Goal: Task Accomplishment & Management: Use online tool/utility

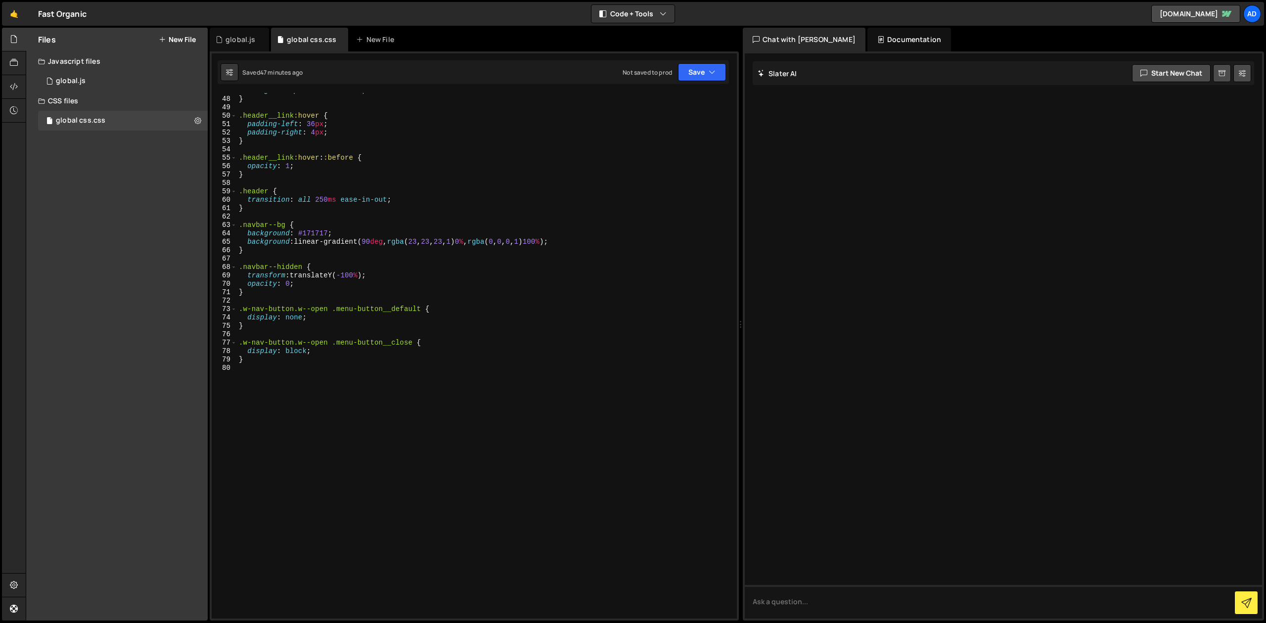
scroll to position [415, 0]
click at [262, 360] on div "} .header__link :hover { padding-left : 36 px ; padding-right : 4 px ; } .heade…" at bounding box center [483, 361] width 493 height 542
click at [262, 351] on div "} .header__link :hover { padding-left : 36 px ; padding-right : 4 px ; } .heade…" at bounding box center [483, 361] width 493 height 542
type textarea "}"
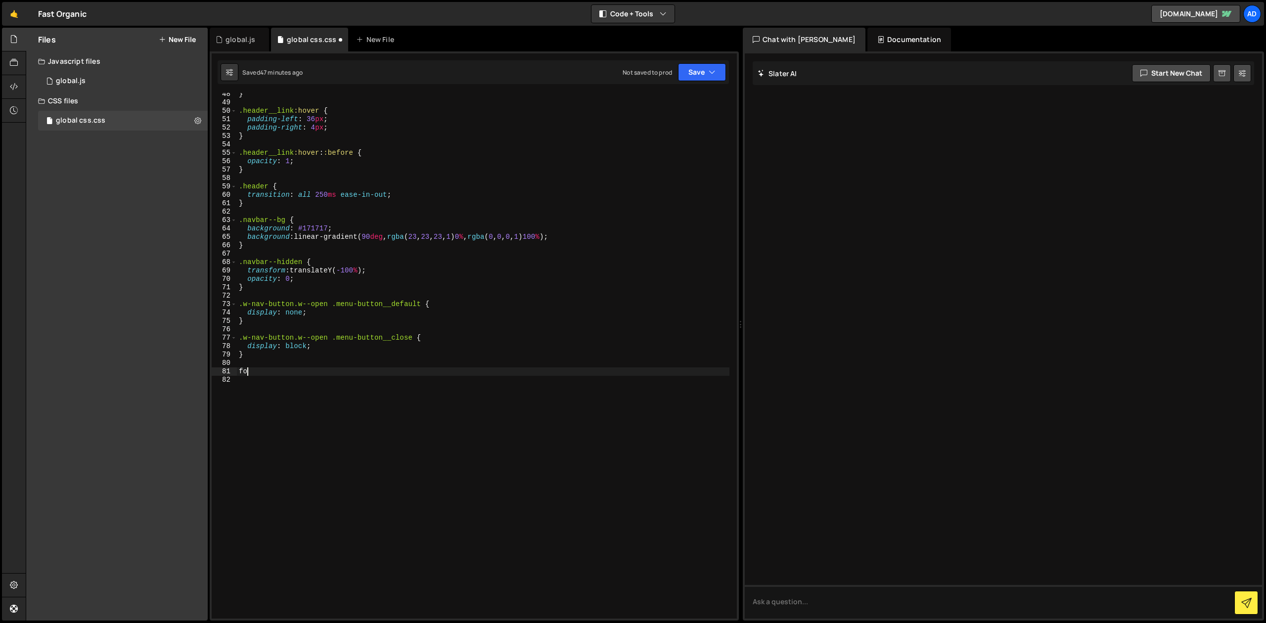
type textarea "f"
type textarea "/"
type textarea "@media (max-width: 992px) {}"
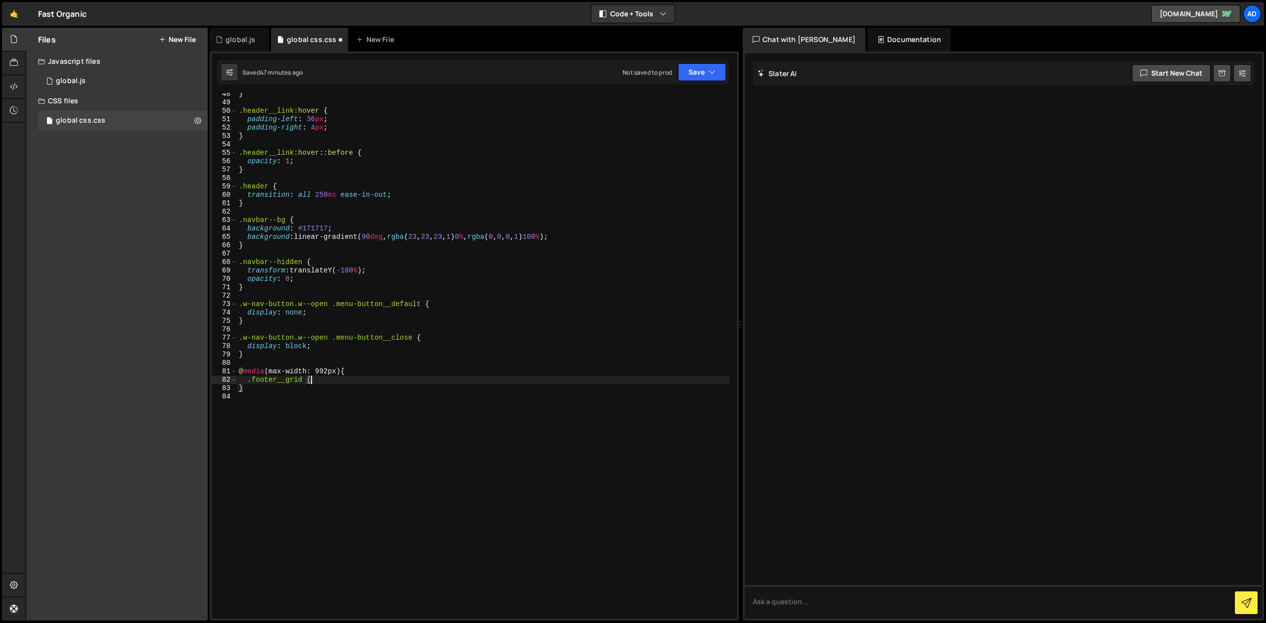
type textarea ".footer__grid {}"
type textarea "display: flex;"
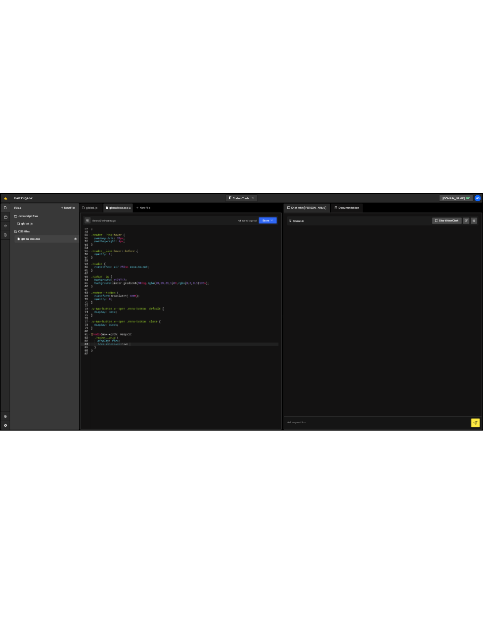
scroll to position [0, 6]
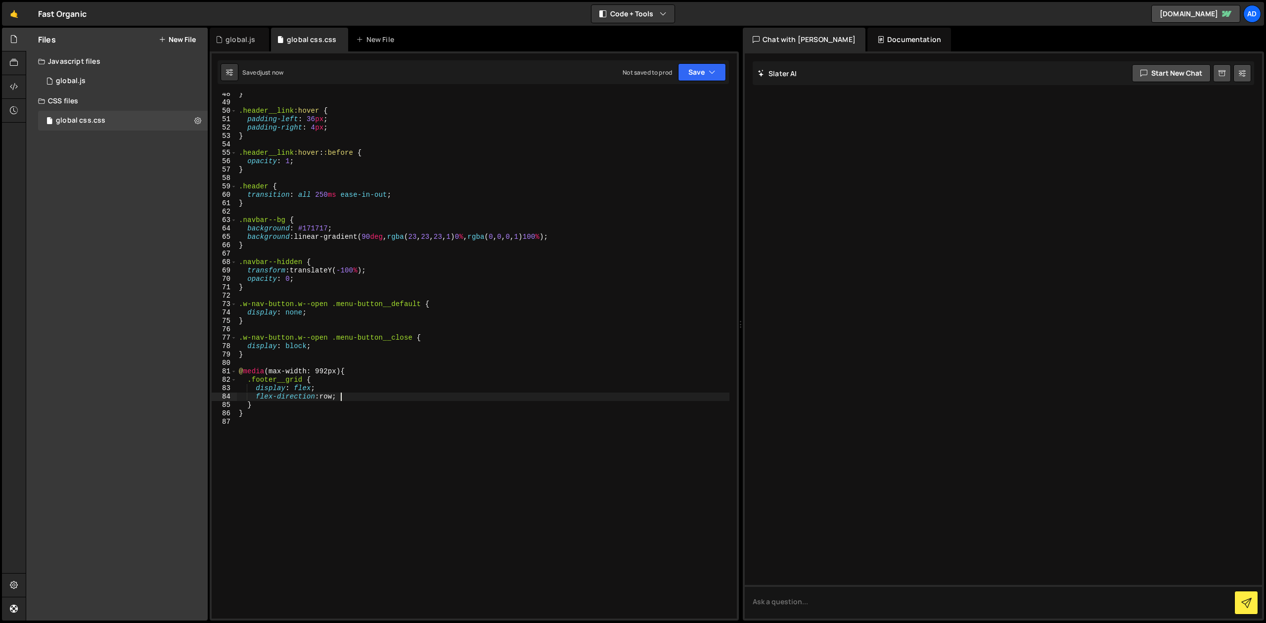
type textarea "flex-direction: row;"
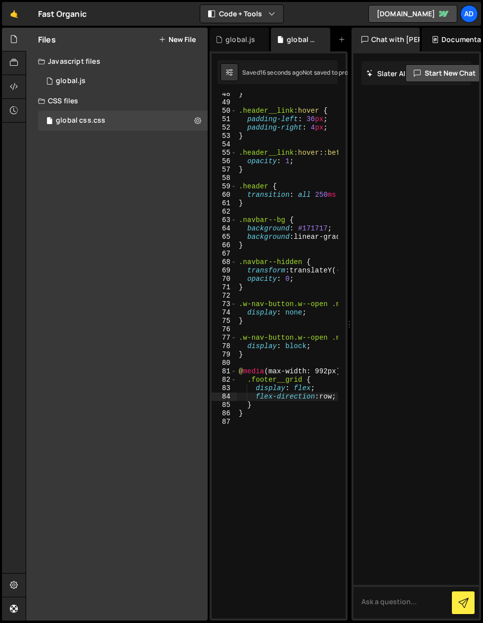
scroll to position [575, 0]
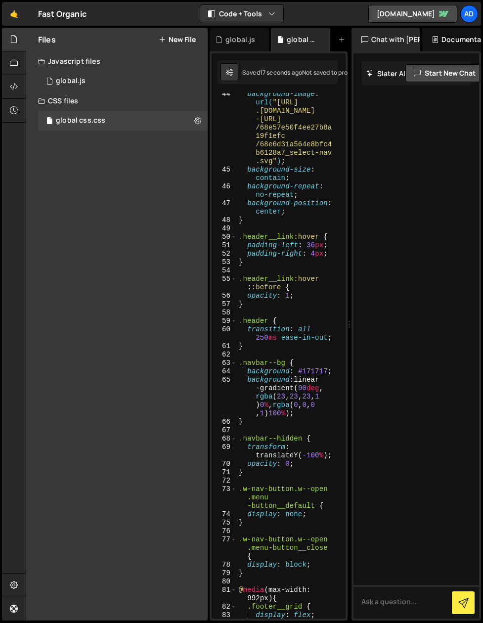
click at [274, 314] on div "background-image : url( "[URL] .[DOMAIN_NAME] -[URL] /68e57e50f4ee27b8a 19f1efc…" at bounding box center [287, 399] width 101 height 618
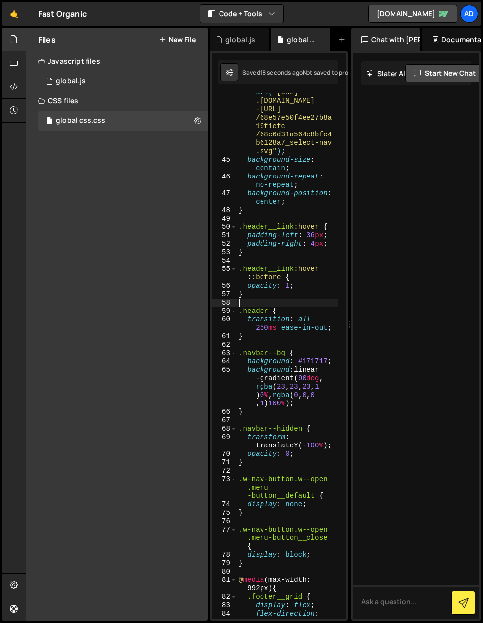
scroll to position [876, 0]
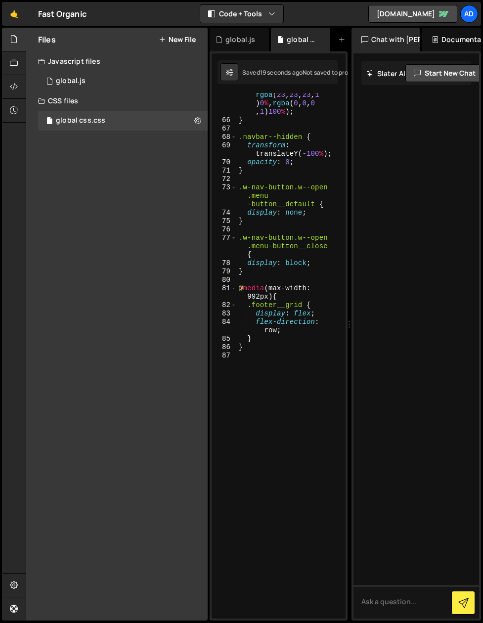
click at [274, 330] on div "background : linear -gradient( 90 deg , rgba ( 23 , 23 , 23 , 1 ) 0 % , rgba ( …" at bounding box center [287, 362] width 101 height 576
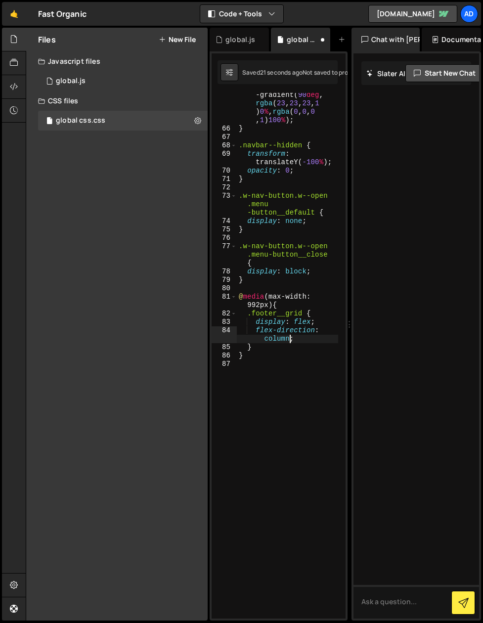
scroll to position [0, 7]
type textarea "flex-direction: column;"
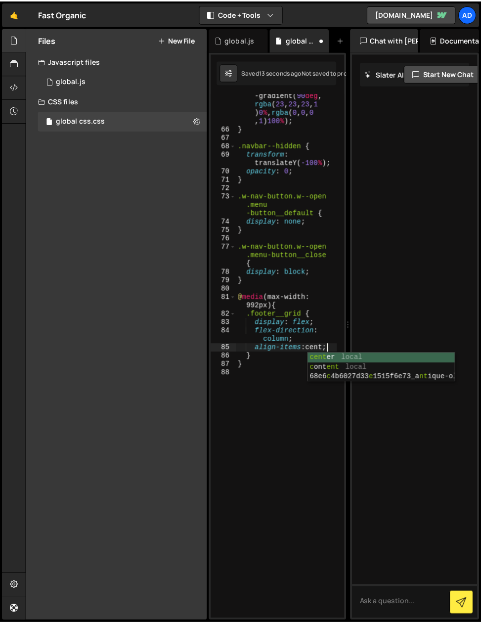
scroll to position [0, 6]
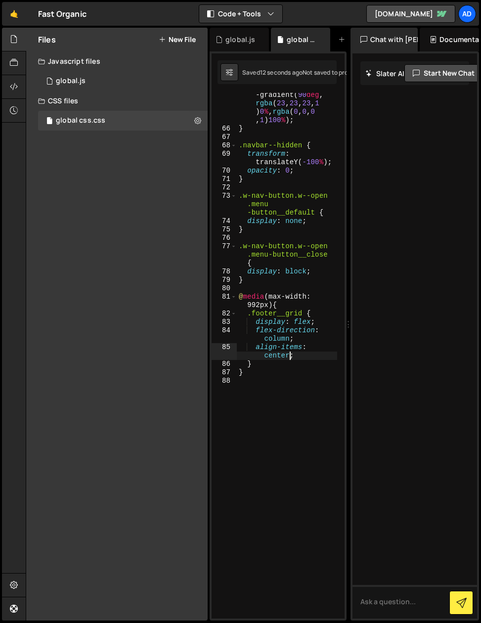
click at [280, 360] on div "background : linear -gradient( 90 deg , rgba ( 23 , 23 , 23 , 1 ) 0 % , rgba ( …" at bounding box center [287, 371] width 100 height 576
type textarea "}"
type textarea ".footer__nav {}"
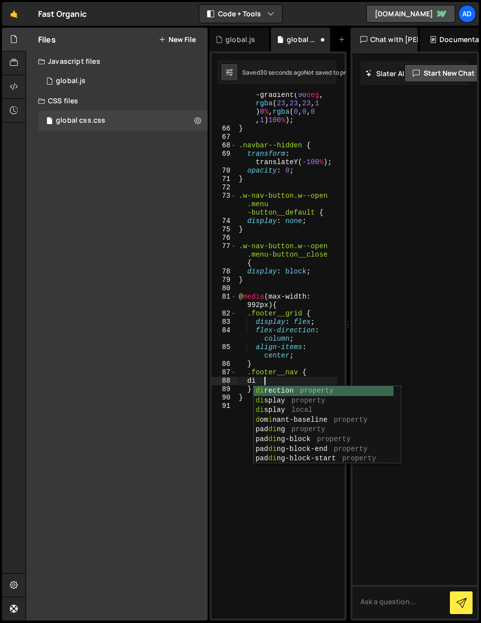
type textarea "d"
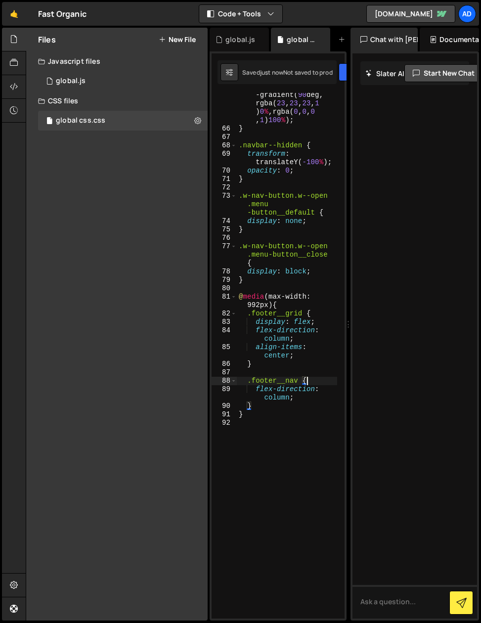
type textarea ".footer__nav {"
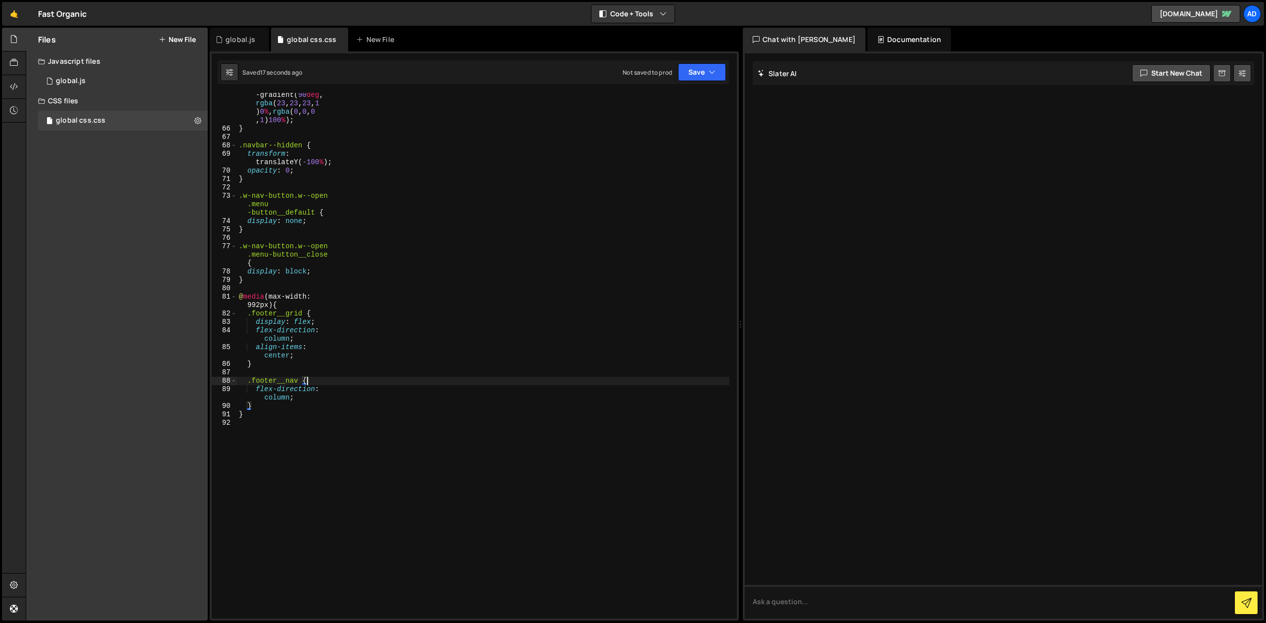
scroll to position [523, 0]
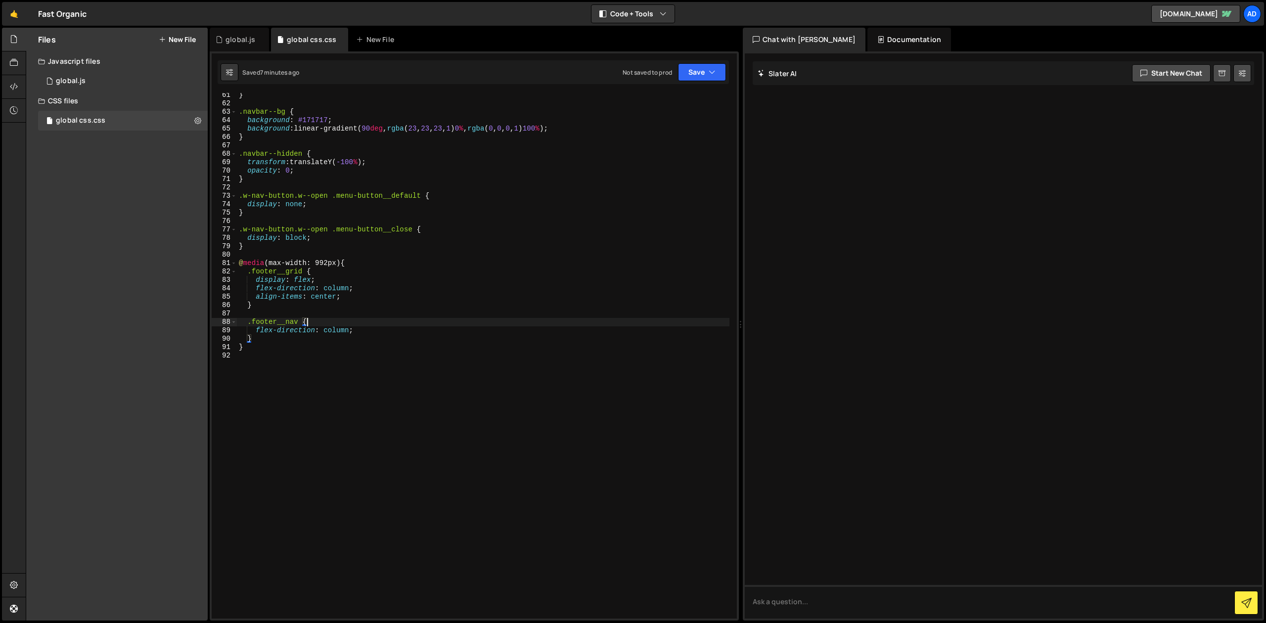
click at [383, 314] on div "} .navbar--bg { background : #171717 ; background : linear-gradient( 90 deg , r…" at bounding box center [483, 362] width 493 height 542
click at [289, 302] on div "} .navbar--bg { background : #171717 ; background : linear-gradient( 90 deg , r…" at bounding box center [483, 362] width 493 height 542
click at [289, 275] on div "} .navbar--bg { background : #171717 ; background : linear-gradient( 90 deg , r…" at bounding box center [483, 362] width 493 height 542
click at [293, 289] on div "} .navbar--bg { background : #171717 ; background : linear-gradient( 90 deg , r…" at bounding box center [483, 362] width 493 height 542
click at [296, 298] on div "} .navbar--bg { background : #171717 ; background : linear-gradient( 90 deg , r…" at bounding box center [483, 362] width 493 height 542
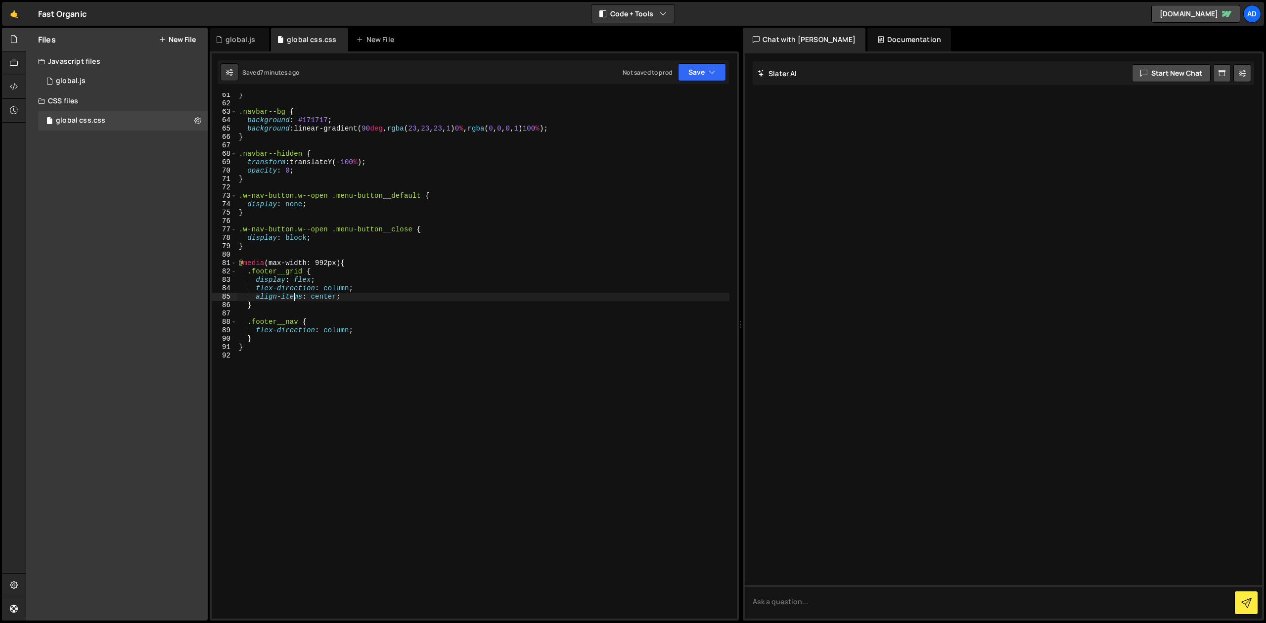
click at [329, 296] on div "} .navbar--bg { background : #171717 ; background : linear-gradient( 90 deg , r…" at bounding box center [483, 362] width 493 height 542
click at [346, 295] on div "} .navbar--bg { background : #171717 ; background : linear-gradient( 90 deg , r…" at bounding box center [483, 362] width 493 height 542
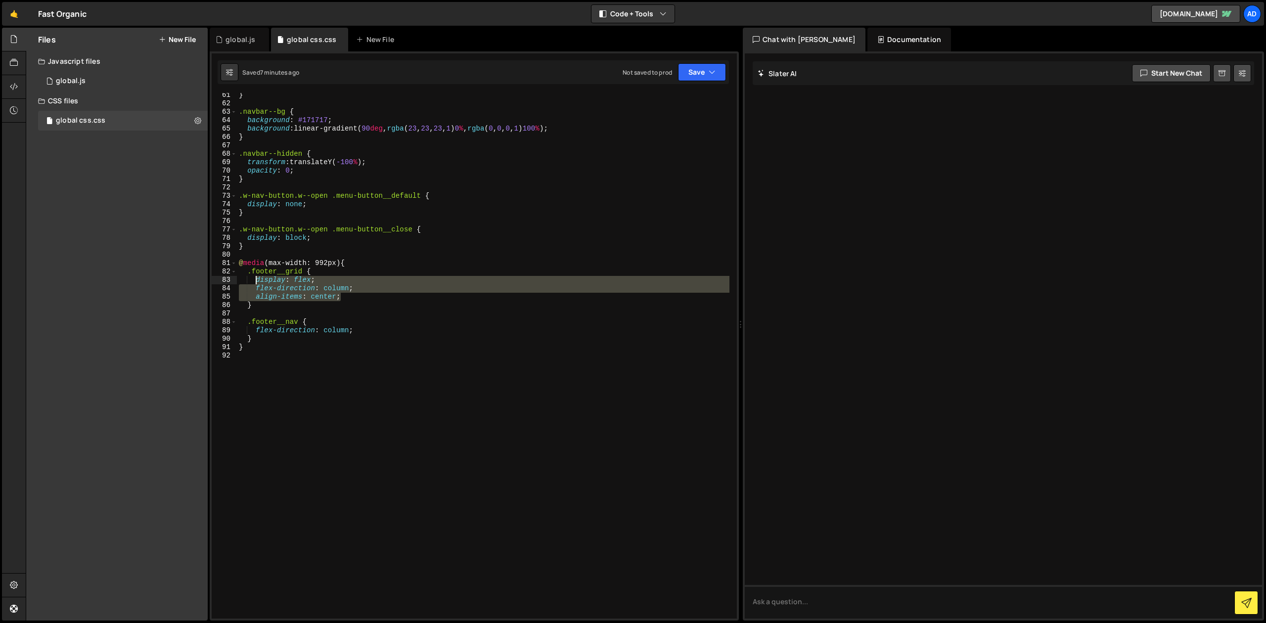
drag, startPoint x: 352, startPoint y: 295, endPoint x: 256, endPoint y: 282, distance: 97.3
click at [256, 282] on div "} .navbar--bg { background : #171717 ; background : linear-gradient( 90 deg , r…" at bounding box center [483, 362] width 493 height 542
paste textarea ""b c c""
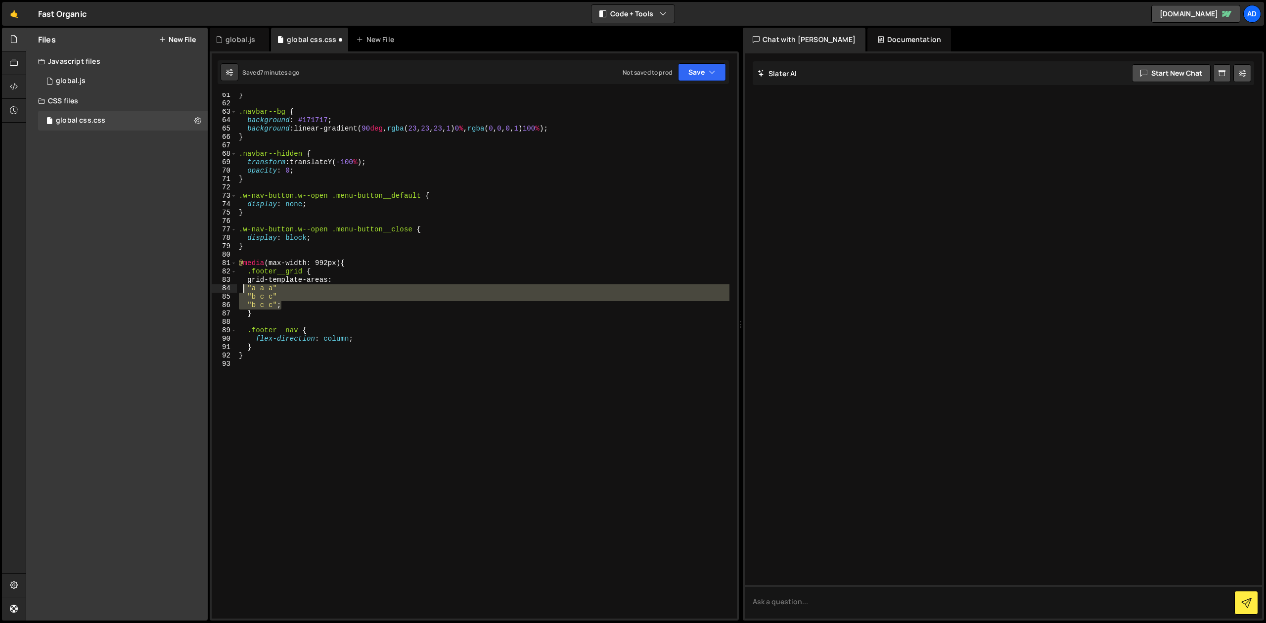
drag, startPoint x: 288, startPoint y: 302, endPoint x: 244, endPoint y: 289, distance: 45.8
click at [244, 289] on div "} .navbar--bg { background : #171717 ; background : linear-gradient( 90 deg , r…" at bounding box center [483, 362] width 493 height 542
click at [269, 290] on div "} .navbar--bg { background : #171717 ; background : linear-gradient( 90 deg , r…" at bounding box center [483, 356] width 493 height 526
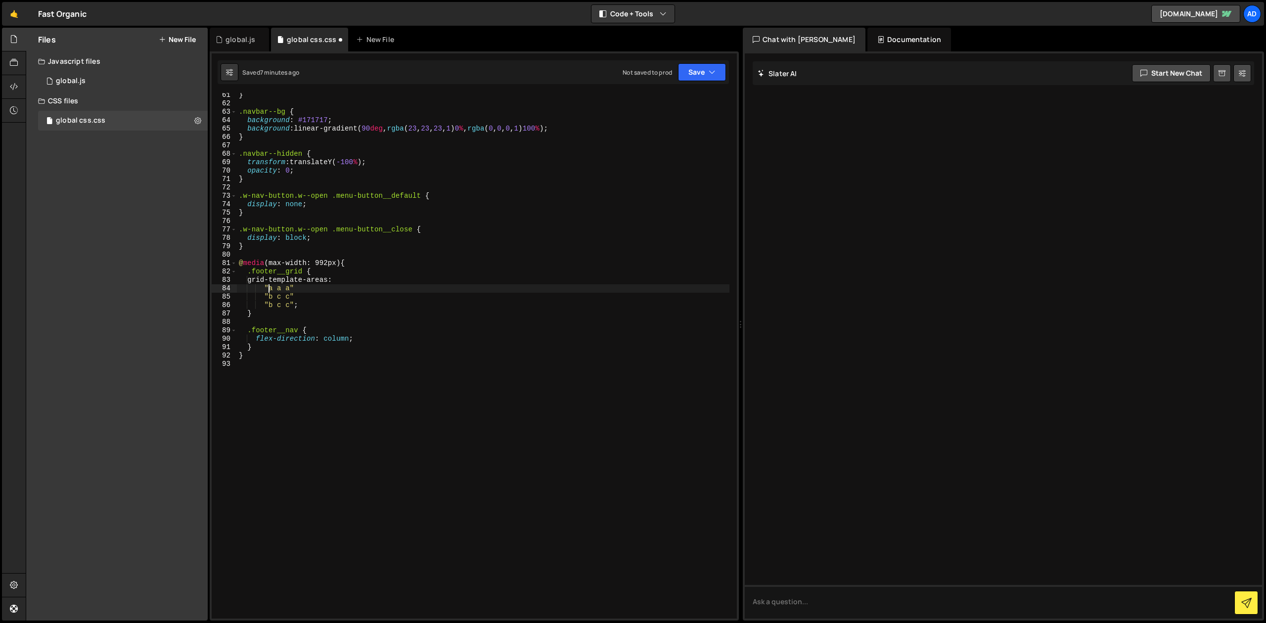
click at [271, 288] on div "} .navbar--bg { background : #171717 ; background : linear-gradient( 90 deg , r…" at bounding box center [483, 362] width 493 height 542
click at [303, 281] on div "} .navbar--bg { background : #171717 ; background : linear-gradient( 90 deg , r…" at bounding box center [483, 362] width 493 height 542
click at [289, 284] on div "} .navbar--bg { background : #171717 ; background : linear-gradient( 90 deg , r…" at bounding box center [483, 362] width 493 height 542
drag, startPoint x: 291, startPoint y: 289, endPoint x: 269, endPoint y: 291, distance: 22.3
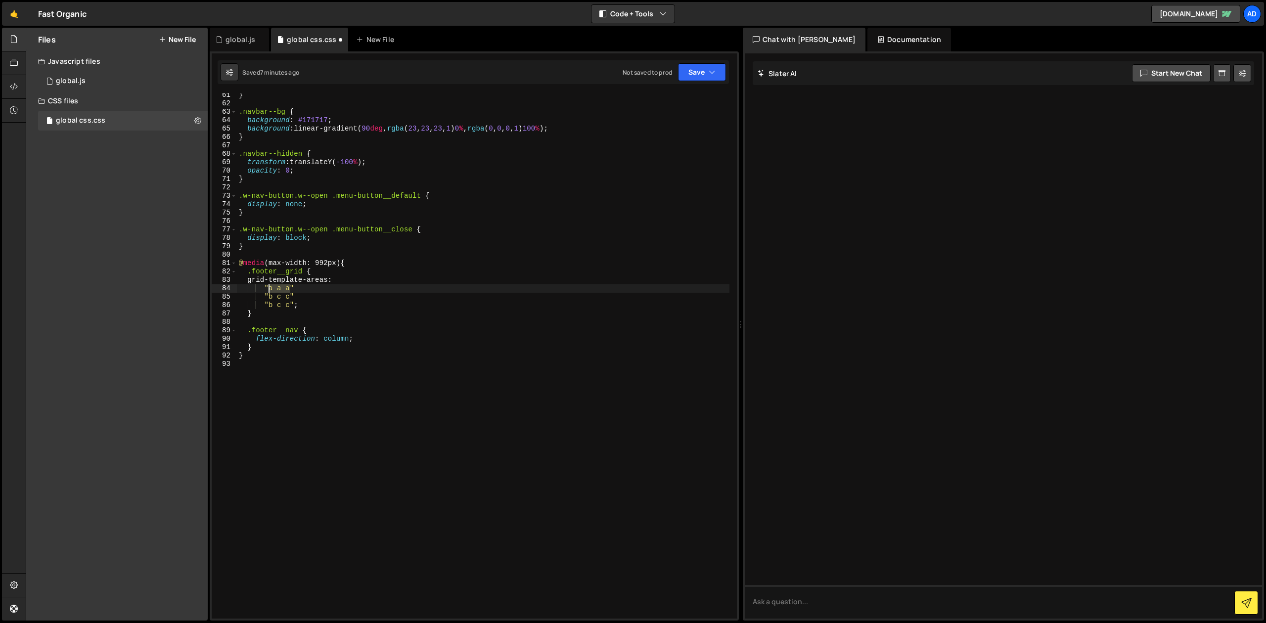
click at [269, 291] on div "} .navbar--bg { background : #171717 ; background : linear-gradient( 90 deg , r…" at bounding box center [483, 362] width 493 height 542
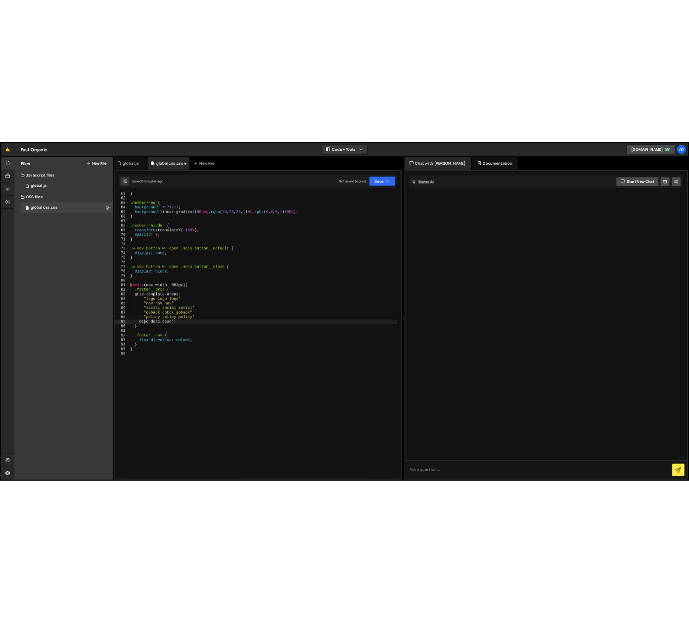
scroll to position [0, 2]
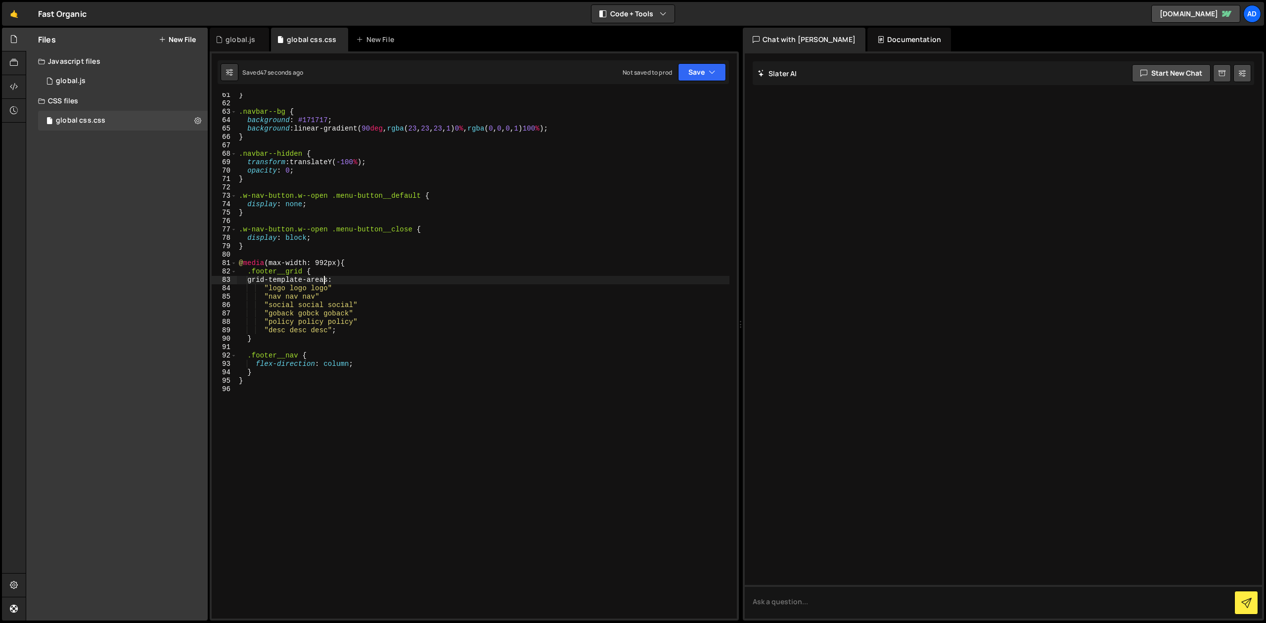
click at [322, 280] on div "} .navbar--bg { background : #171717 ; background : linear-gradient( 90 deg , r…" at bounding box center [483, 362] width 493 height 542
click at [695, 71] on button "Save" at bounding box center [702, 72] width 48 height 18
click at [693, 99] on div "Save to Staging S" at bounding box center [668, 96] width 103 height 10
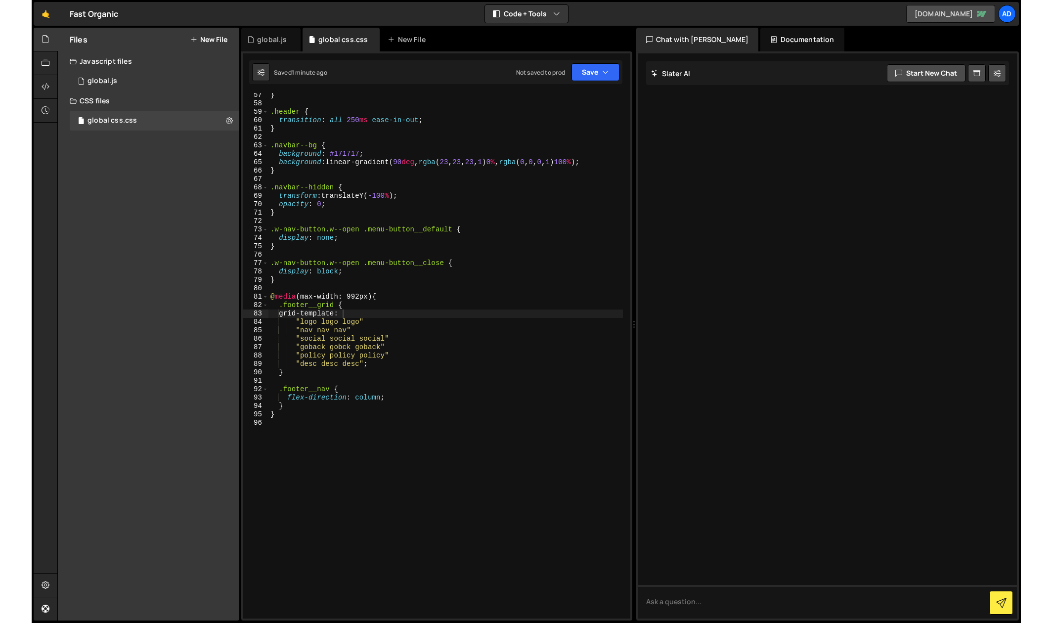
scroll to position [498, 0]
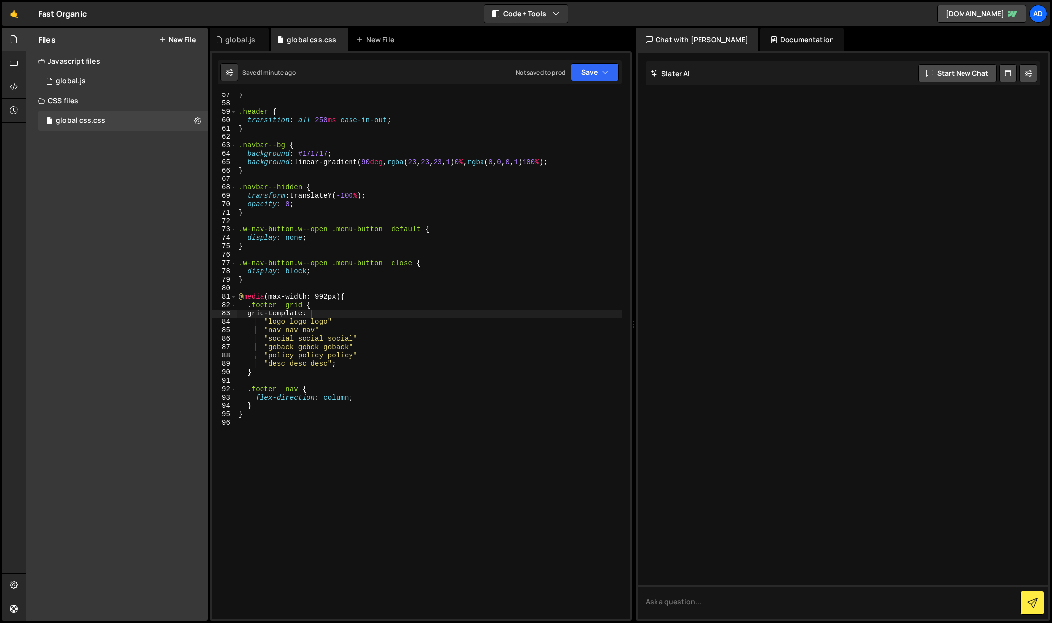
click at [335, 362] on div "} .header { transition : all 250 ms ease-in-out ; } .navbar--bg { background : …" at bounding box center [430, 362] width 386 height 542
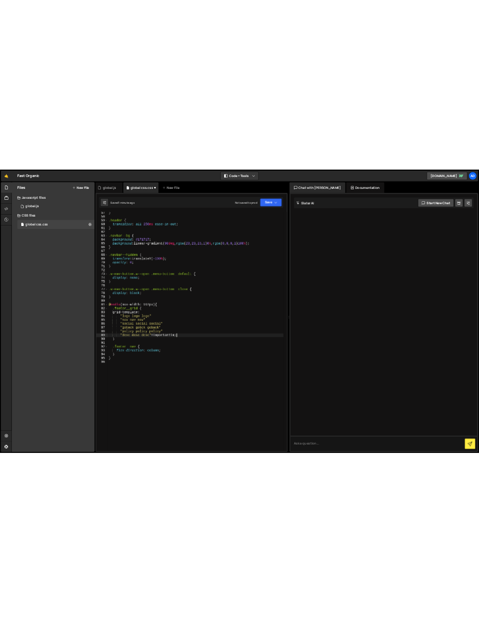
scroll to position [0, 8]
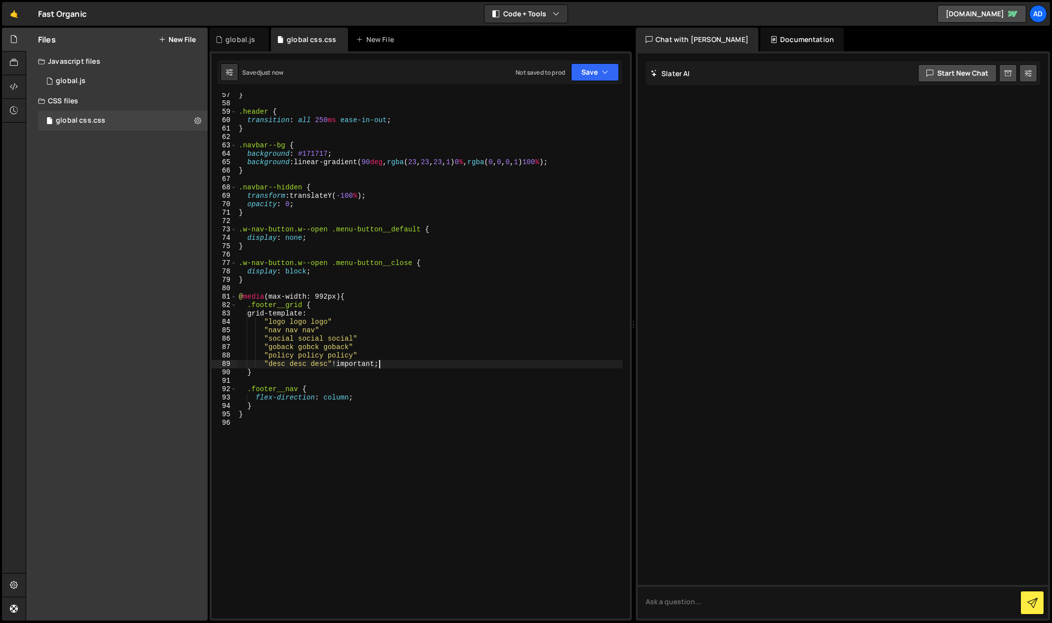
type textarea ""desc desc desc" !important;"
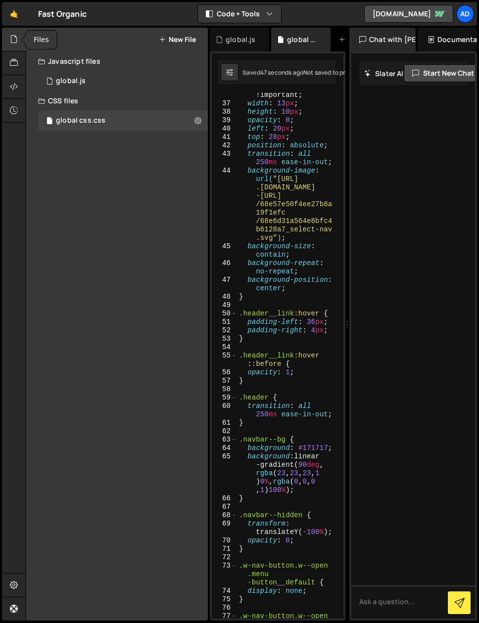
click at [17, 34] on div at bounding box center [14, 40] width 24 height 24
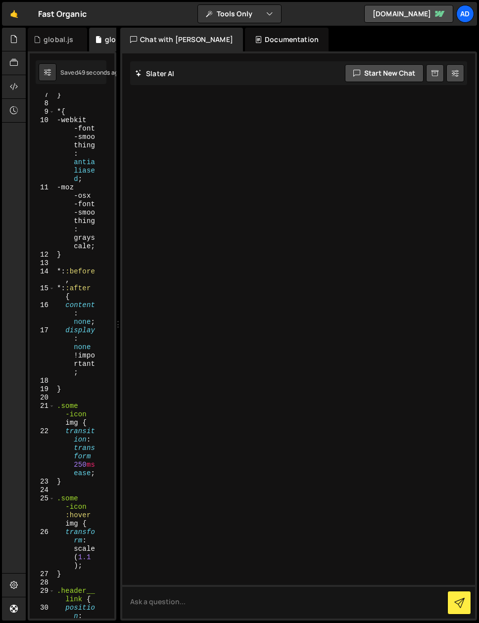
scroll to position [540, 0]
drag, startPoint x: 166, startPoint y: 227, endPoint x: 305, endPoint y: 225, distance: 139.0
click at [305, 225] on div "Files New File Javascript files 1 global.js 0 CSS files global css.css 0 Copy s…" at bounding box center [252, 324] width 453 height 593
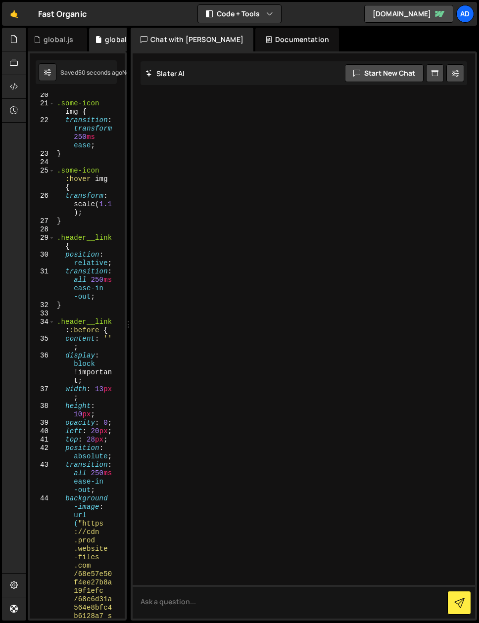
click at [305, 225] on div at bounding box center [304, 335] width 342 height 565
drag, startPoint x: 131, startPoint y: 180, endPoint x: 153, endPoint y: 180, distance: 21.8
click at [153, 180] on div "[PERSON_NAME] Start new chat Select a page to chat with [PERSON_NAME] [PERSON_N…" at bounding box center [304, 335] width 346 height 569
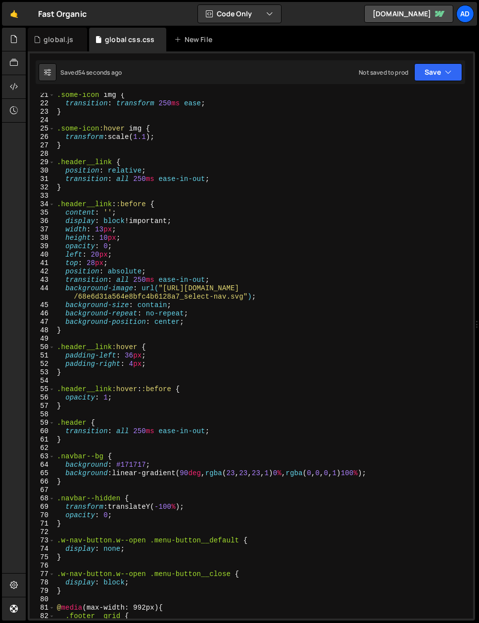
scroll to position [187, 0]
drag, startPoint x: 129, startPoint y: 194, endPoint x: 556, endPoint y: 231, distance: 428.8
click at [230, 412] on div ".some-icon img { transition : transform 250 ms ease ; } .some-icon :hover img {…" at bounding box center [260, 362] width 410 height 542
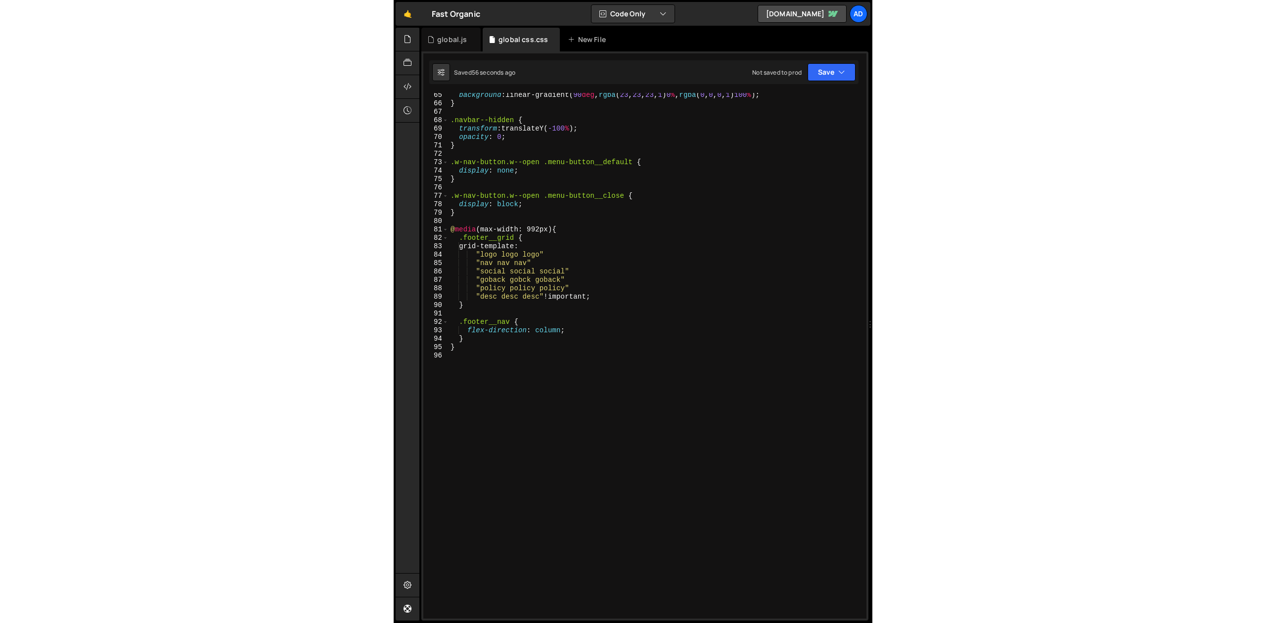
scroll to position [497, 0]
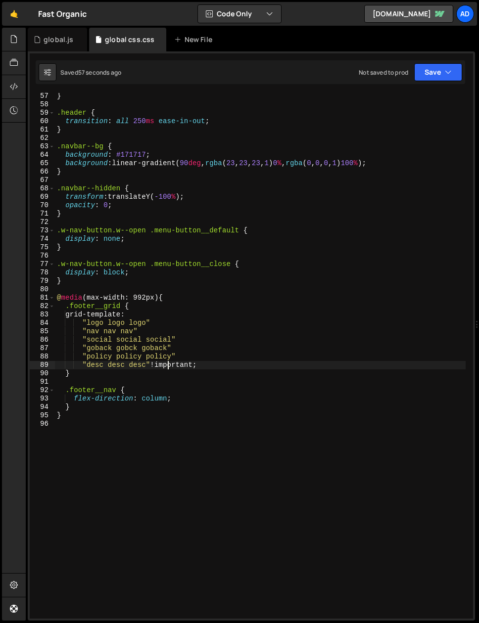
click at [167, 365] on div "} .header { transition : all 250 ms ease-in-out ; } .navbar--bg { background : …" at bounding box center [260, 363] width 410 height 542
click at [207, 368] on div "} .header { transition : all 250 ms ease-in-out ; } .navbar--bg { background : …" at bounding box center [260, 363] width 410 height 542
click at [136, 317] on div "} .header { transition : all 250 ms ease-in-out ; } .navbar--bg { background : …" at bounding box center [260, 363] width 410 height 542
drag, startPoint x: 198, startPoint y: 364, endPoint x: 155, endPoint y: 365, distance: 43.0
click at [155, 365] on div "} .header { transition : all 250 ms ease-in-out ; } .navbar--bg { background : …" at bounding box center [260, 363] width 410 height 542
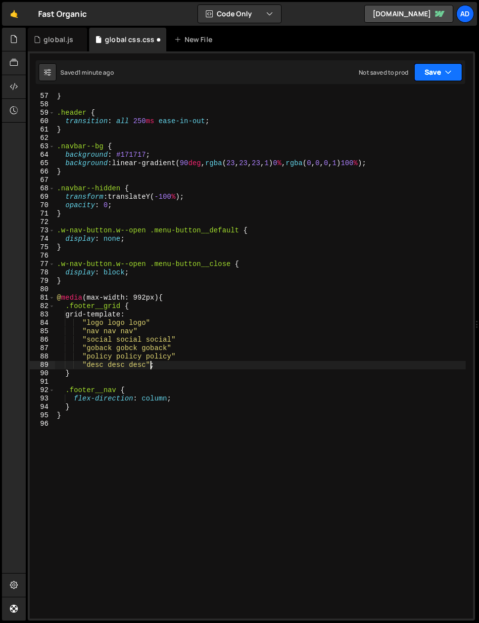
click at [433, 71] on button "Save" at bounding box center [438, 72] width 48 height 18
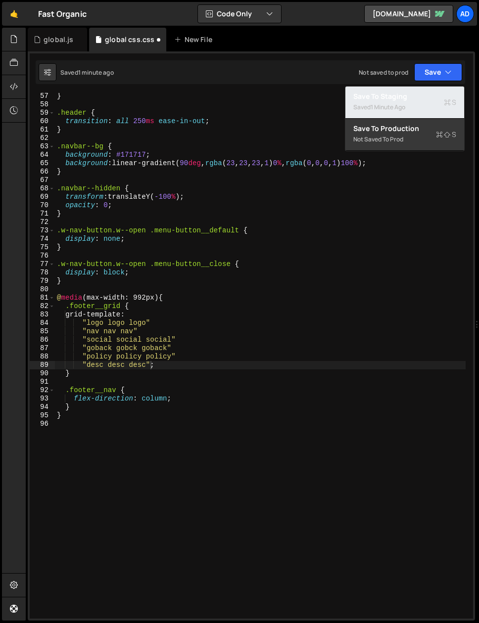
click at [418, 98] on div "Save to Staging S" at bounding box center [404, 96] width 103 height 10
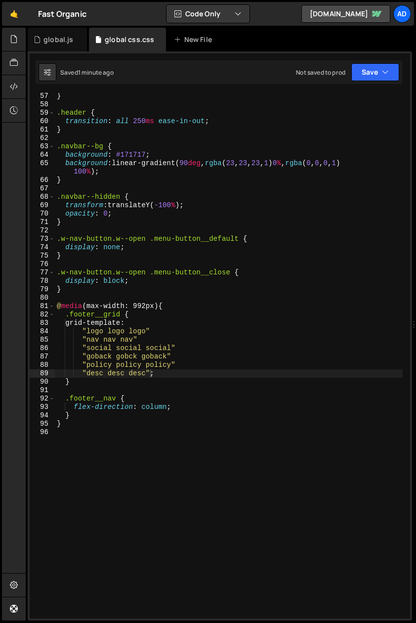
click at [136, 328] on div "} .header { transition : all 250 ms ease-in-out ; } .navbar--bg { background : …" at bounding box center [229, 363] width 348 height 542
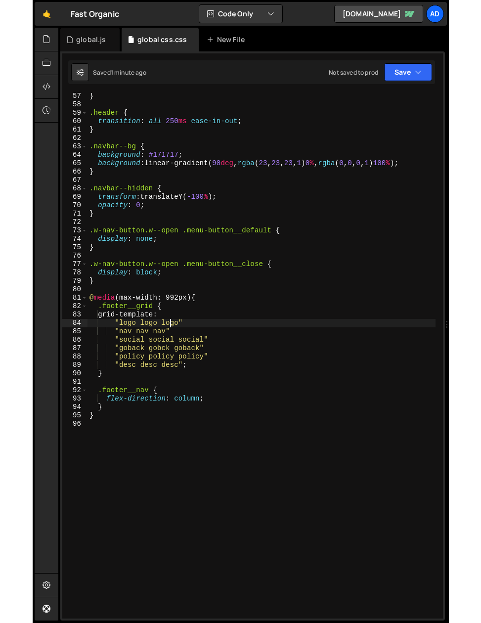
scroll to position [472, 0]
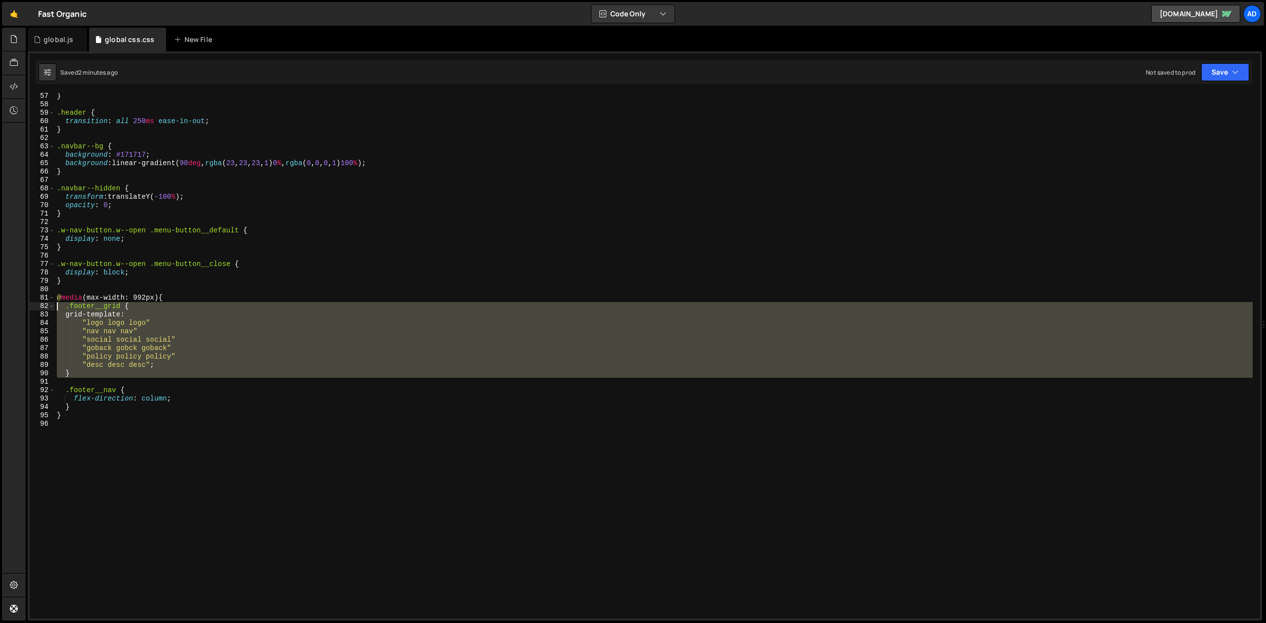
drag, startPoint x: 113, startPoint y: 378, endPoint x: 54, endPoint y: 304, distance: 95.1
click at [55, 304] on div "} .header { transition : all 250 ms ease-in-out ; } .navbar--bg { background : …" at bounding box center [654, 356] width 1198 height 526
click at [83, 339] on div "} .header { transition : all 250 ms ease-in-out ; } .navbar--bg { background : …" at bounding box center [654, 356] width 1198 height 526
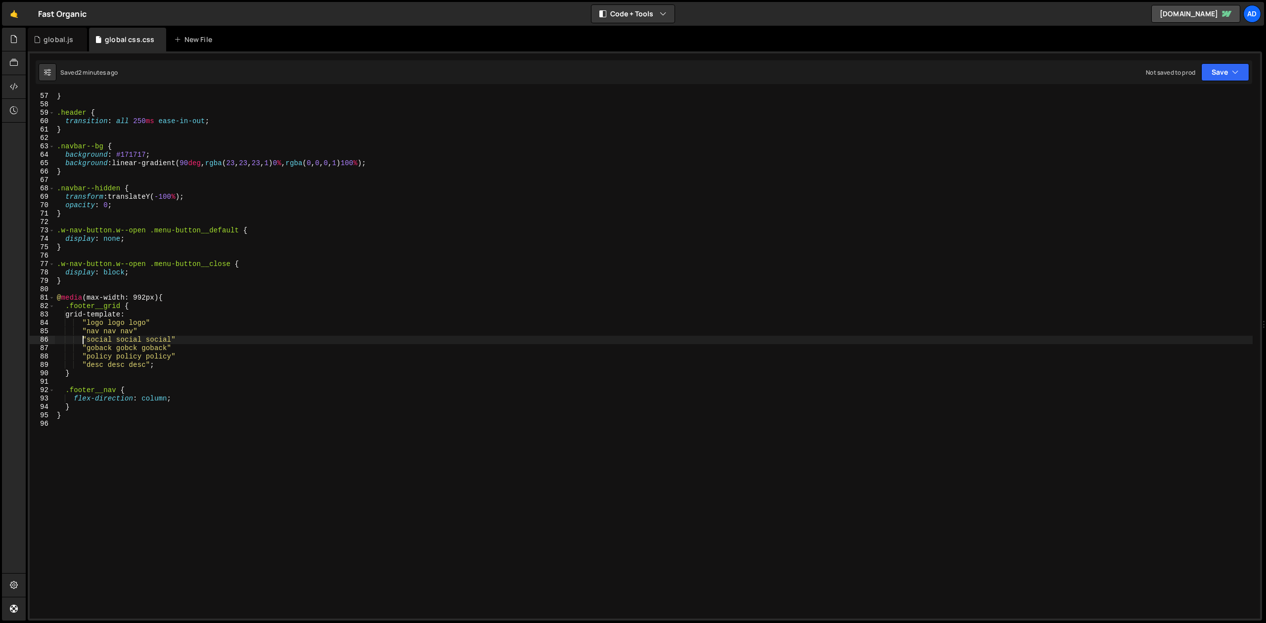
click at [79, 396] on div "} .header { transition : all 250 ms ease-in-out ; } .navbar--bg { background : …" at bounding box center [654, 363] width 1198 height 542
click at [79, 369] on div "} .header { transition : all 250 ms ease-in-out ; } .navbar--bg { background : …" at bounding box center [654, 363] width 1198 height 542
click at [138, 327] on div "} .header { transition : all 250 ms ease-in-out ; } .navbar--bg { background : …" at bounding box center [654, 363] width 1198 height 542
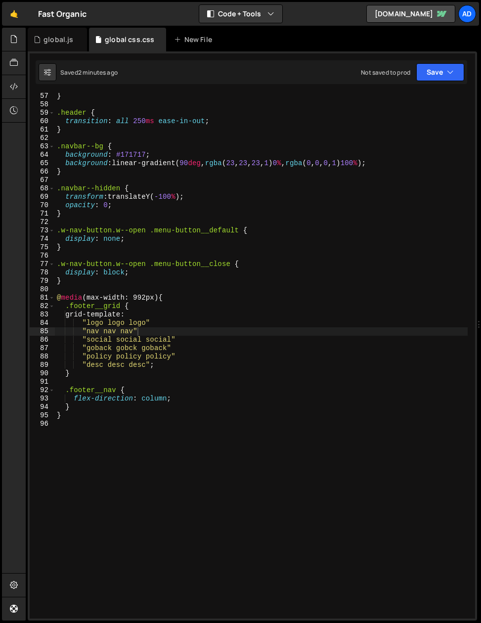
scroll to position [497, 0]
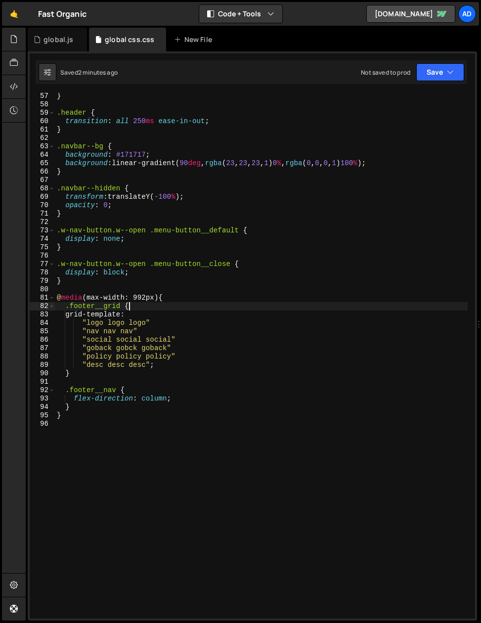
click at [155, 305] on div "} .header { transition : all 250 ms ease-in-out ; } .navbar--bg { background : …" at bounding box center [261, 363] width 413 height 542
type textarea ".footer__grid {"
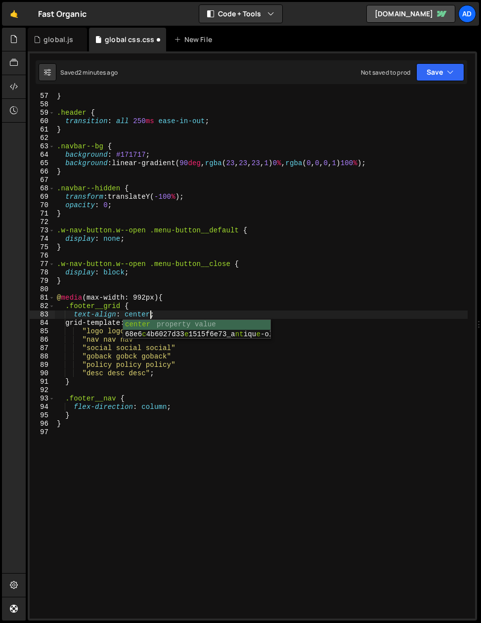
scroll to position [0, 6]
click at [155, 313] on div "} .header { transition : all 250 ms ease-in-out ; } .navbar--bg { background : …" at bounding box center [261, 363] width 413 height 542
click at [143, 323] on div "} .header { transition : all 250 ms ease-in-out ; } .navbar--bg { background : …" at bounding box center [261, 363] width 413 height 542
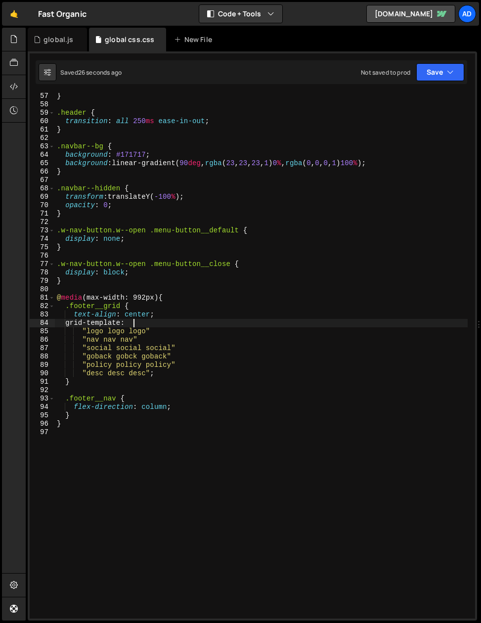
click at [107, 381] on div "} .header { transition : all 250 ms ease-in-out ; } .navbar--bg { background : …" at bounding box center [261, 363] width 413 height 542
type textarea "}"
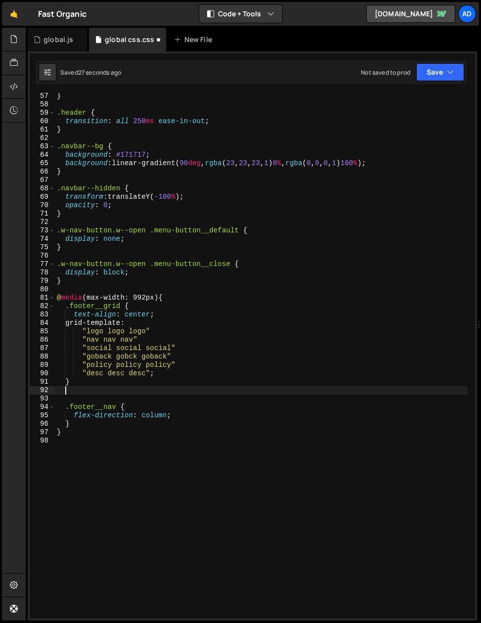
scroll to position [0, 0]
paste textarea ".footer__logo"
type textarea ".footer__logo {}"
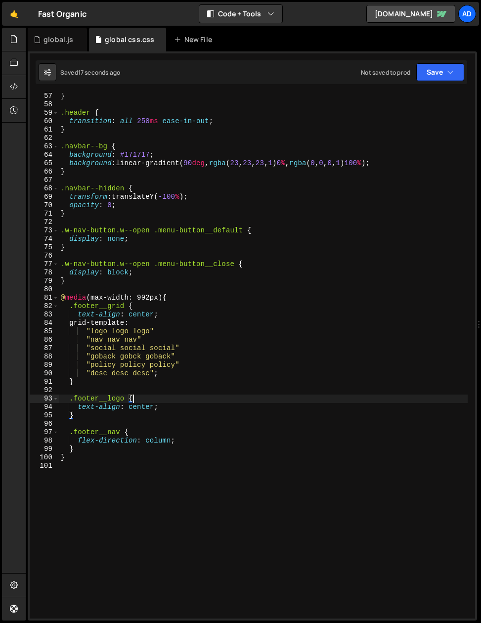
click at [128, 398] on div "} .header { transition : all 250 ms ease-in-out ; } .navbar--bg { background : …" at bounding box center [263, 363] width 409 height 542
click at [125, 399] on div "} .header { transition : all 250 ms ease-in-out ; } .navbar--bg { background : …" at bounding box center [263, 363] width 409 height 542
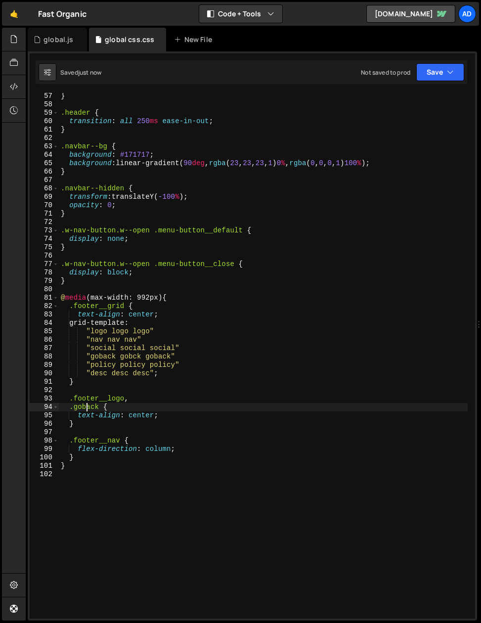
click at [85, 409] on div "} .header { transition : all 250 ms ease-in-out ; } .navbar--bg { background : …" at bounding box center [263, 363] width 409 height 542
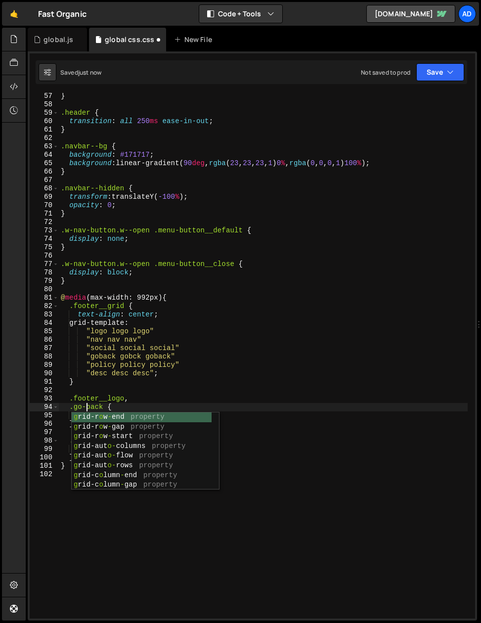
scroll to position [0, 1]
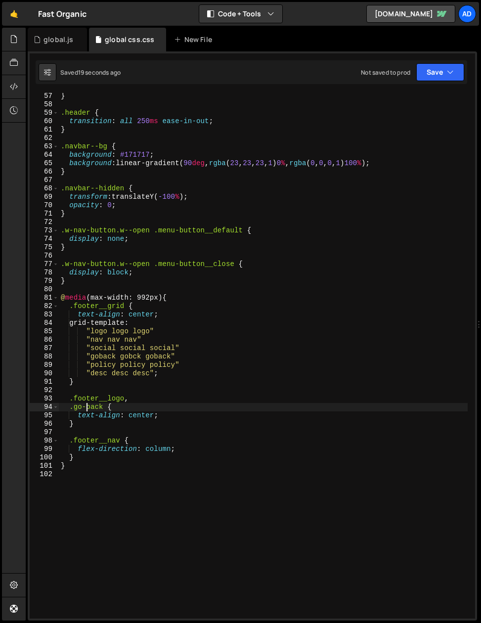
click at [189, 416] on div "} .header { transition : all 250 ms ease-in-out ; } .navbar--bg { background : …" at bounding box center [263, 363] width 409 height 542
type textarea "text-align: center;"
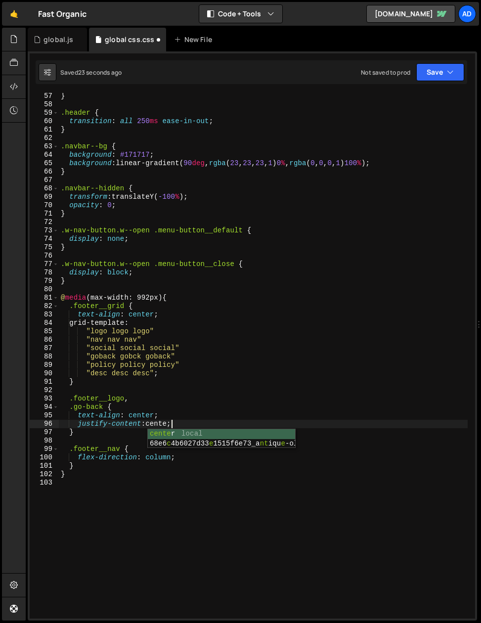
scroll to position [0, 8]
type textarea "justify-content: center;"
click at [200, 425] on div "} .header { transition : all 250 ms ease-in-out ; } .navbar--bg { background : …" at bounding box center [263, 363] width 409 height 542
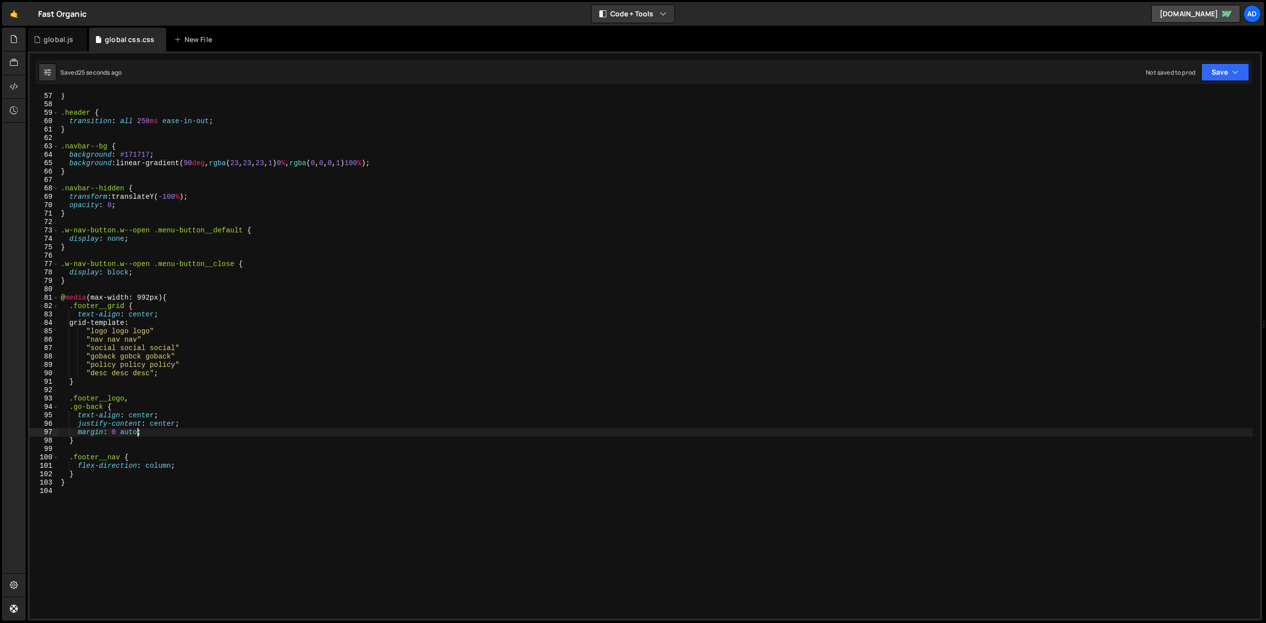
scroll to position [472, 0]
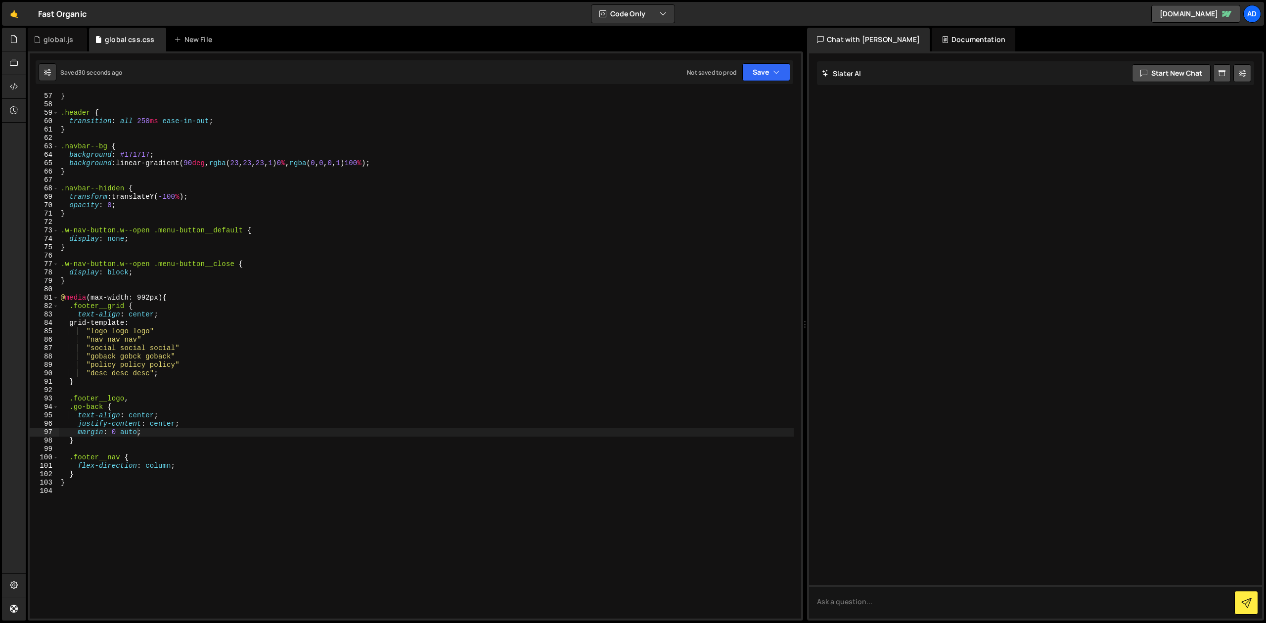
drag, startPoint x: 1262, startPoint y: 114, endPoint x: 981, endPoint y: 135, distance: 282.2
click at [981, 135] on div "Files New File Javascript files 1 global.js 0 CSS files global css.css 0 Copy s…" at bounding box center [646, 324] width 1240 height 593
type textarea "}"
click at [757, 126] on div "} .header { transition : all 250 ms ease-in-out ; } .navbar--bg { background : …" at bounding box center [426, 363] width 735 height 542
click at [58, 35] on div "global.js" at bounding box center [59, 40] width 30 height 10
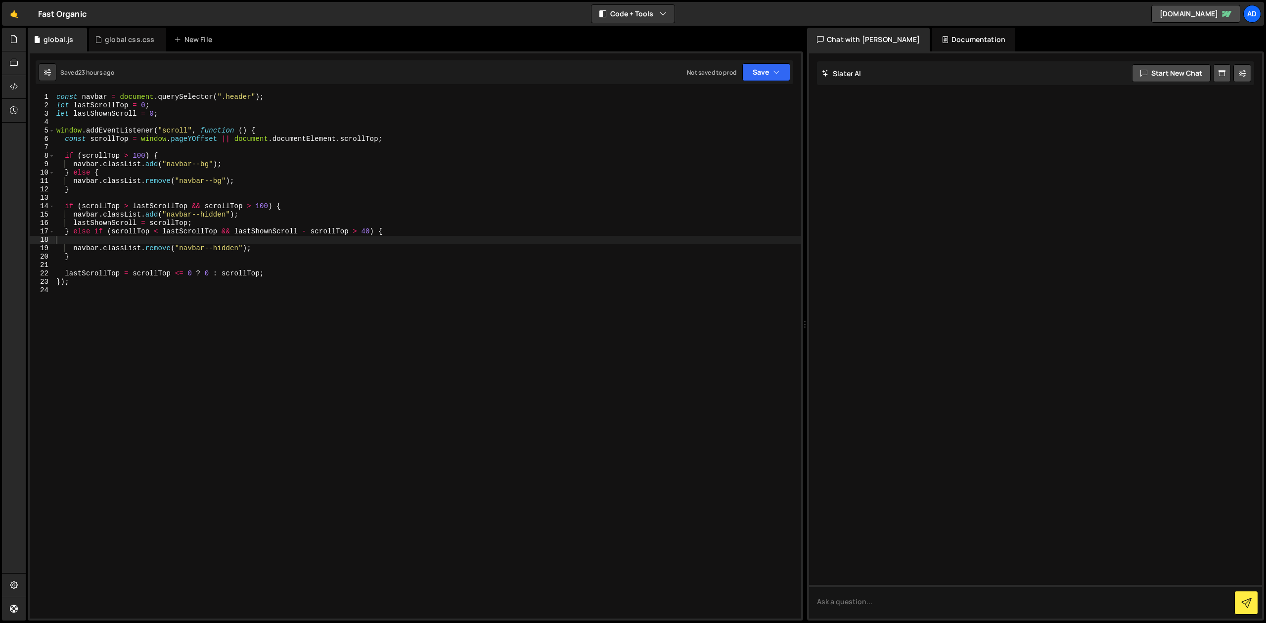
click at [90, 291] on div "const navbar = document . querySelector ( ".header" ) ; let lastScrollTop = 0 ;…" at bounding box center [427, 364] width 747 height 542
click at [90, 283] on div "const navbar = document . querySelector ( ".header" ) ; let lastScrollTop = 0 ;…" at bounding box center [427, 364] width 747 height 542
type textarea "});"
paste textarea "}"
type textarea "}"
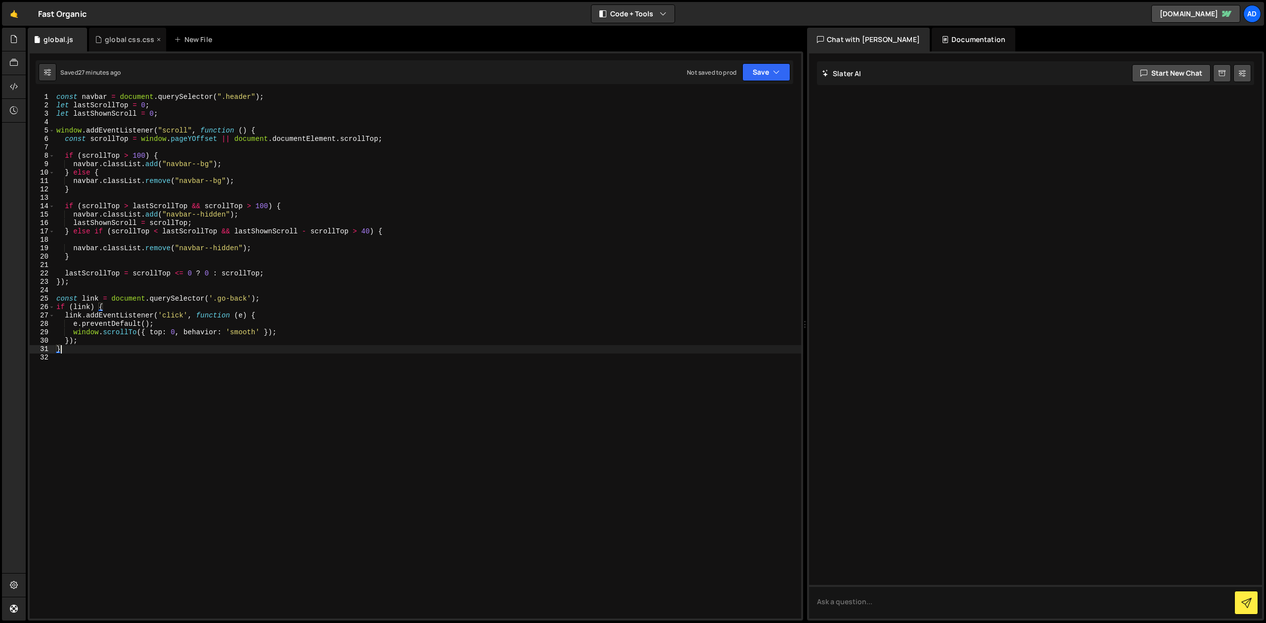
click at [138, 44] on div "global css.css" at bounding box center [129, 40] width 49 height 10
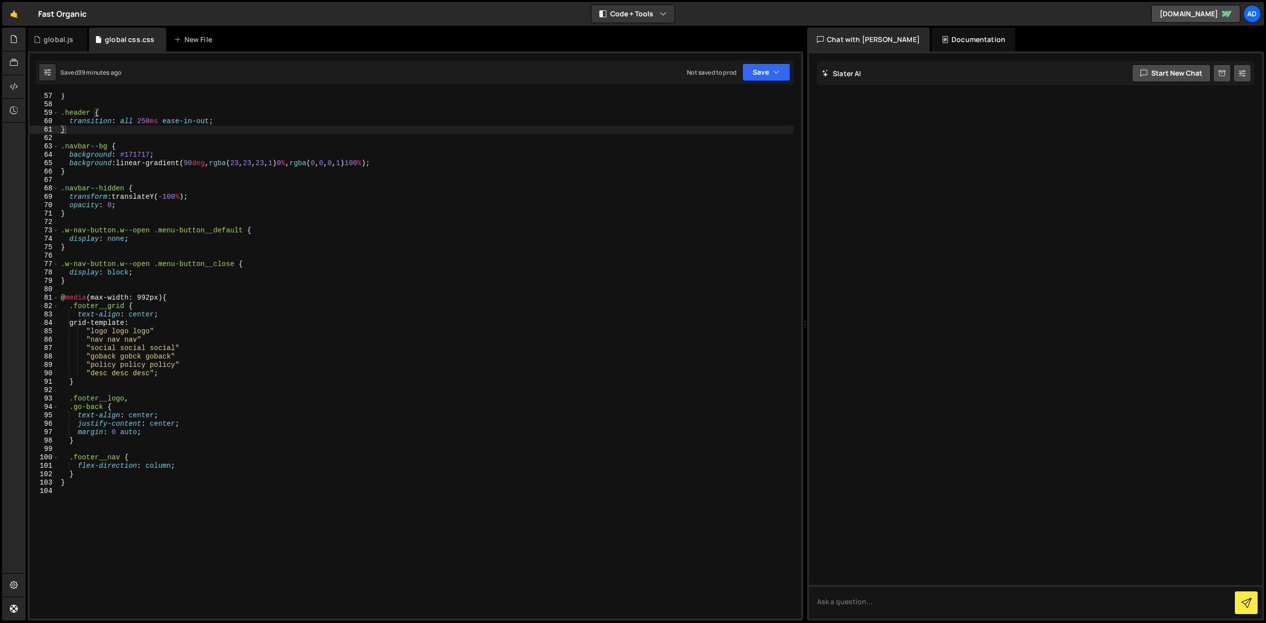
click at [83, 484] on div "} .header { transition : all 250 ms ease-in-out ; } .navbar--bg { background : …" at bounding box center [426, 363] width 735 height 542
type textarea ".button {}"
paste textarea "}"
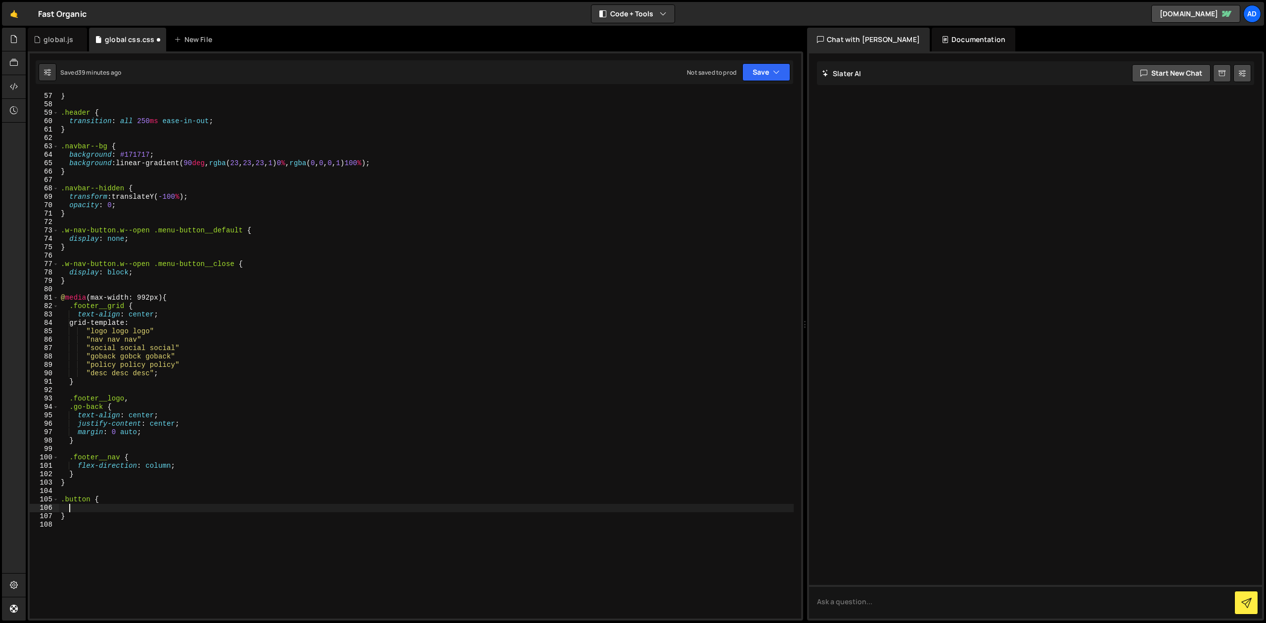
scroll to position [609, 0]
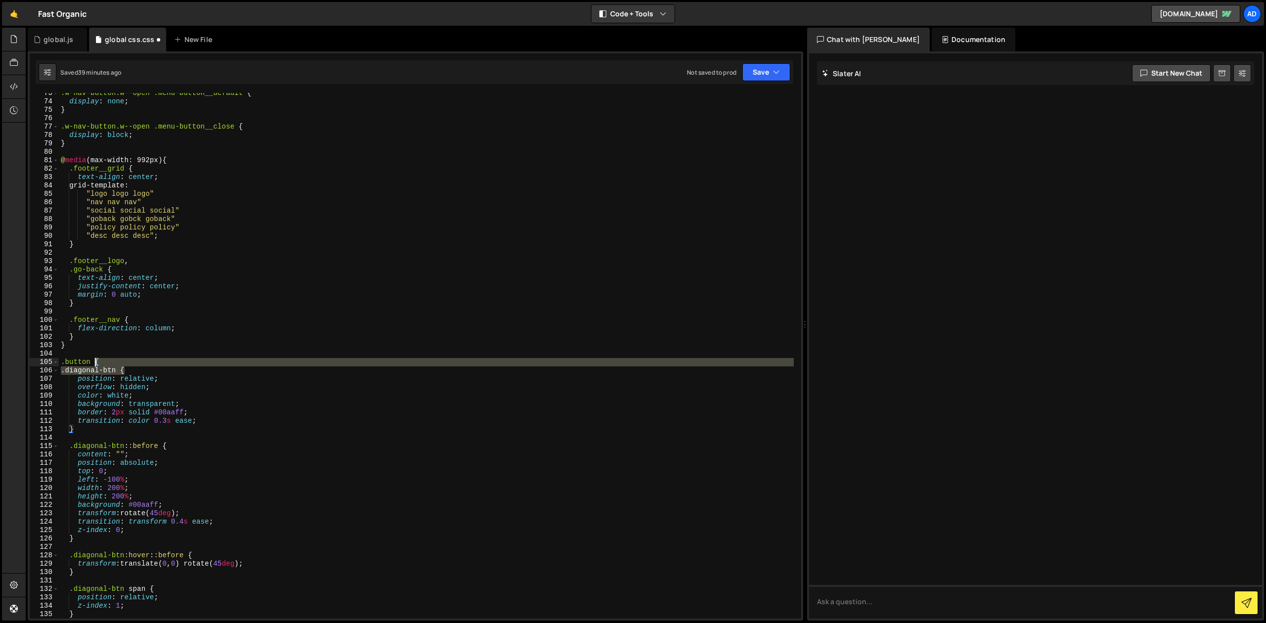
drag, startPoint x: 125, startPoint y: 370, endPoint x: 95, endPoint y: 363, distance: 30.5
click at [95, 363] on div ".w-nav-button.w--open .menu-button__default { display : none ; } .w-nav-button.…" at bounding box center [426, 360] width 735 height 542
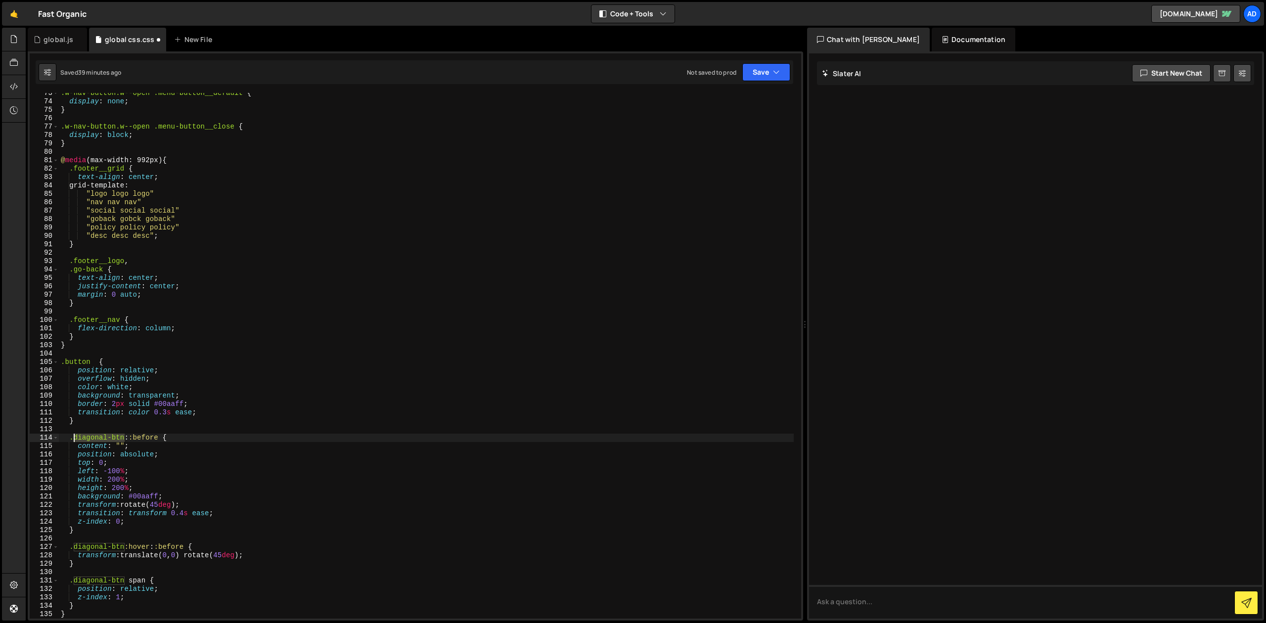
drag, startPoint x: 124, startPoint y: 437, endPoint x: 75, endPoint y: 438, distance: 49.5
click at [75, 438] on div ".w-nav-button.w--open .menu-button__default { display : none ; } .w-nav-button.…" at bounding box center [426, 360] width 735 height 542
click at [110, 415] on div ".w-nav-button.w--open .menu-button__default { display : none ; } .w-nav-button.…" at bounding box center [426, 360] width 735 height 542
drag, startPoint x: 126, startPoint y: 545, endPoint x: 73, endPoint y: 543, distance: 52.4
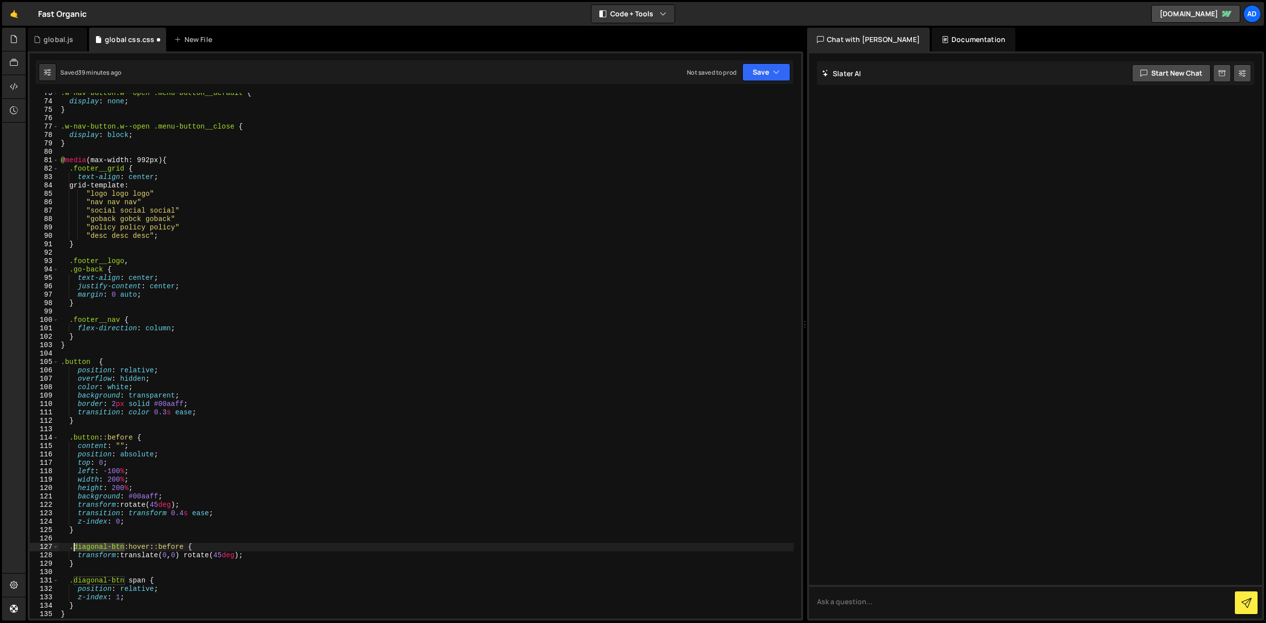
click at [73, 543] on div ".w-nav-button.w--open .menu-button__default { display : none ; } .w-nav-button.…" at bounding box center [426, 360] width 735 height 542
click at [107, 583] on div ".w-nav-button.w--open .menu-button__default { display : none ; } .w-nav-button.…" at bounding box center [426, 360] width 735 height 542
drag, startPoint x: 125, startPoint y: 580, endPoint x: 75, endPoint y: 581, distance: 50.0
click at [75, 581] on div ".w-nav-button.w--open .menu-button__default { display : none ; } .w-nav-button.…" at bounding box center [426, 360] width 735 height 542
click at [371, 240] on div ".w-nav-button.w--open .menu-button__default { display : none ; } .w-nav-button.…" at bounding box center [426, 360] width 735 height 542
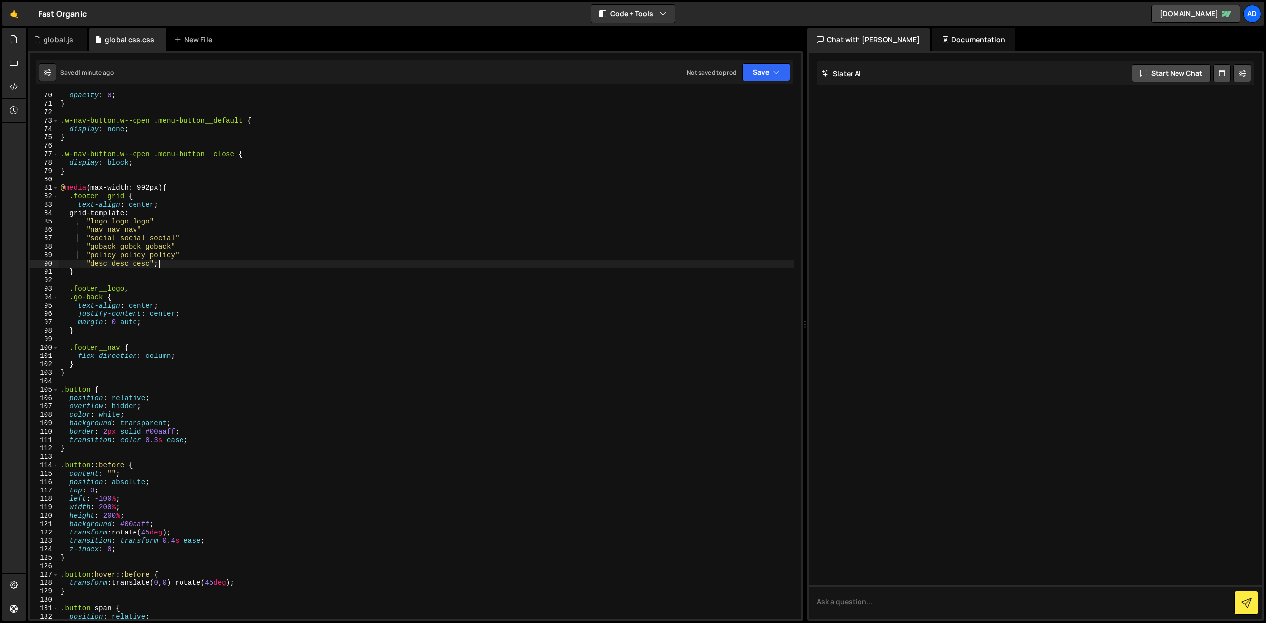
scroll to position [675, 0]
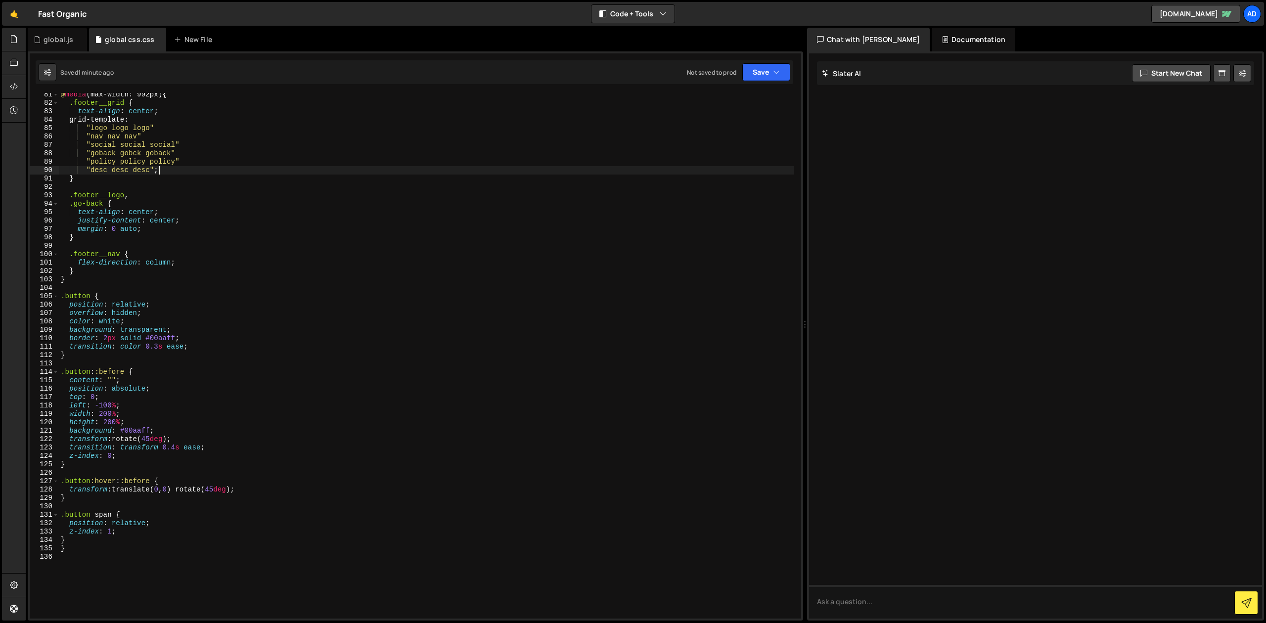
click at [115, 380] on div "@ media (max-width: 992px) { .footer__grid { text-align : center ; grid-templat…" at bounding box center [426, 361] width 735 height 542
click at [134, 381] on div "@ media (max-width: 992px) { .footer__grid { text-align : center ; grid-templat…" at bounding box center [426, 361] width 735 height 542
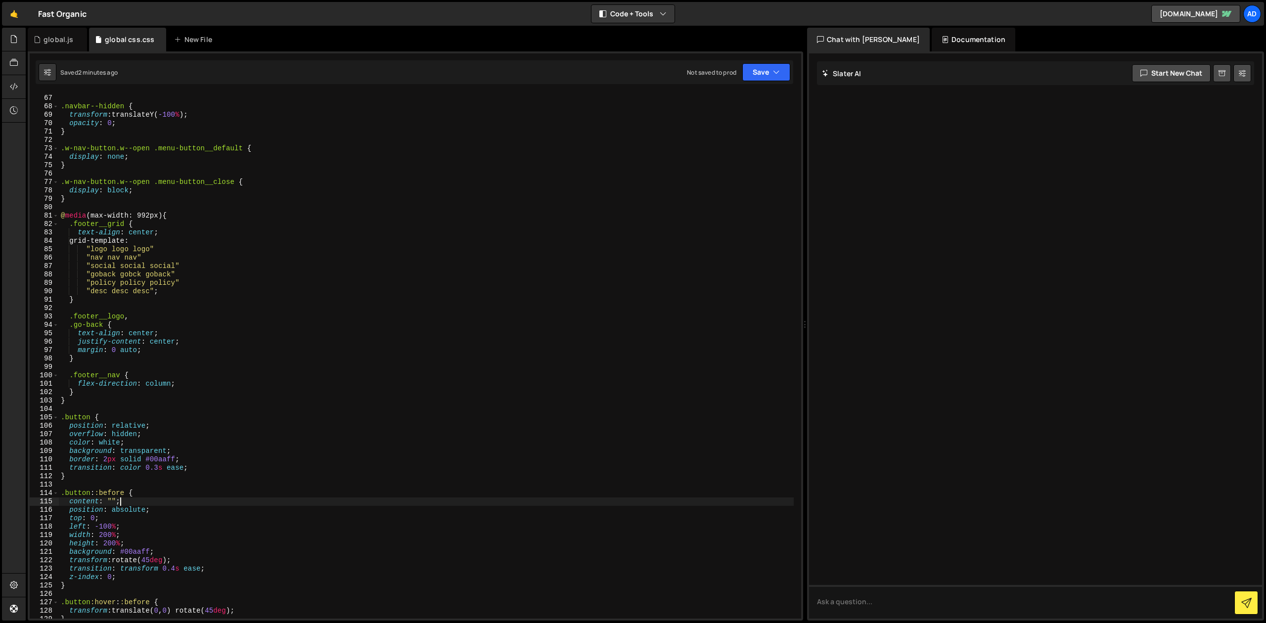
scroll to position [652, 0]
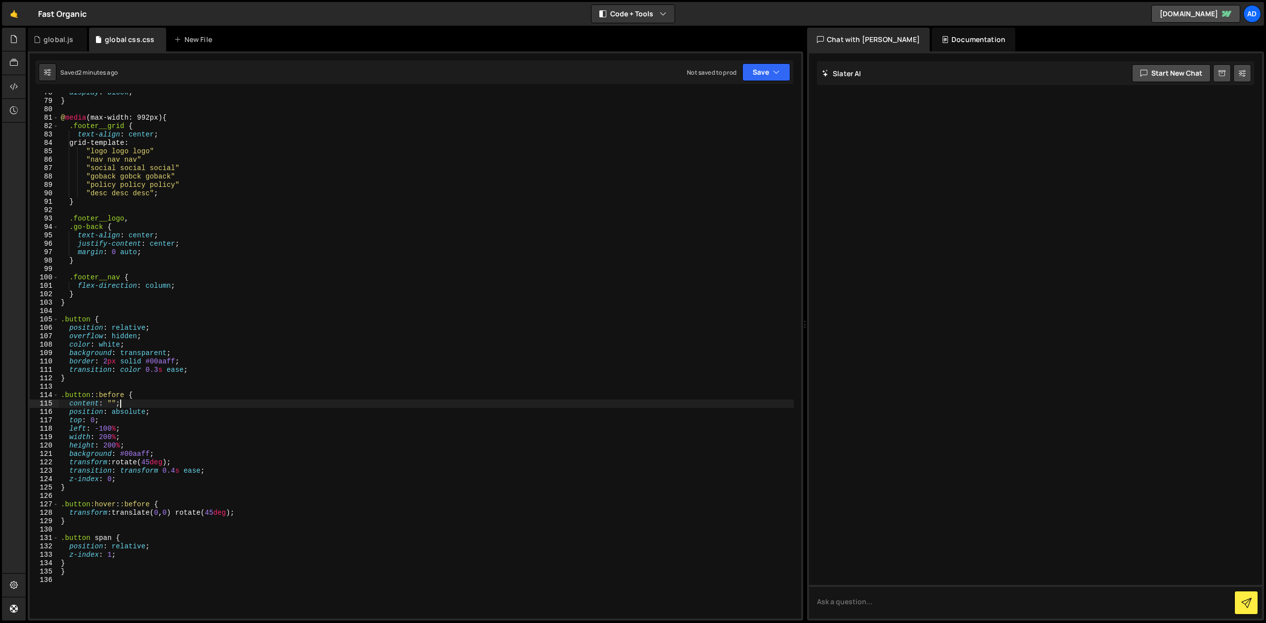
click at [115, 404] on div "display : block ; } @ media (max-width: 992px) { .footer__grid { text-align : c…" at bounding box center [426, 360] width 735 height 542
click at [151, 408] on div "display : block ; } @ media (max-width: 992px) { .footer__grid { text-align : c…" at bounding box center [426, 360] width 735 height 542
click at [151, 405] on div "display : block ; } @ media (max-width: 992px) { .footer__grid { text-align : c…" at bounding box center [426, 360] width 735 height 542
type textarea "content: "";"
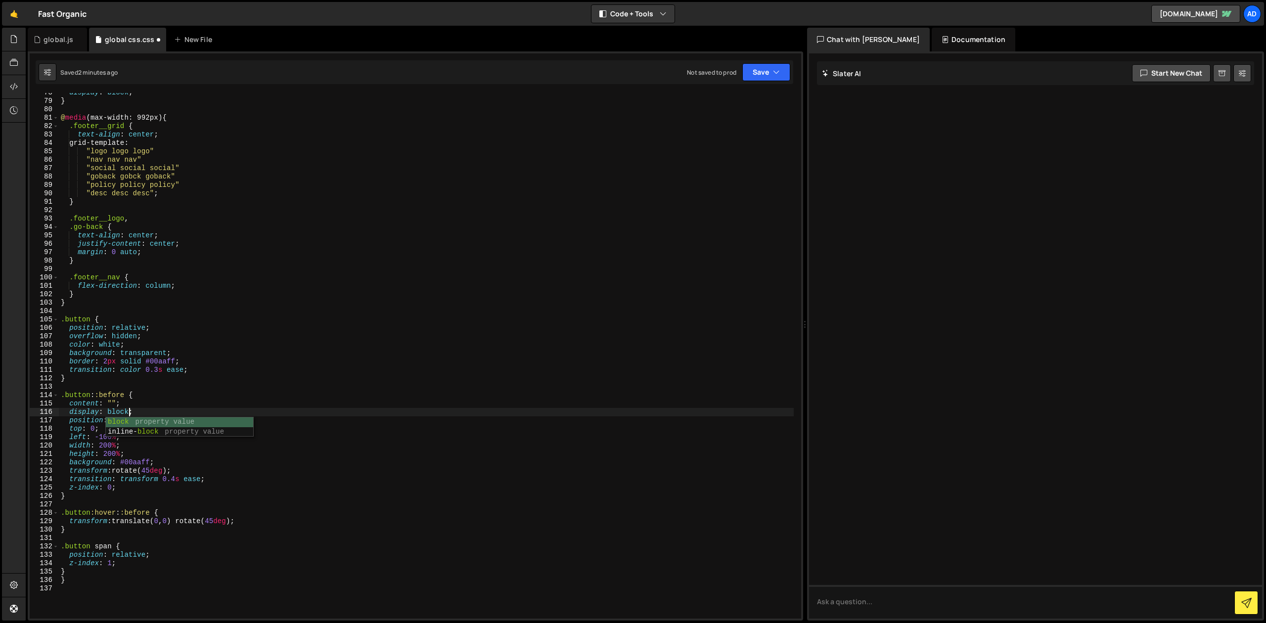
scroll to position [0, 5]
click at [77, 574] on div "display : block ; } @ media (max-width: 992px) { .footer__grid { text-align : c…" at bounding box center [426, 360] width 735 height 542
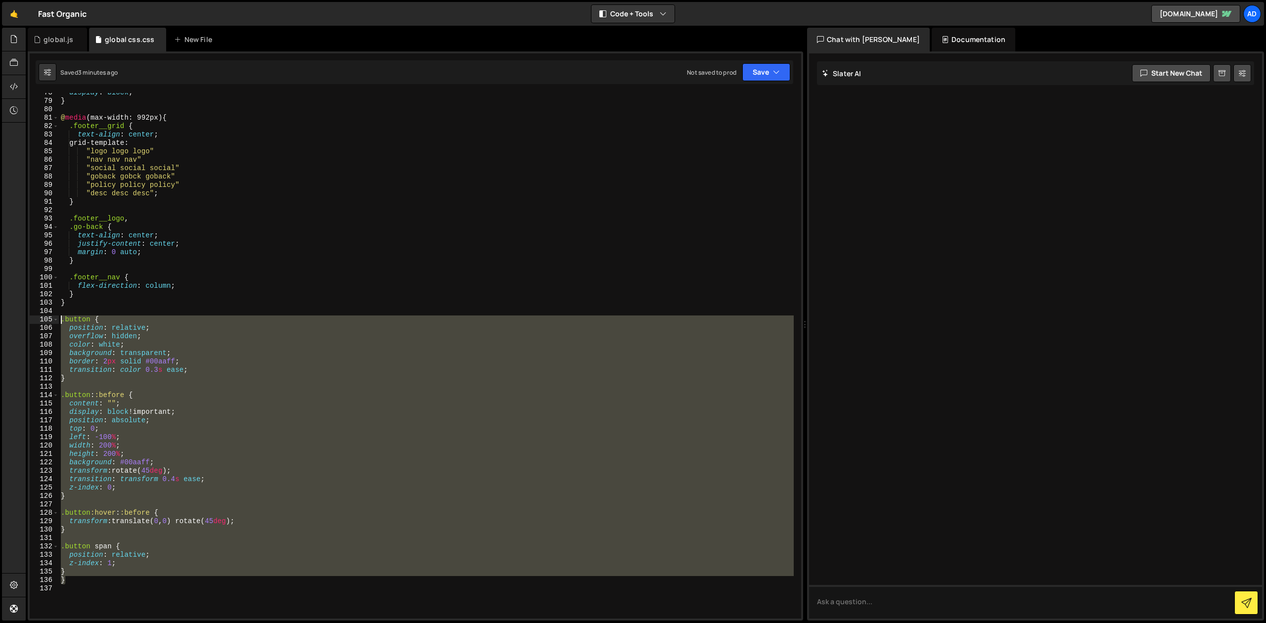
drag, startPoint x: 78, startPoint y: 579, endPoint x: 59, endPoint y: 324, distance: 255.3
click at [59, 324] on div "display : block ; } @ media (max-width: 992px) { .footer__grid { text-align : c…" at bounding box center [426, 360] width 735 height 542
paste textarea "tn-fill:hover { color: #fff; }"
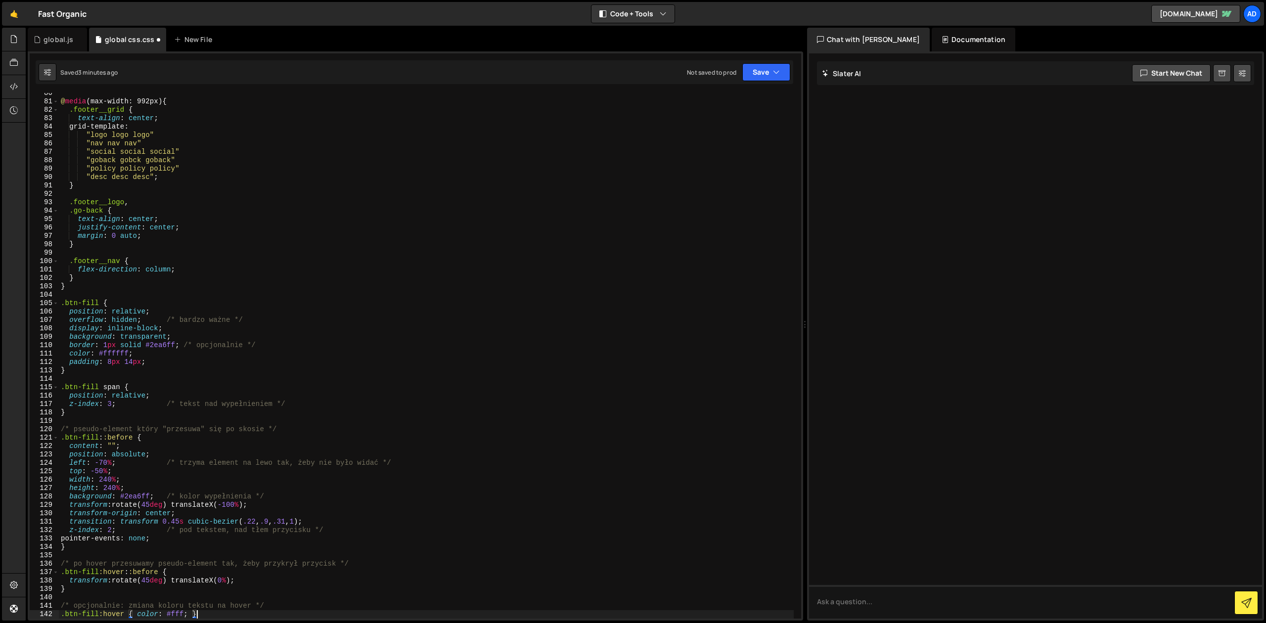
scroll to position [668, 0]
click at [90, 303] on div "@ media (max-width: 992px) { .footer__grid { text-align : center ; grid-templat…" at bounding box center [426, 360] width 735 height 542
click at [82, 303] on div "@ media (max-width: 992px) { .footer__grid { text-align : center ; grid-templat…" at bounding box center [426, 360] width 735 height 542
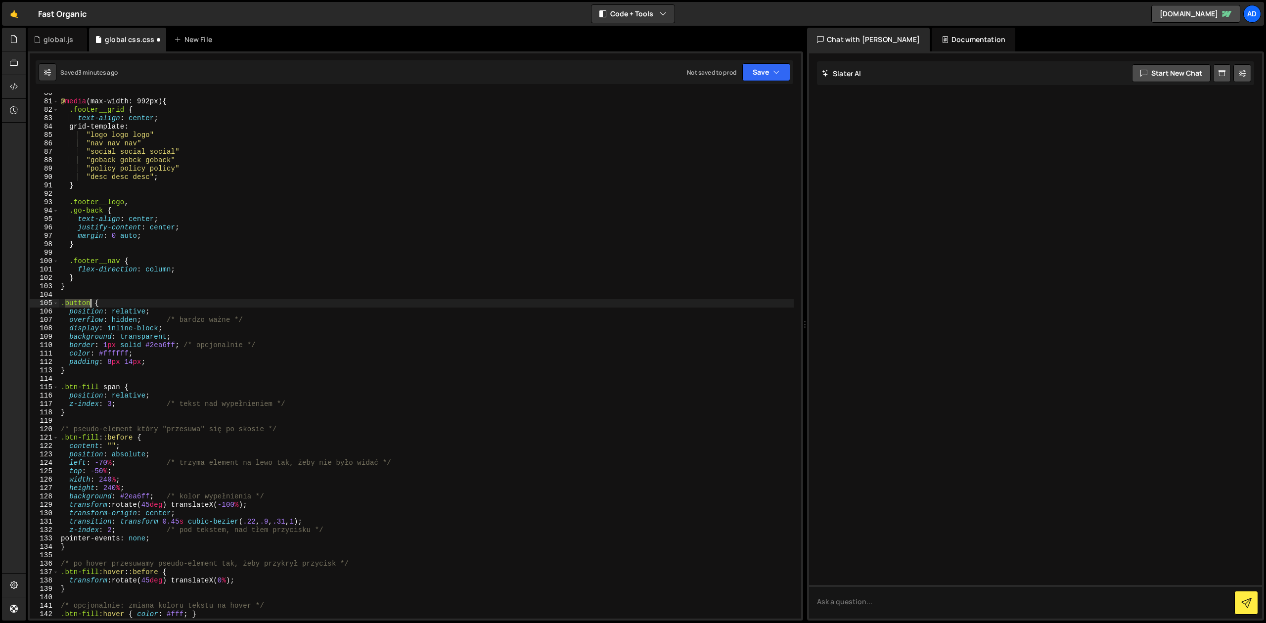
click at [82, 303] on div "@ media (max-width: 992px) { .footer__grid { text-align : center ; grid-templat…" at bounding box center [426, 360] width 735 height 542
click at [95, 390] on div "@ media (max-width: 992px) { .footer__grid { text-align : center ; grid-templat…" at bounding box center [426, 360] width 735 height 542
click at [97, 387] on div "@ media (max-width: 992px) { .footer__grid { text-align : center ; grid-templat…" at bounding box center [426, 356] width 735 height 526
drag, startPoint x: 99, startPoint y: 386, endPoint x: 65, endPoint y: 389, distance: 33.7
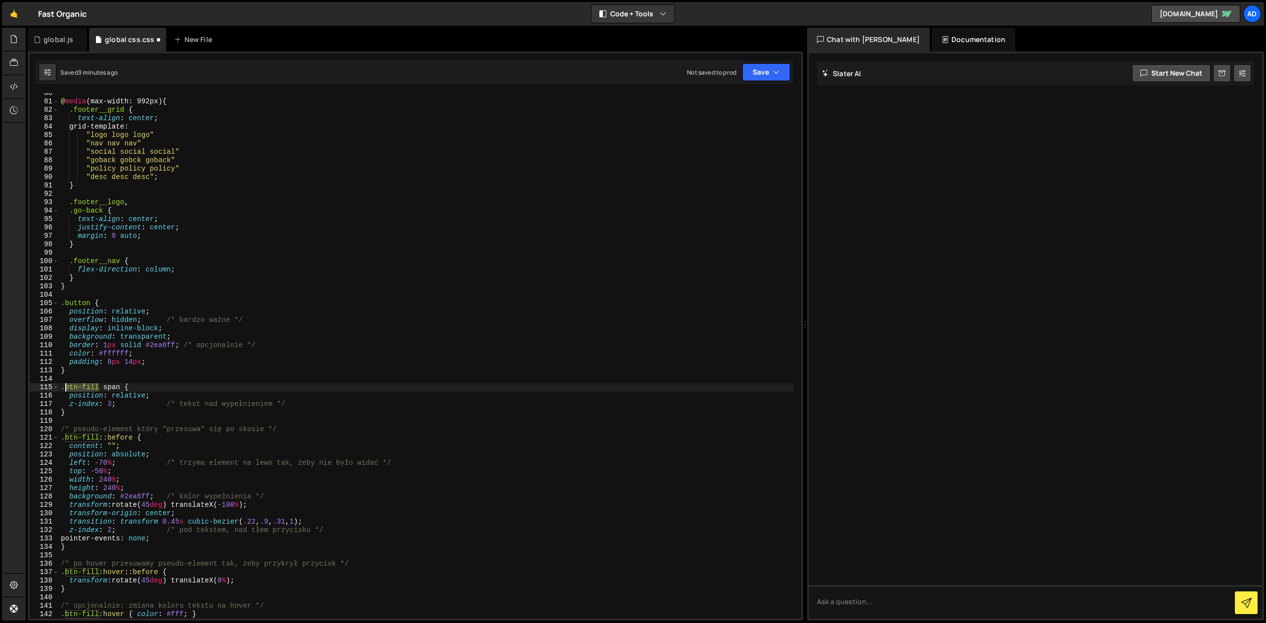
click at [65, 389] on div "@ media (max-width: 992px) { .footer__grid { text-align : center ; grid-templat…" at bounding box center [426, 360] width 735 height 542
paste textarea "[PERSON_NAME]"
drag, startPoint x: 98, startPoint y: 437, endPoint x: 65, endPoint y: 438, distance: 33.1
click at [65, 438] on div "@ media (max-width: 992px) { .footer__grid { text-align : center ; grid-templat…" at bounding box center [426, 360] width 735 height 542
paste textarea "[PERSON_NAME]"
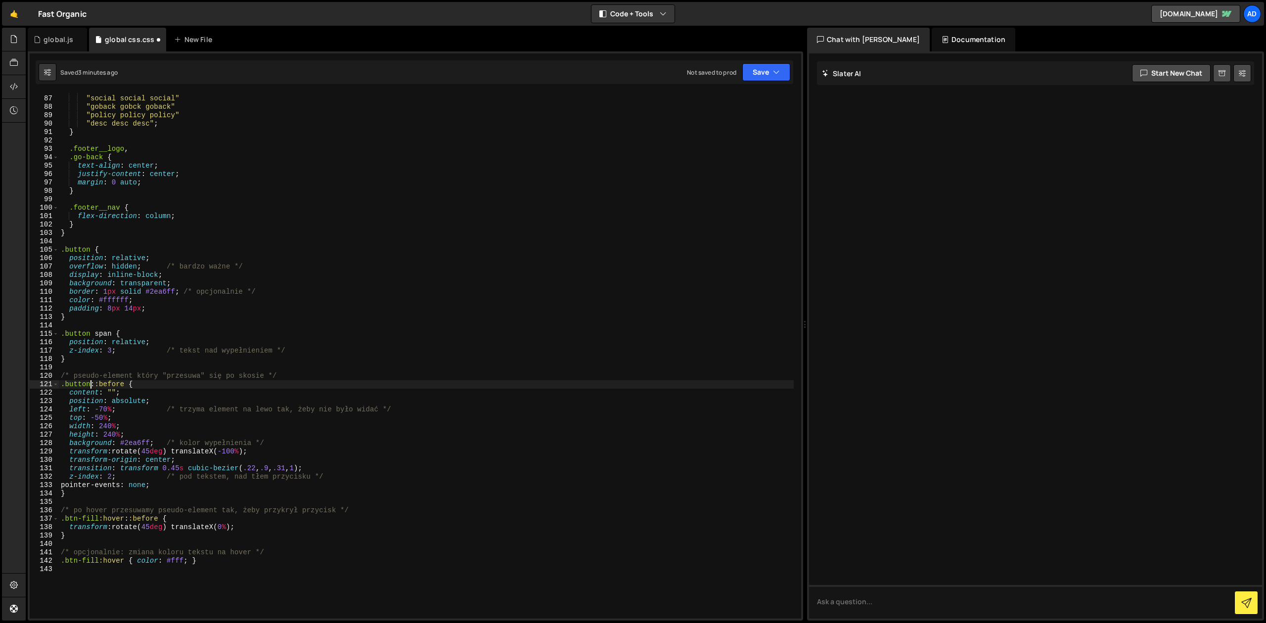
scroll to position [721, 0]
drag, startPoint x: 99, startPoint y: 520, endPoint x: 66, endPoint y: 521, distance: 33.6
click at [66, 521] on div "" nav nav nav " " social social social " " goback gobck goback " " policy polic…" at bounding box center [426, 357] width 735 height 542
paste textarea "[PERSON_NAME]"
drag, startPoint x: 98, startPoint y: 560, endPoint x: 67, endPoint y: 561, distance: 31.2
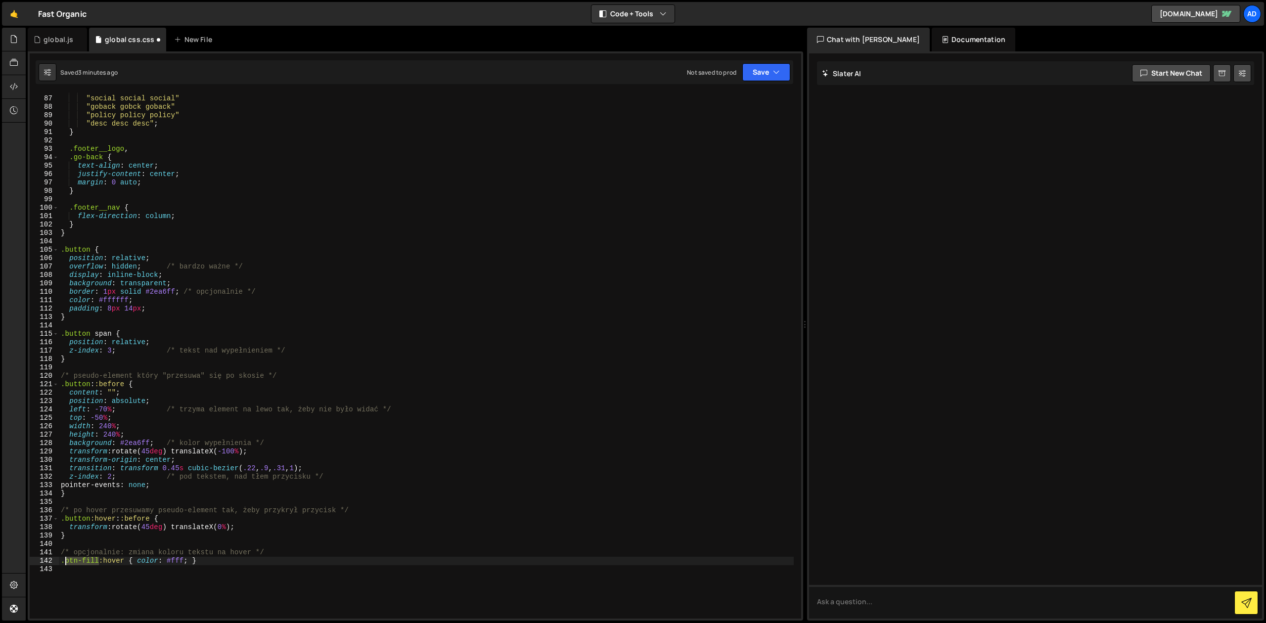
click at [67, 561] on div "" nav nav nav " " social social social " " goback gobck goback " " policy polic…" at bounding box center [426, 357] width 735 height 542
paste textarea "[PERSON_NAME]"
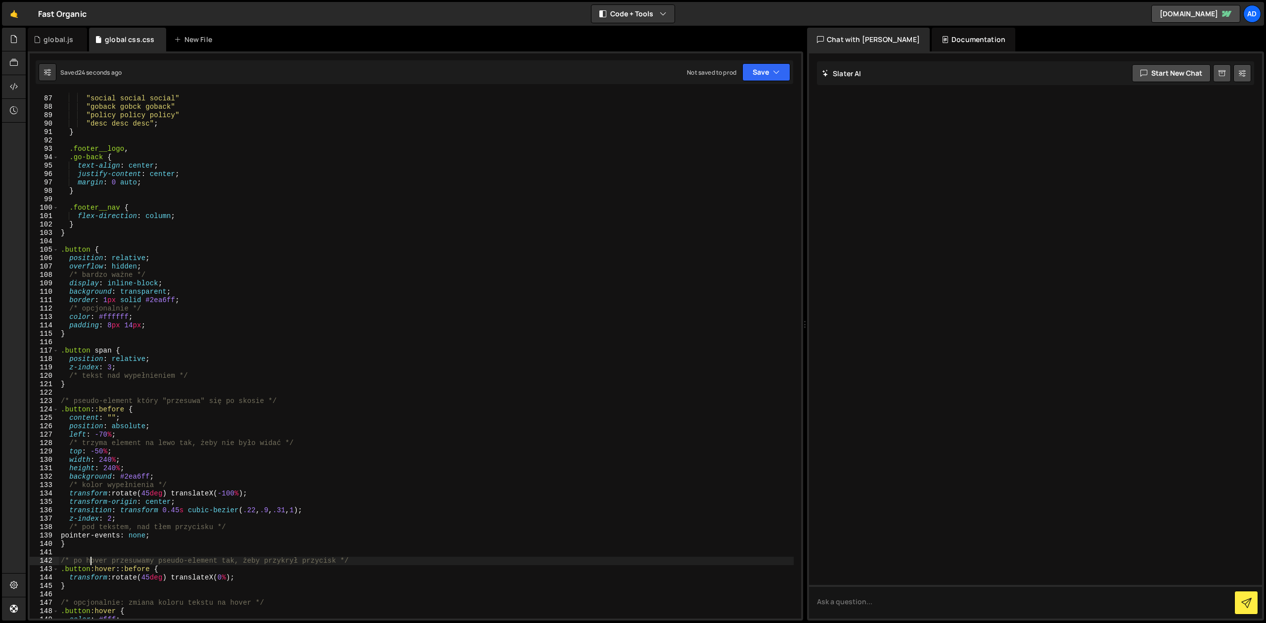
click at [155, 371] on div "" nav nav nav " " social social social " " goback gobck goback " " policy polic…" at bounding box center [426, 357] width 735 height 542
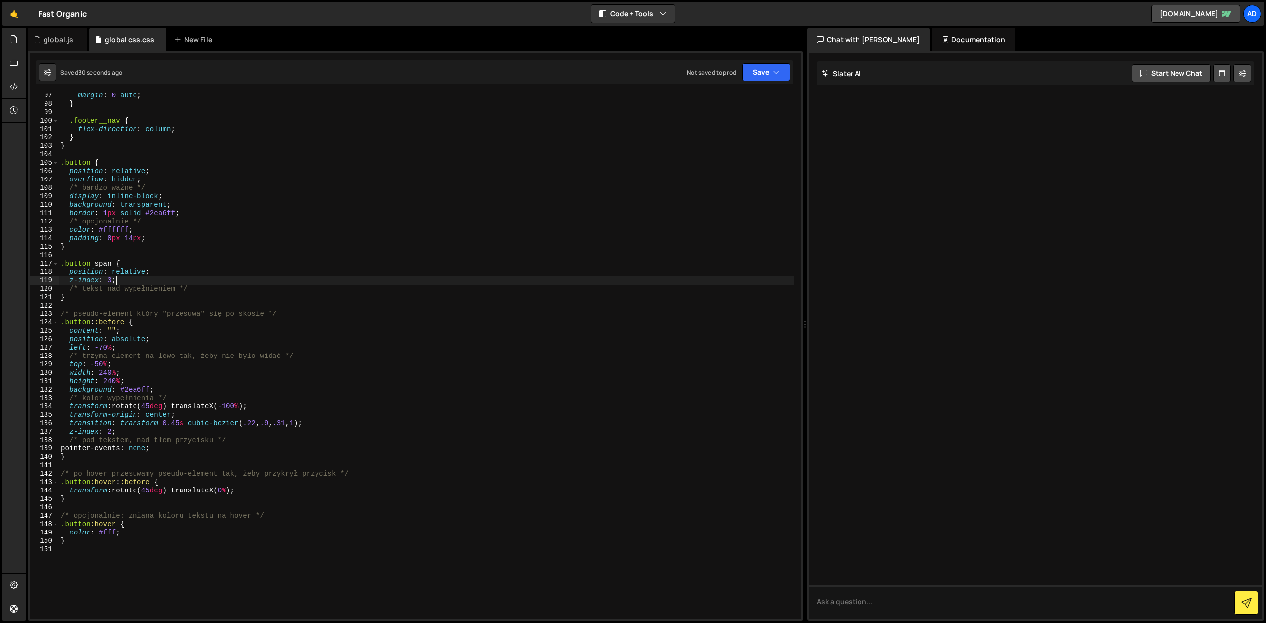
scroll to position [808, 0]
click at [116, 342] on div "margin : 0 auto ; } .footer__nav { flex-direction : column ; } } .button { posi…" at bounding box center [426, 362] width 735 height 542
type textarea "position: absolute;"
click at [162, 340] on div "margin : 0 auto ; } .footer__nav { flex-direction : column ; } } .button { posi…" at bounding box center [426, 362] width 735 height 542
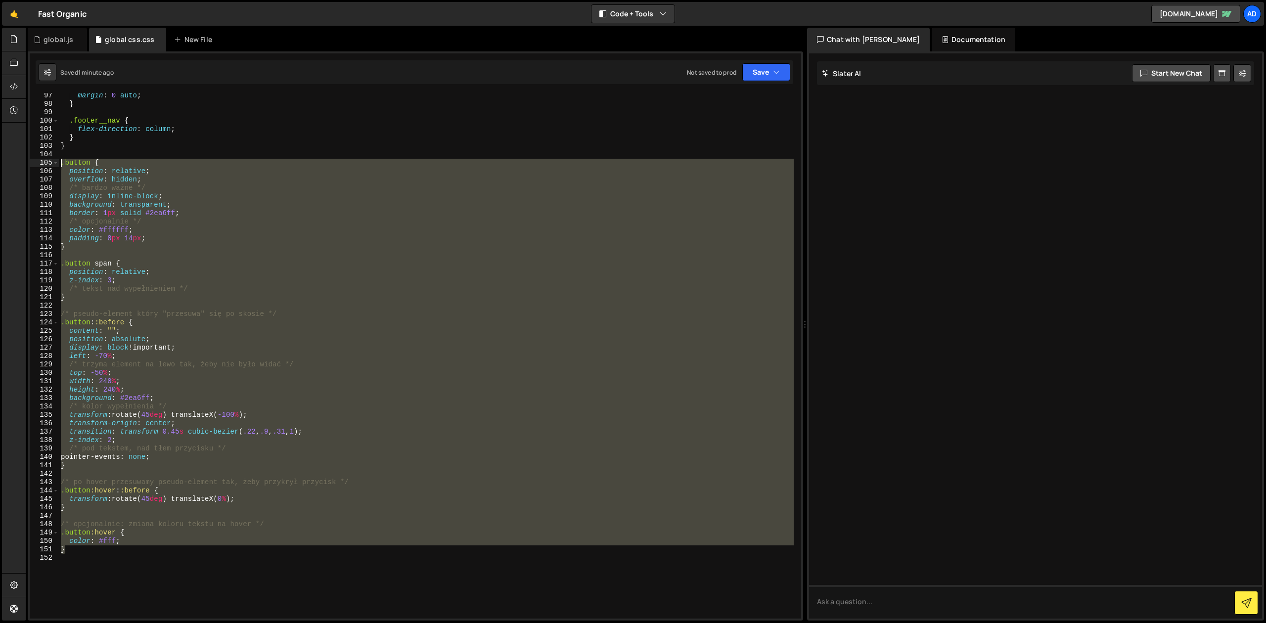
drag, startPoint x: 93, startPoint y: 548, endPoint x: 44, endPoint y: 162, distance: 389.8
click at [59, 162] on div "margin : 0 auto ; } .footer__nav { flex-direction : column ; } } .button { posi…" at bounding box center [426, 356] width 735 height 526
paste textarea "}"
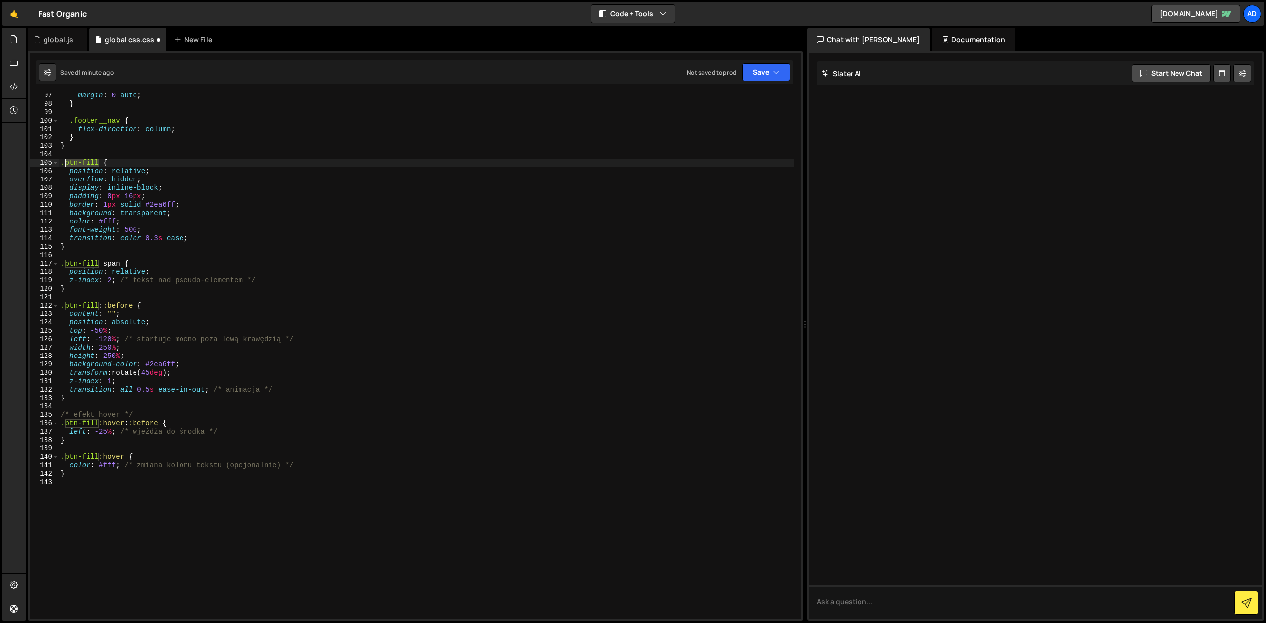
drag, startPoint x: 98, startPoint y: 162, endPoint x: 64, endPoint y: 163, distance: 34.6
click at [64, 163] on div "margin : 0 auto ; } .footer__nav { flex-direction : column ; } } .btn-fill { po…" at bounding box center [426, 362] width 735 height 542
drag, startPoint x: 100, startPoint y: 262, endPoint x: 64, endPoint y: 262, distance: 35.6
click at [64, 262] on div "margin : 0 auto ; } .footer__nav { flex-direction : column ; } } .button { posi…" at bounding box center [426, 362] width 735 height 542
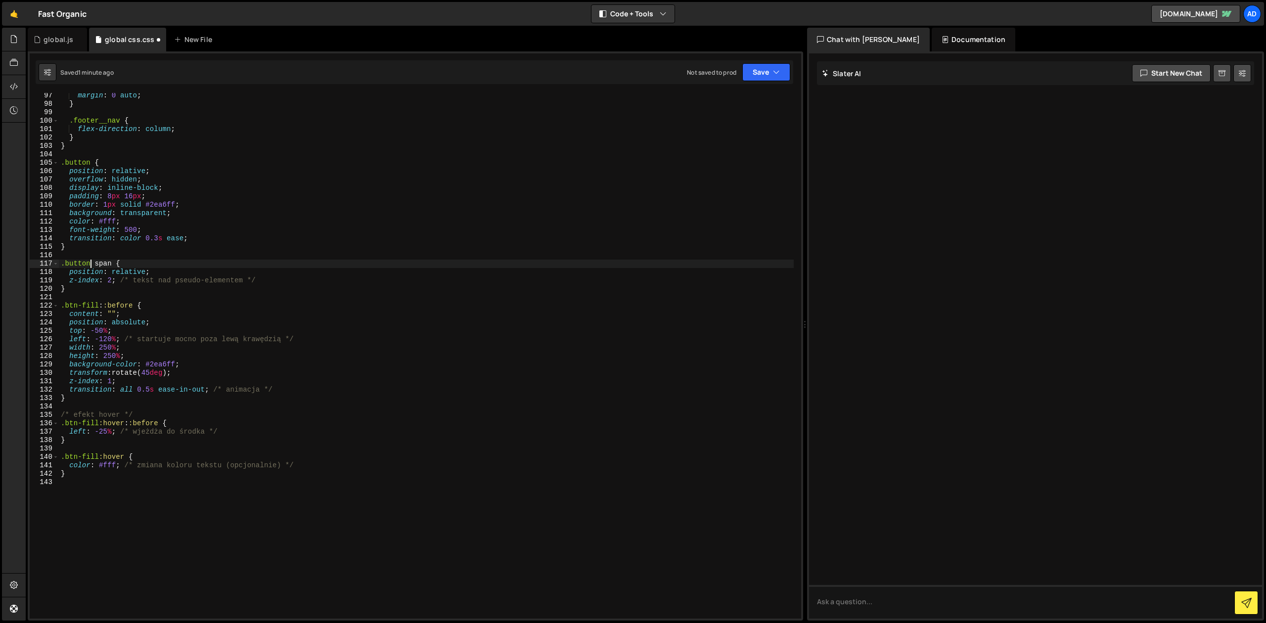
click at [175, 224] on div "margin : 0 auto ; } .footer__nav { flex-direction : column ; } } .button { posi…" at bounding box center [426, 362] width 735 height 542
drag, startPoint x: 99, startPoint y: 306, endPoint x: 65, endPoint y: 306, distance: 34.1
click at [65, 306] on div "margin : 0 auto ; } .footer__nav { flex-direction : column ; } } .button { posi…" at bounding box center [426, 362] width 735 height 542
click at [89, 423] on div "margin : 0 auto ; } .footer__nav { flex-direction : column ; } } .button { posi…" at bounding box center [426, 362] width 735 height 542
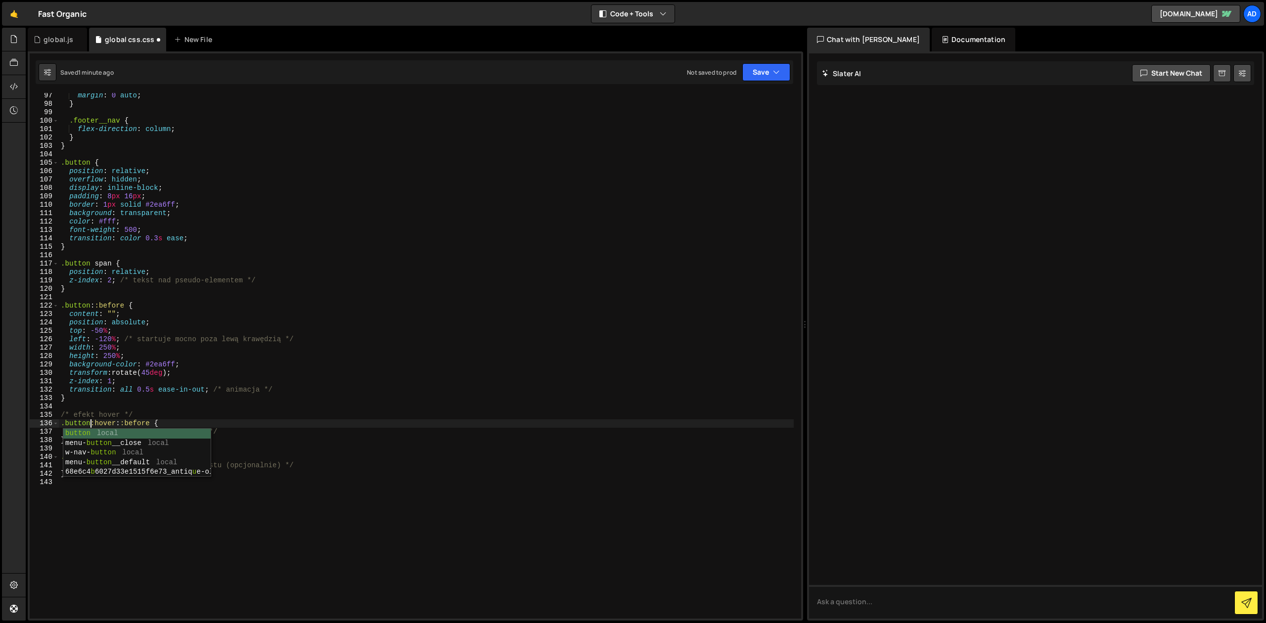
click at [172, 378] on div "margin : 0 auto ; } .footer__nav { flex-direction : column ; } } .button { posi…" at bounding box center [426, 362] width 735 height 542
drag, startPoint x: 96, startPoint y: 456, endPoint x: 67, endPoint y: 457, distance: 29.2
click at [67, 457] on div "margin : 0 auto ; } .footer__nav { flex-direction : column ; } } .button { posi…" at bounding box center [426, 362] width 735 height 542
click at [422, 346] on div "margin : 0 auto ; } .footer__nav { flex-direction : column ; } } .button { posi…" at bounding box center [426, 362] width 735 height 542
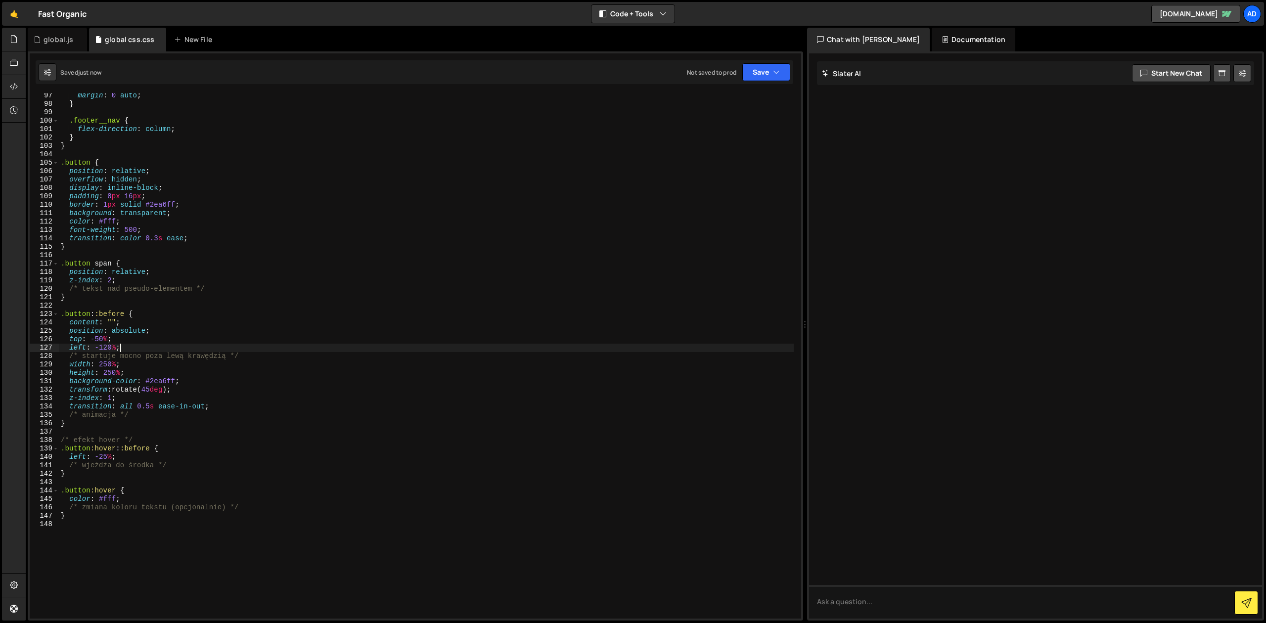
click at [136, 287] on div "margin : 0 auto ; } .footer__nav { flex-direction : column ; } } .button { posi…" at bounding box center [426, 362] width 735 height 542
click at [144, 323] on div "margin : 0 auto ; } .footer__nav { flex-direction : column ; } } .button { posi…" at bounding box center [426, 362] width 735 height 542
type textarea "content: "";"
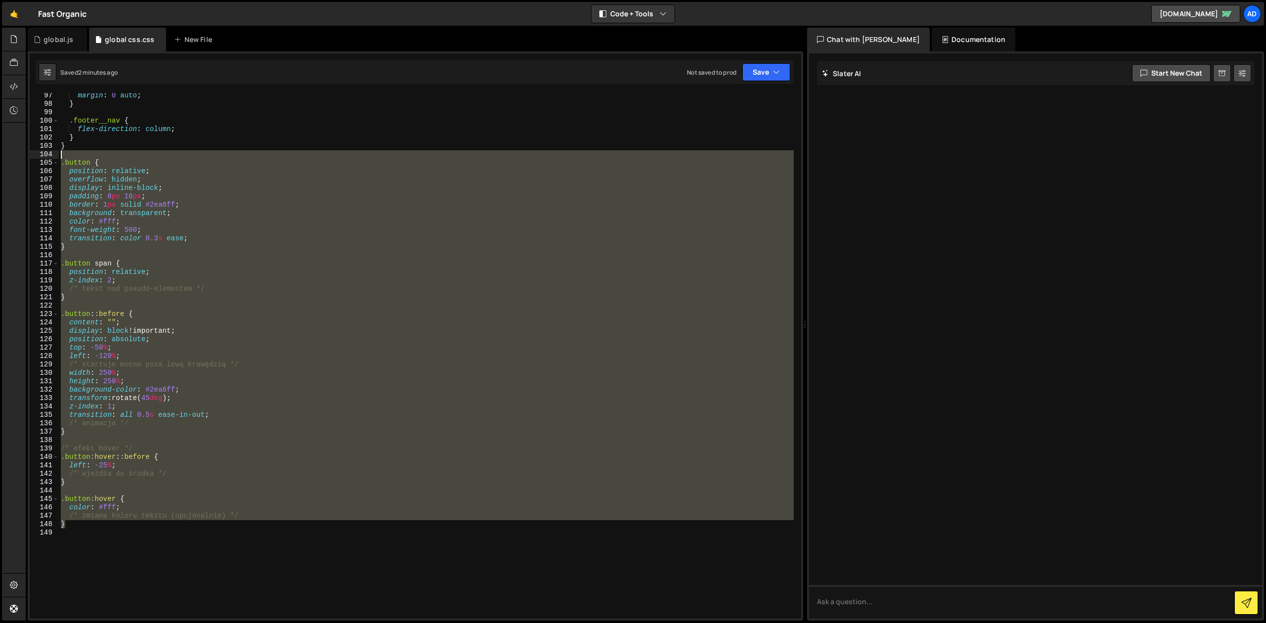
drag, startPoint x: 81, startPoint y: 525, endPoint x: 49, endPoint y: 157, distance: 369.2
click at [59, 157] on div "margin : 0 auto ; } .footer__nav { flex-direction : column ; } } .button { posi…" at bounding box center [426, 356] width 735 height 526
paste textarea "}"
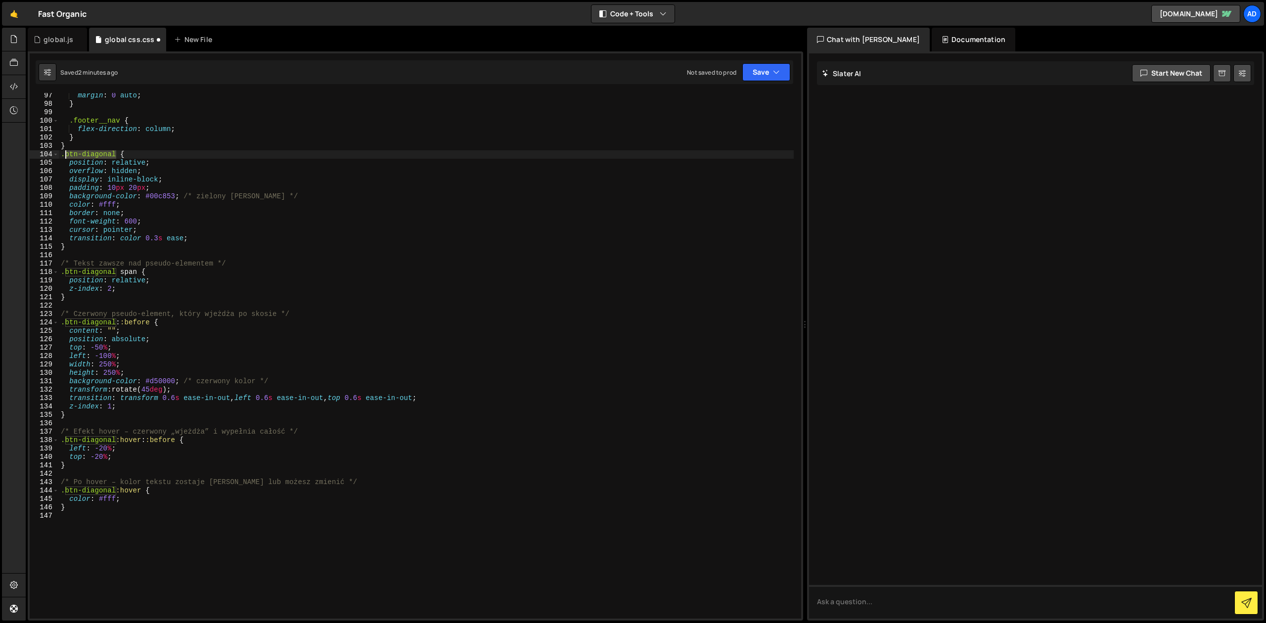
drag, startPoint x: 118, startPoint y: 155, endPoint x: 66, endPoint y: 154, distance: 51.4
click at [66, 154] on div "margin : 0 auto ; } .footer__nav { flex-direction : column ; } } .btn-diagonal …" at bounding box center [426, 362] width 735 height 542
drag, startPoint x: 90, startPoint y: 154, endPoint x: 65, endPoint y: 154, distance: 25.2
click at [65, 154] on div "margin : 0 auto ; } .footer__nav { flex-direction : column ; } } .button { posi…" at bounding box center [426, 362] width 735 height 542
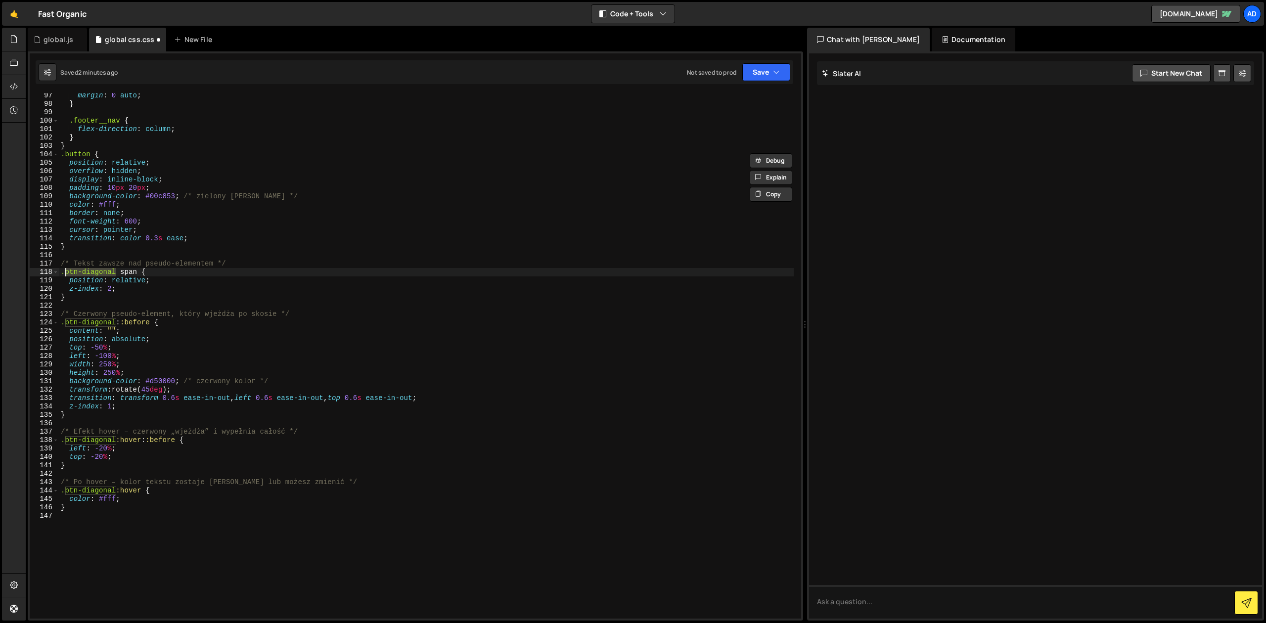
drag, startPoint x: 116, startPoint y: 272, endPoint x: 65, endPoint y: 272, distance: 51.4
click at [65, 272] on div "margin : 0 auto ; } .footer__nav { flex-direction : column ; } } .button { posi…" at bounding box center [426, 362] width 735 height 542
paste textarea "[PERSON_NAME]"
drag, startPoint x: 115, startPoint y: 321, endPoint x: 66, endPoint y: 322, distance: 49.5
click at [66, 322] on div "margin : 0 auto ; } .footer__nav { flex-direction : column ; } } .button { posi…" at bounding box center [426, 362] width 735 height 542
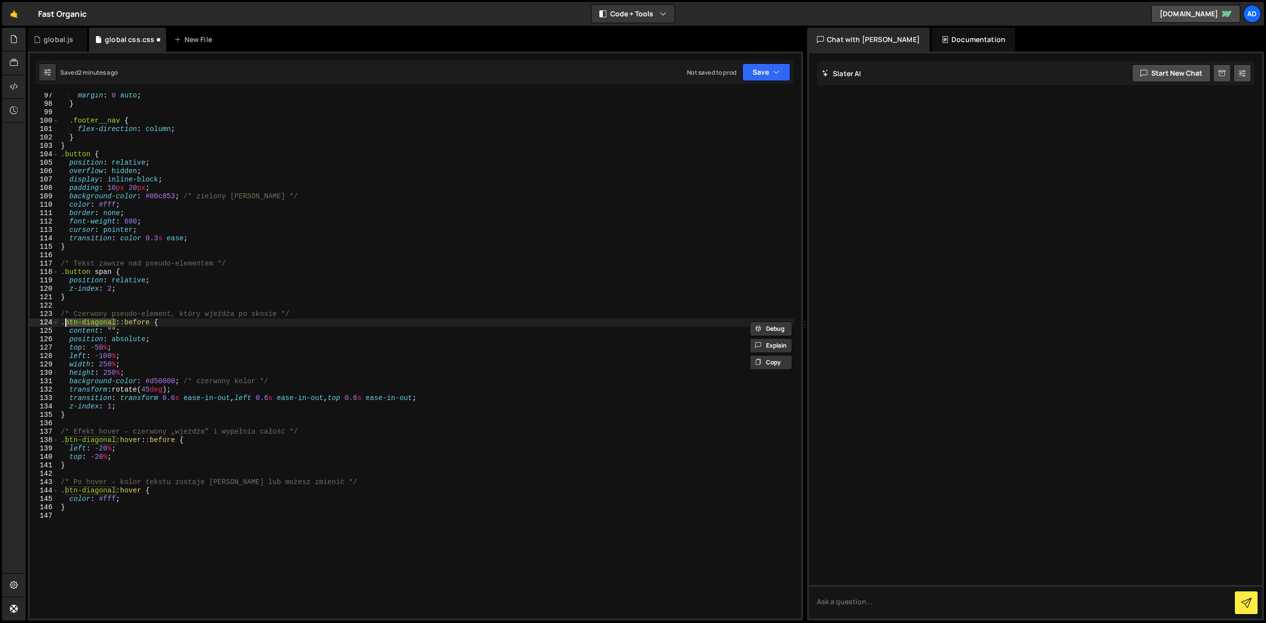
paste textarea "[PERSON_NAME]"
drag, startPoint x: 114, startPoint y: 441, endPoint x: 65, endPoint y: 442, distance: 49.5
click at [65, 442] on div "margin : 0 auto ; } .footer__nav { flex-direction : column ; } } .button { posi…" at bounding box center [426, 362] width 735 height 542
paste textarea "[PERSON_NAME]"
drag, startPoint x: 115, startPoint y: 492, endPoint x: 65, endPoint y: 490, distance: 50.0
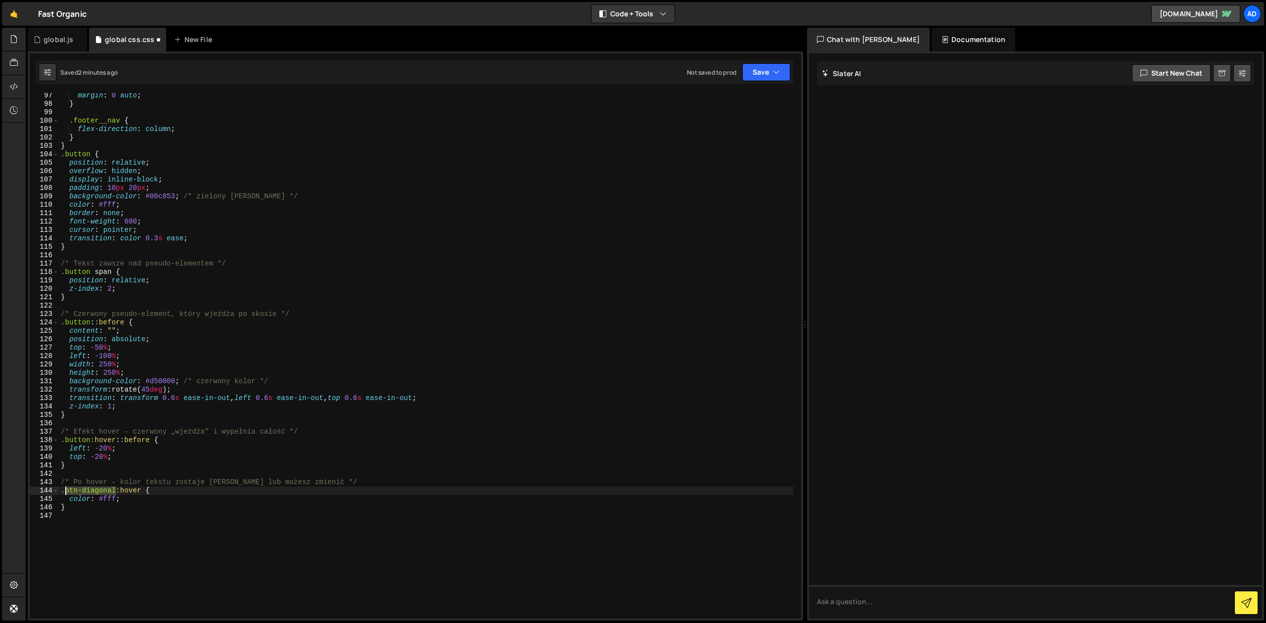
click at [65, 490] on div "margin : 0 auto ; } .footer__nav { flex-direction : column ; } } .button { posi…" at bounding box center [426, 362] width 735 height 542
paste textarea "[PERSON_NAME]"
click at [153, 408] on div "margin : 0 auto ; } .footer__nav { flex-direction : column ; } } .button { posi…" at bounding box center [426, 362] width 735 height 542
type textarea "z-index: 1;"
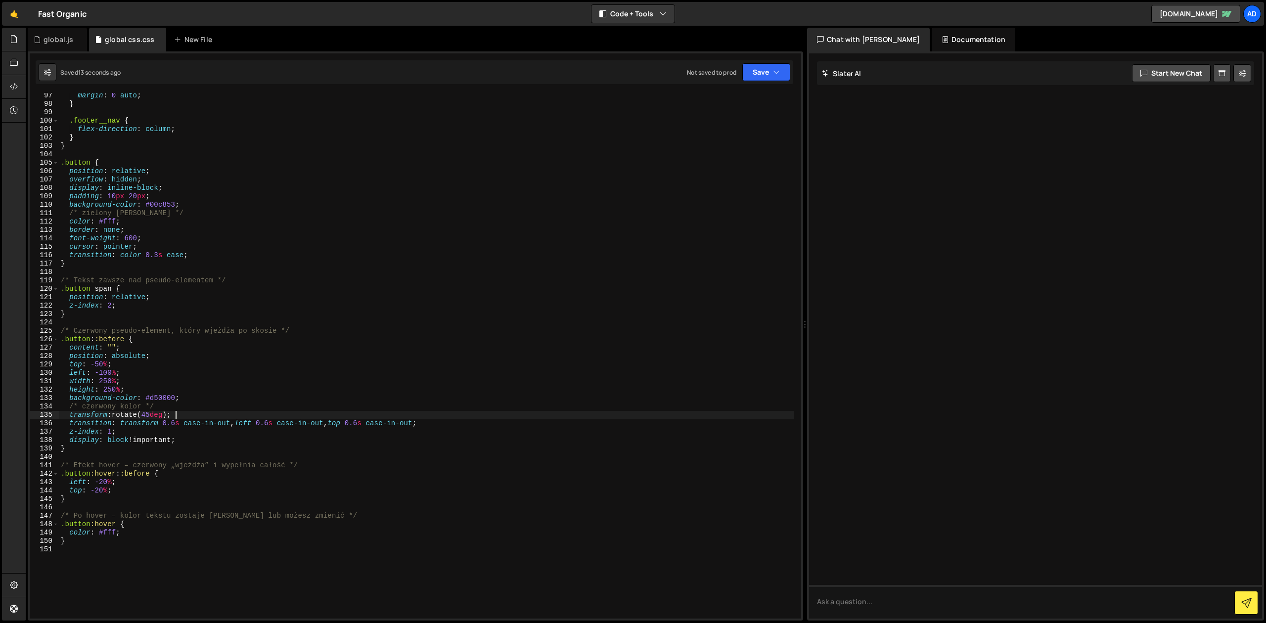
click at [117, 166] on div "margin : 0 auto ; } .footer__nav { flex-direction : column ; } } .button { posi…" at bounding box center [426, 362] width 735 height 542
type textarea ".button {"
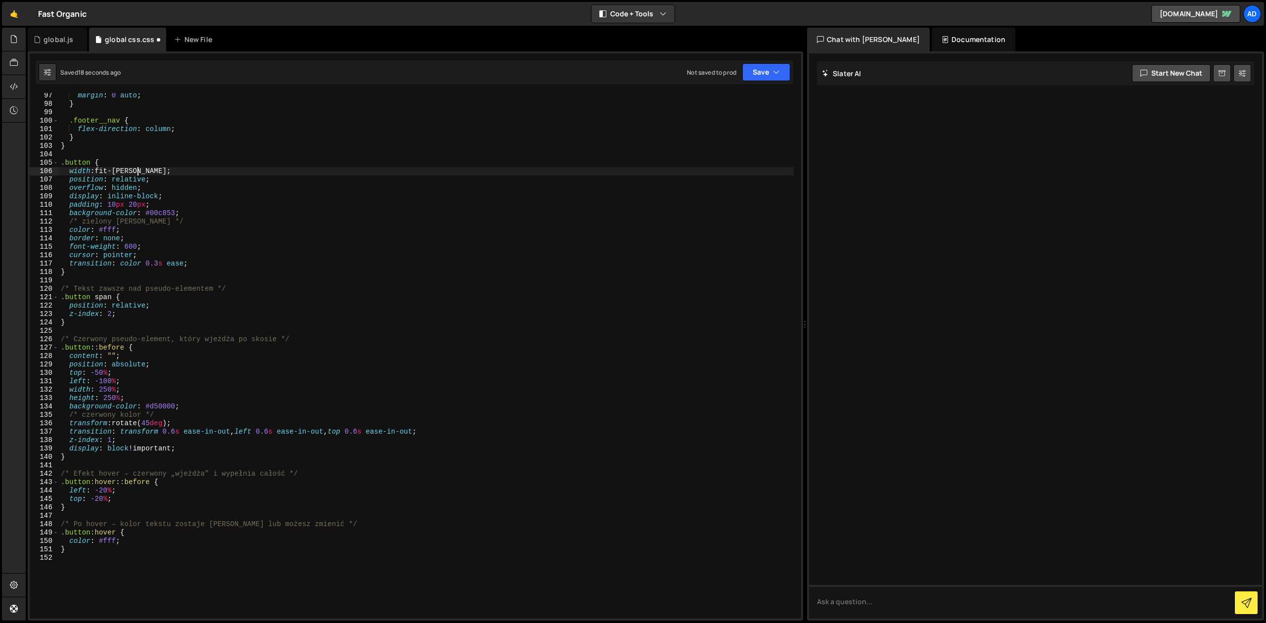
scroll to position [0, 5]
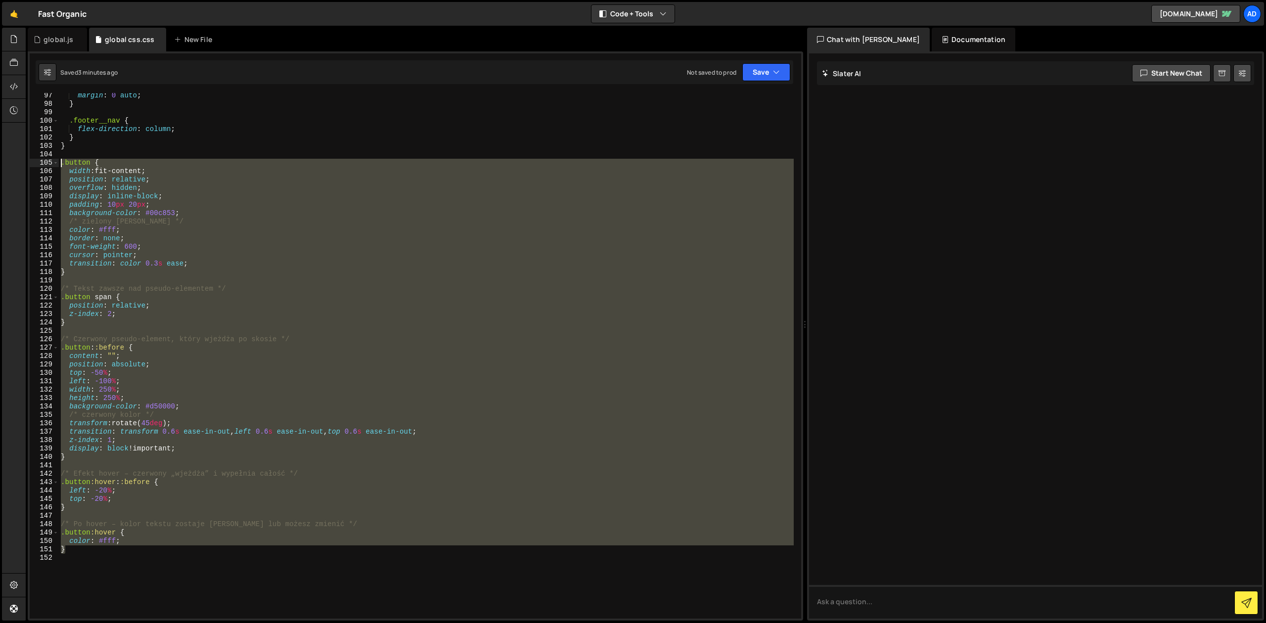
drag, startPoint x: 79, startPoint y: 553, endPoint x: 58, endPoint y: 163, distance: 390.7
click at [59, 163] on div "margin : 0 auto ; } .footer__nav { flex-direction : column ; } } .button { widt…" at bounding box center [426, 356] width 735 height 526
paste textarea "}"
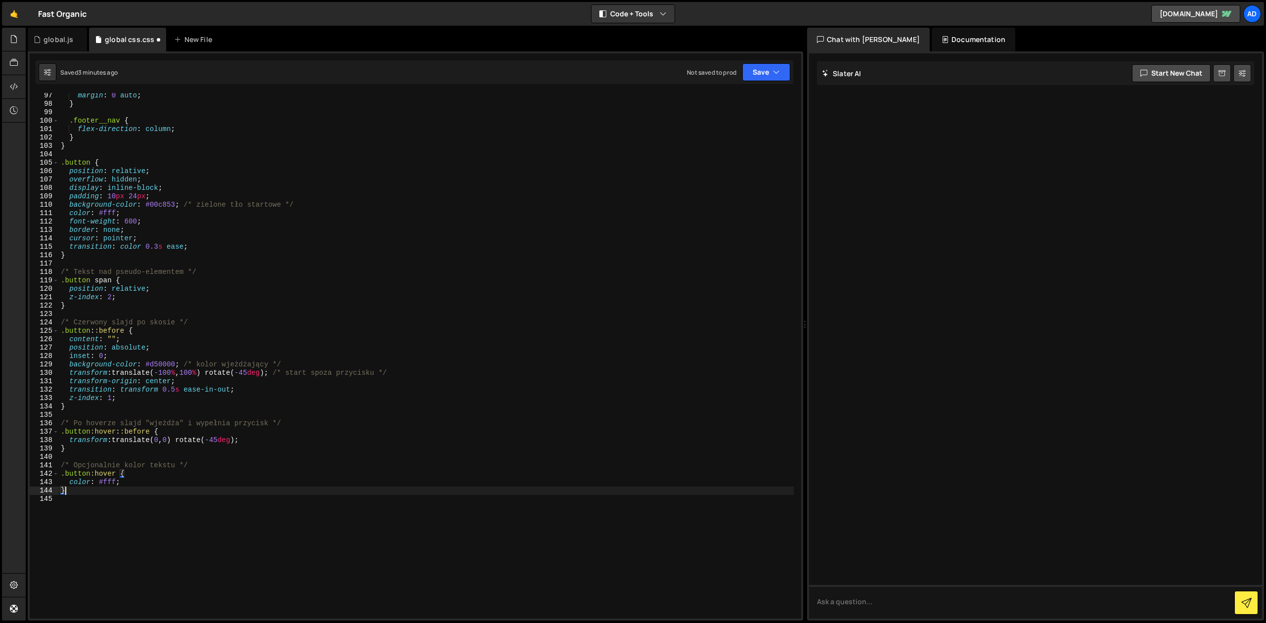
click at [137, 396] on div "margin : 0 auto ; } .footer__nav { flex-direction : column ; } } .button { posi…" at bounding box center [426, 362] width 735 height 542
type textarea "z-index: 1;"
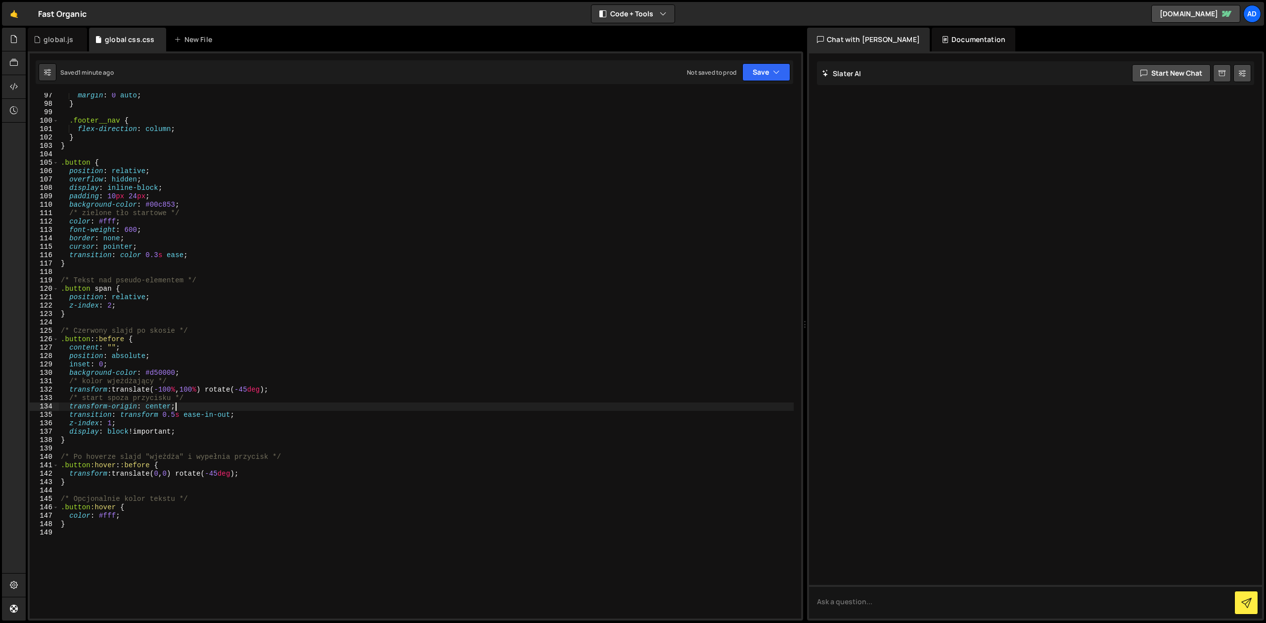
click at [163, 253] on div "margin : 0 auto ; } .footer__nav { flex-direction : column ; } } .button { posi…" at bounding box center [426, 362] width 735 height 542
click at [158, 476] on div "margin : 0 auto ; } .footer__nav { flex-direction : column ; } } .button { posi…" at bounding box center [426, 362] width 735 height 542
click at [224, 478] on div "margin : 0 auto ; } .footer__nav { flex-direction : column ; } } .button { posi…" at bounding box center [426, 362] width 735 height 542
click at [238, 475] on div "margin : 0 auto ; } .footer__nav { flex-direction : column ; } } .button { posi…" at bounding box center [426, 362] width 735 height 542
type textarea "transform: translate(0, 0) rotate(-45deg);"
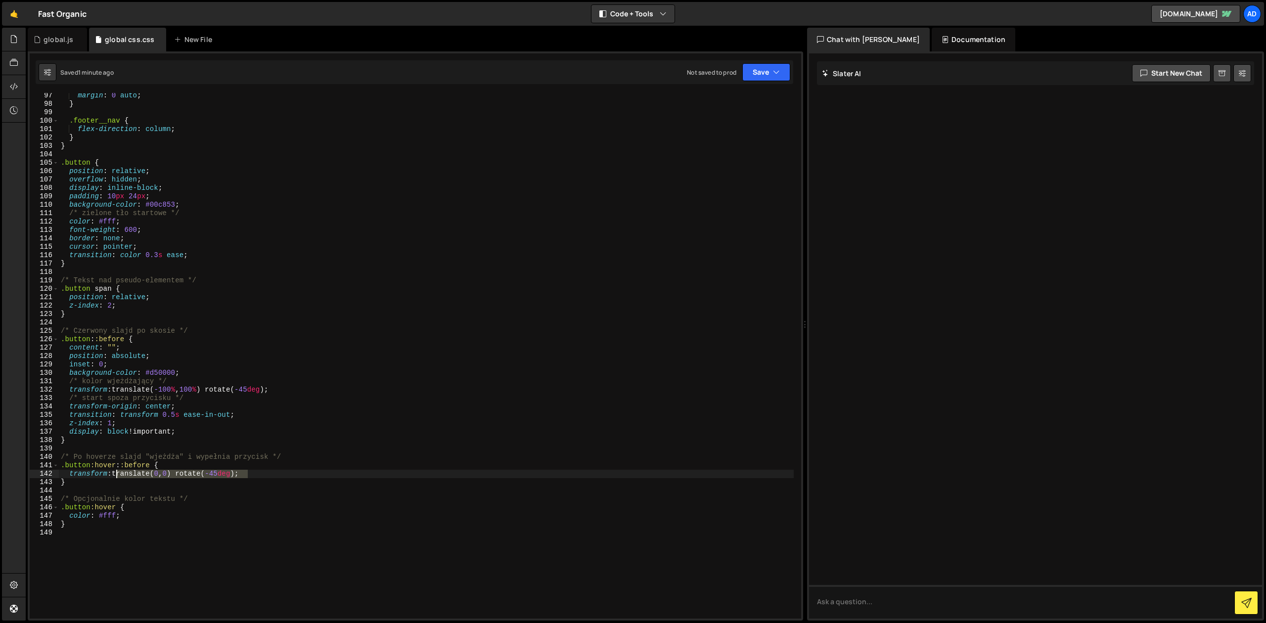
drag, startPoint x: 259, startPoint y: 472, endPoint x: 115, endPoint y: 474, distance: 144.4
click at [115, 474] on div "margin : 0 auto ; } .footer__nav { flex-direction : column ; } } .button { posi…" at bounding box center [426, 362] width 735 height 542
click at [190, 473] on div "margin : 0 auto ; } .footer__nav { flex-direction : column ; } } .button { posi…" at bounding box center [426, 356] width 735 height 526
click at [266, 476] on div "margin : 0 auto ; } .footer__nav { flex-direction : column ; } } .button { posi…" at bounding box center [426, 362] width 735 height 542
drag, startPoint x: 269, startPoint y: 474, endPoint x: 48, endPoint y: 474, distance: 221.0
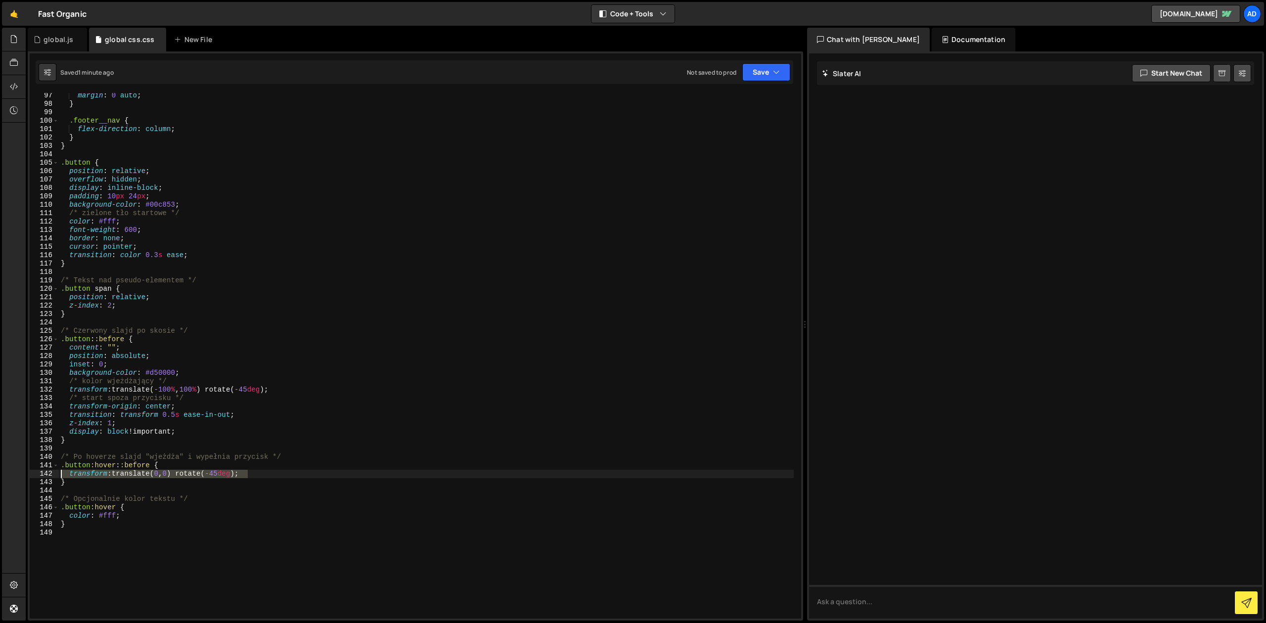
click at [59, 474] on div "margin : 0 auto ; } .footer__nav { flex-direction : column ; } } .button { posi…" at bounding box center [426, 356] width 735 height 526
click at [135, 389] on div "margin : 0 auto ; } .footer__nav { flex-direction : column ; } } .button { posi…" at bounding box center [426, 362] width 735 height 542
click at [128, 372] on div "margin : 0 auto ; } .footer__nav { flex-direction : column ; } } .button { posi…" at bounding box center [426, 362] width 735 height 542
click at [128, 363] on div "margin : 0 auto ; } .footer__nav { flex-direction : column ; } } .button { posi…" at bounding box center [426, 362] width 735 height 542
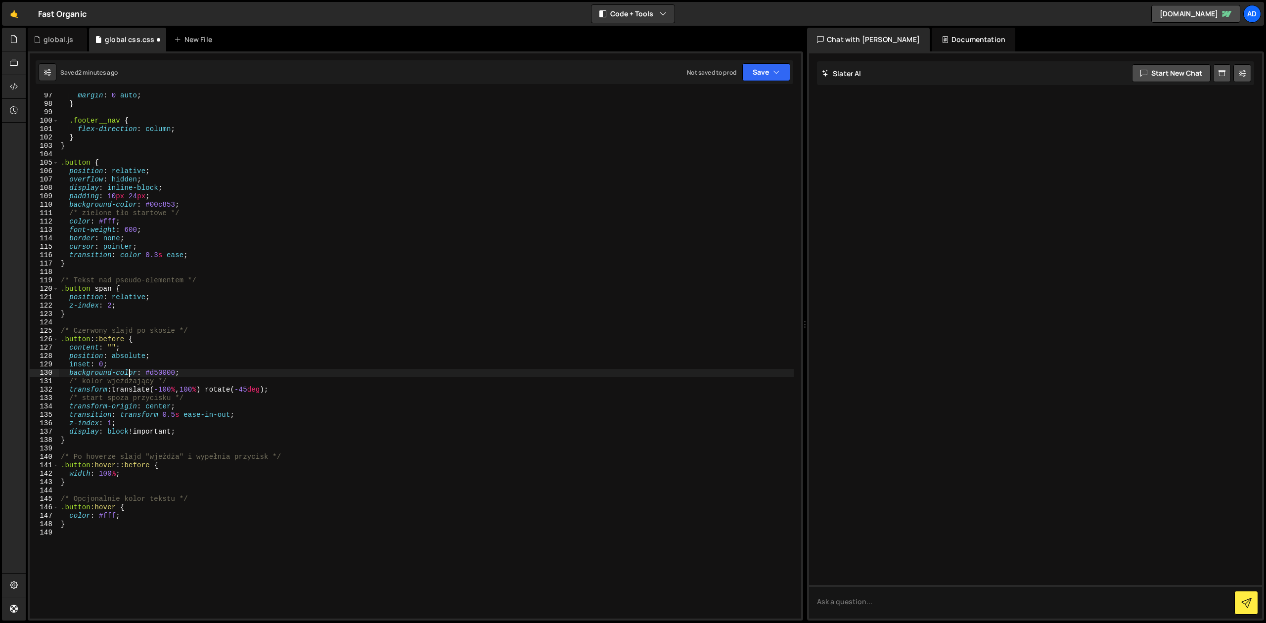
type textarea "inset: 0;"
click at [306, 401] on div "margin : 0 auto ; } .footer__nav { flex-direction : column ; } } .button { posi…" at bounding box center [426, 362] width 735 height 542
type textarea "transform: translate(-100%, 100%) rotate(-45deg);"
click at [177, 362] on div "margin : 0 auto ; } .footer__nav { flex-direction : column ; } } .button { posi…" at bounding box center [426, 362] width 735 height 542
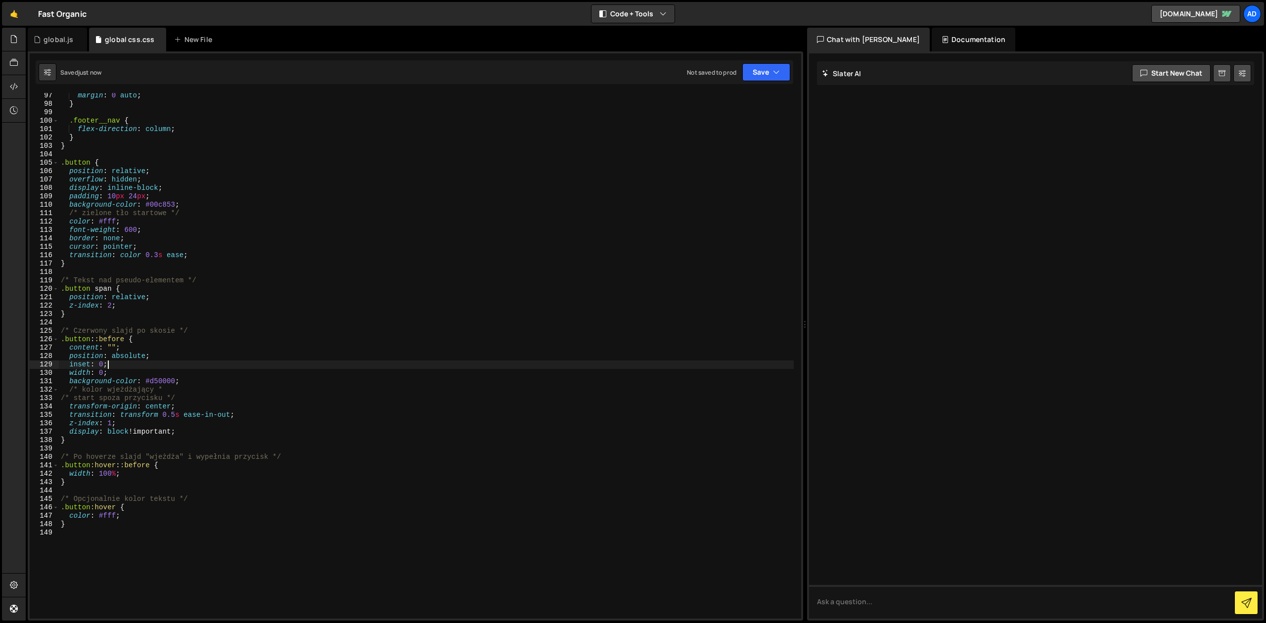
click at [135, 425] on div "margin : 0 auto ; } .footer__nav { flex-direction : column ; } } .button { posi…" at bounding box center [426, 362] width 735 height 542
click at [148, 385] on div "margin : 0 auto ; } .footer__nav { flex-direction : column ; } } .button { posi…" at bounding box center [426, 362] width 735 height 542
click at [170, 416] on div "margin : 0 auto ; } .footer__nav { flex-direction : column ; } } .button { posi…" at bounding box center [426, 362] width 735 height 542
click at [226, 412] on div "margin : 0 auto ; } .footer__nav { flex-direction : column ; } } .button { posi…" at bounding box center [426, 362] width 735 height 542
click at [123, 421] on div "margin : 0 auto ; } .footer__nav { flex-direction : column ; } } .button { posi…" at bounding box center [426, 362] width 735 height 542
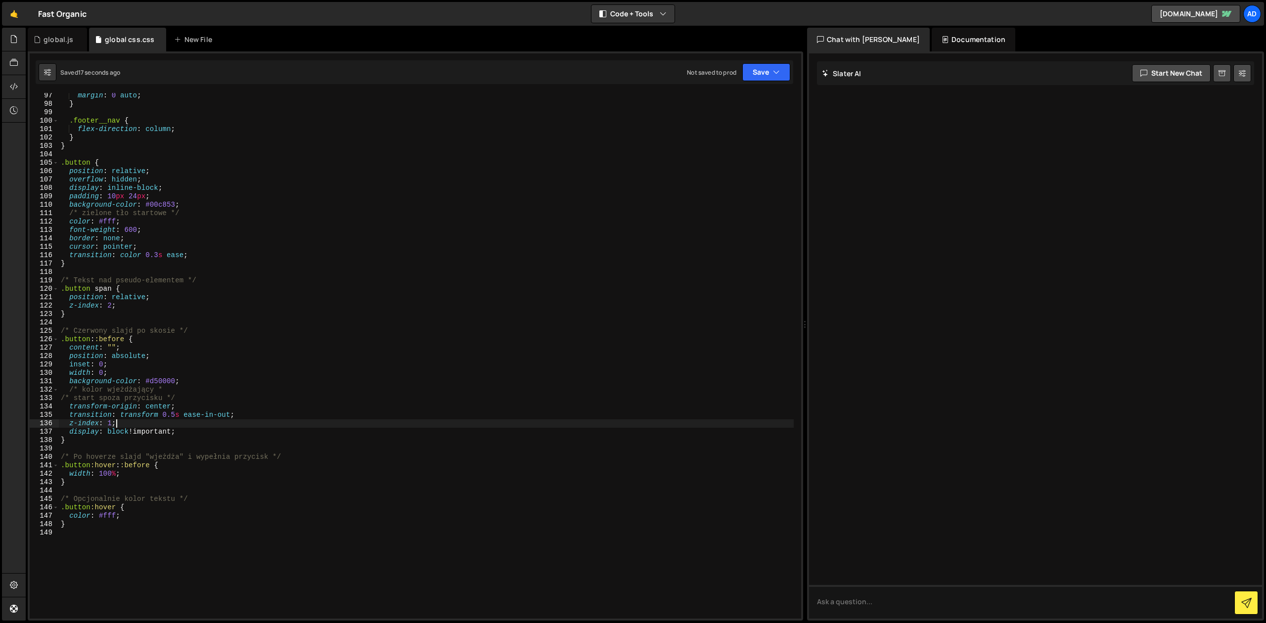
click at [126, 410] on div "margin : 0 auto ; } .footer__nav { flex-direction : column ; } } .button { posi…" at bounding box center [426, 362] width 735 height 542
click at [122, 437] on div "margin : 0 auto ; } .footer__nav { flex-direction : column ; } } .button { posi…" at bounding box center [426, 362] width 735 height 542
click at [111, 454] on div "margin : 0 auto ; } .footer__nav { flex-direction : column ; } } .button { posi…" at bounding box center [426, 362] width 735 height 542
click at [107, 474] on div "margin : 0 auto ; } .footer__nav { flex-direction : column ; } } .button { posi…" at bounding box center [426, 362] width 735 height 542
click at [120, 473] on div "margin : 0 auto ; } .footer__nav { flex-direction : column ; } } .button { posi…" at bounding box center [426, 362] width 735 height 542
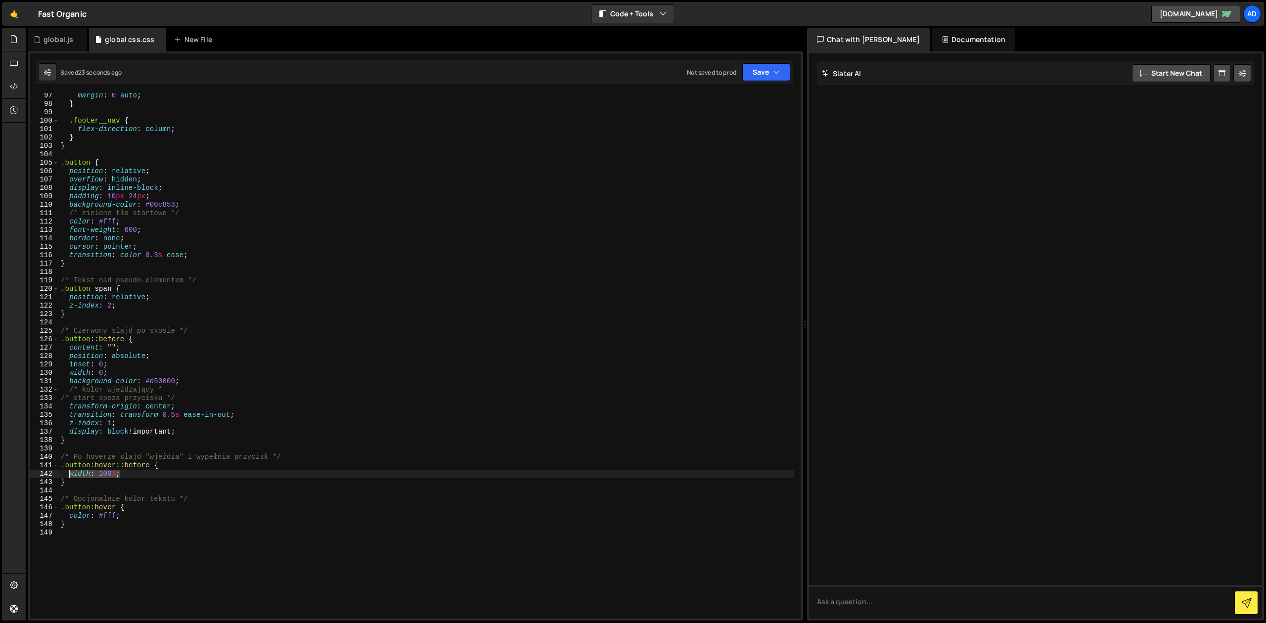
drag, startPoint x: 129, startPoint y: 472, endPoint x: 70, endPoint y: 475, distance: 58.4
click at [70, 475] on div "margin : 0 auto ; } .footer__nav { flex-direction : column ; } } .button { posi…" at bounding box center [426, 362] width 735 height 542
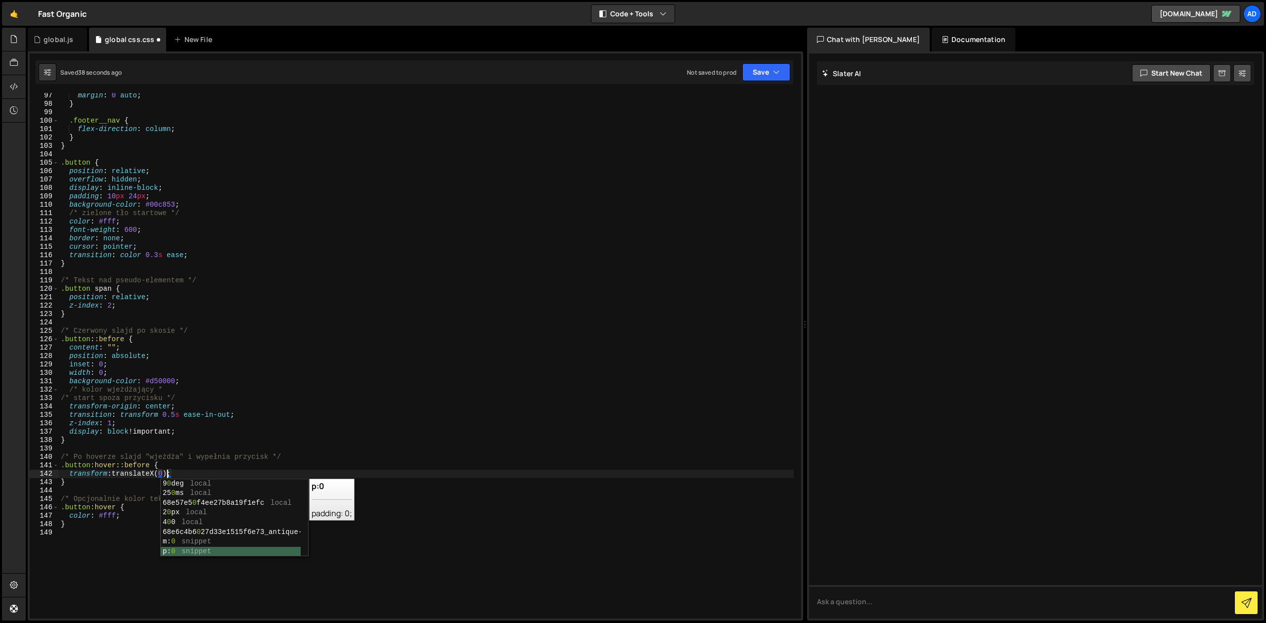
click at [54, 452] on div "139" at bounding box center [44, 449] width 29 height 8
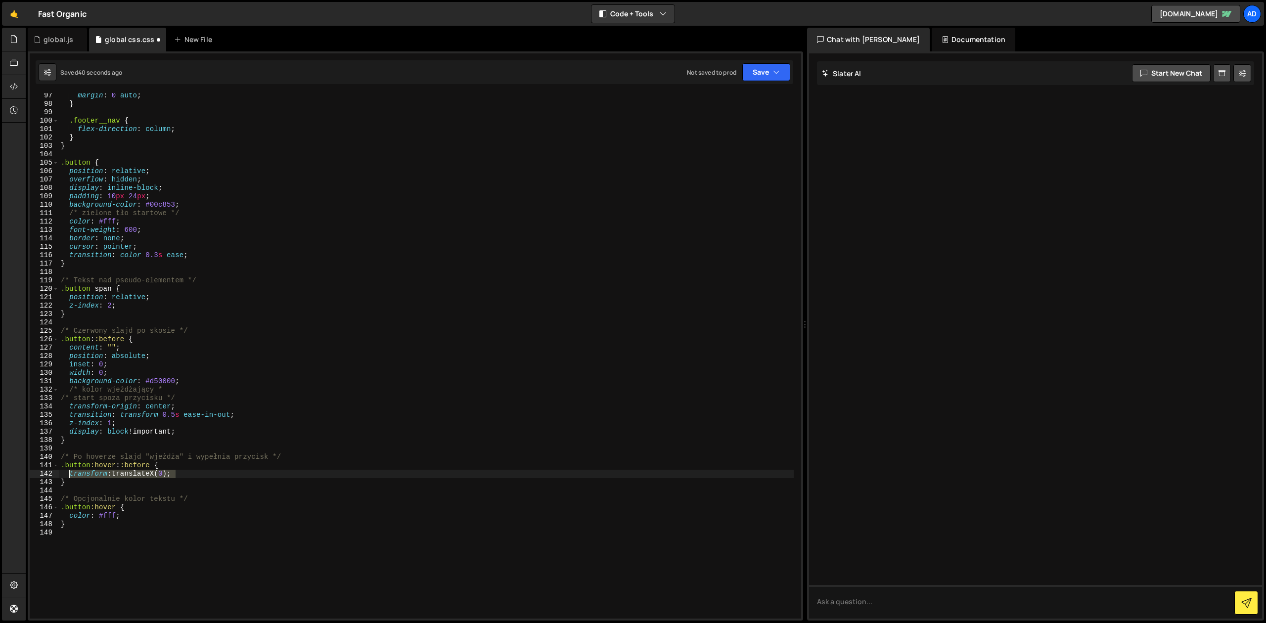
drag, startPoint x: 179, startPoint y: 476, endPoint x: 70, endPoint y: 473, distance: 109.3
click at [70, 473] on div "margin : 0 auto ; } .footer__nav { flex-direction : column ; } } .button { posi…" at bounding box center [426, 362] width 735 height 542
click at [198, 406] on div "margin : 0 auto ; } .footer__nav { flex-direction : column ; } } .button { posi…" at bounding box center [426, 362] width 735 height 542
type textarea "transform-origin: center;"
paste textarea "transform: translateX(0);"
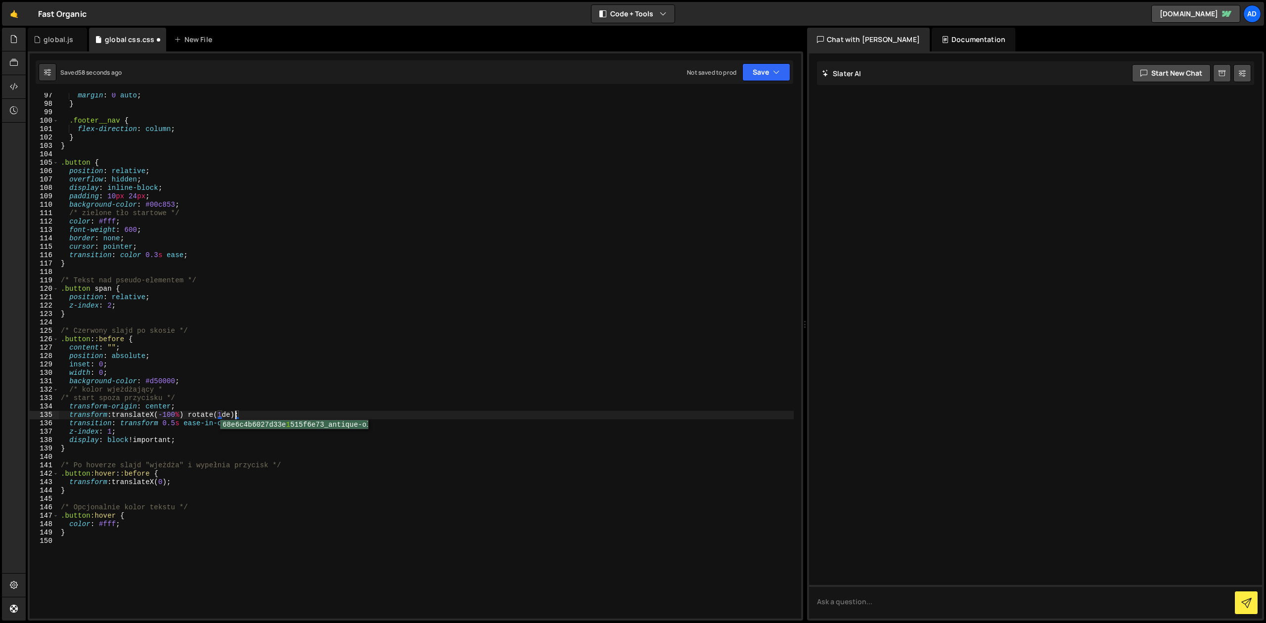
scroll to position [0, 12]
drag, startPoint x: 192, startPoint y: 416, endPoint x: 243, endPoint y: 415, distance: 51.4
click at [243, 415] on div "margin : 0 auto ; } .footer__nav { flex-direction : column ; } } .button { posi…" at bounding box center [426, 362] width 735 height 542
click at [173, 482] on div "margin : 0 auto ; } .footer__nav { flex-direction : column ; } } .button { posi…" at bounding box center [426, 362] width 735 height 542
paste textarea "rotate(1deg)"
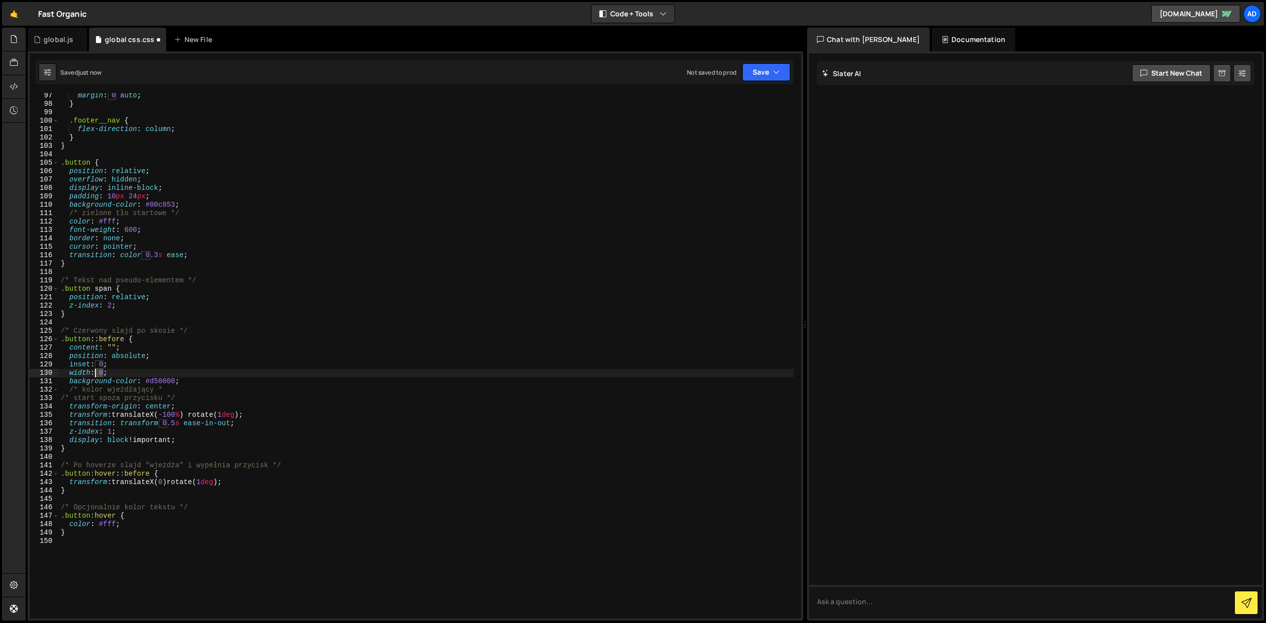
click at [97, 373] on div "margin : 0 auto ; } .footer__nav { flex-direction : column ; } } .button { posi…" at bounding box center [426, 362] width 735 height 542
click at [159, 462] on div "margin : 0 auto ; } .footer__nav { flex-direction : column ; } } .button { posi…" at bounding box center [426, 362] width 735 height 542
click at [157, 468] on div "margin : 0 auto ; } .footer__nav { flex-direction : column ; } } .button { posi…" at bounding box center [426, 362] width 735 height 542
click at [179, 415] on div "margin : 0 auto ; } .footer__nav { flex-direction : column ; } } .button { posi…" at bounding box center [426, 362] width 735 height 542
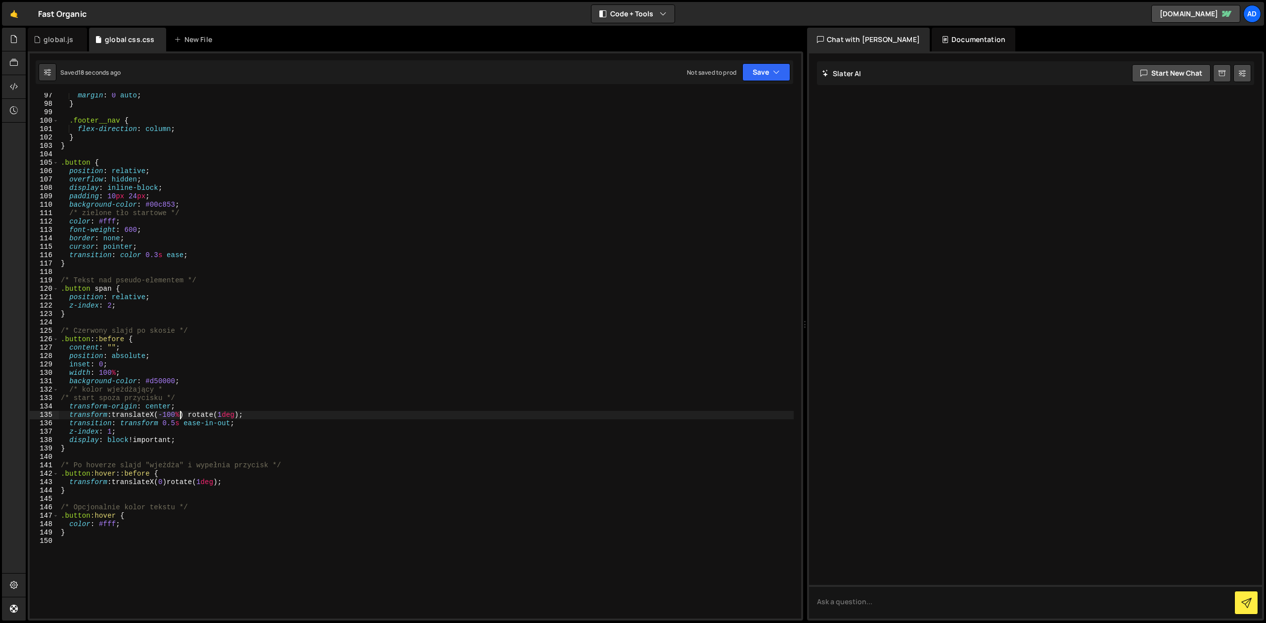
click at [176, 396] on div "margin : 0 auto ; } .footer__nav { flex-direction : column ; } } .button { posi…" at bounding box center [426, 362] width 735 height 542
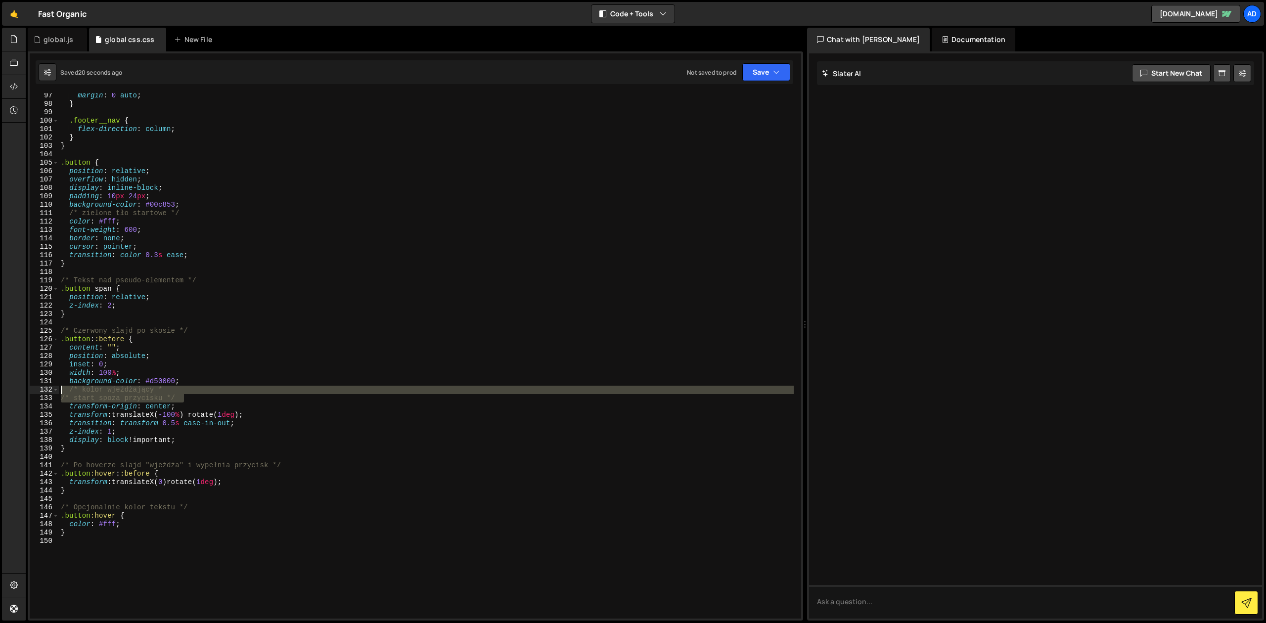
drag, startPoint x: 193, startPoint y: 397, endPoint x: 22, endPoint y: 392, distance: 171.7
click at [59, 392] on div "margin : 0 auto ; } .footer__nav { flex-direction : column ; } } .button { posi…" at bounding box center [426, 356] width 735 height 526
type textarea "/* kolor wjeżdżający * /* start spoza przycisku */"
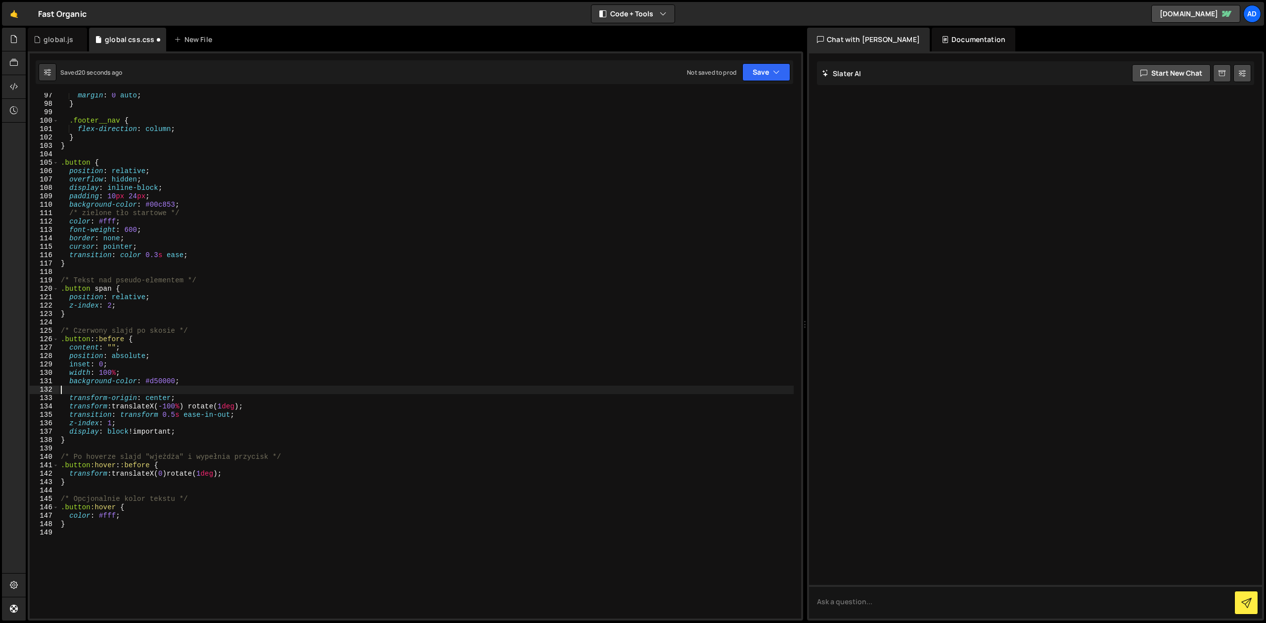
type textarea "background-color: #d50000;"
click at [213, 379] on div "margin : 0 auto ; } .footer__nav { flex-direction : column ; } } .button { posi…" at bounding box center [426, 362] width 735 height 542
click at [212, 379] on div "margin : 0 auto ; } .footer__nav { flex-direction : column ; } } .button { posi…" at bounding box center [426, 362] width 735 height 542
click at [131, 371] on div "margin : 0 auto ; } .footer__nav { flex-direction : column ; } } .button { posi…" at bounding box center [426, 362] width 735 height 542
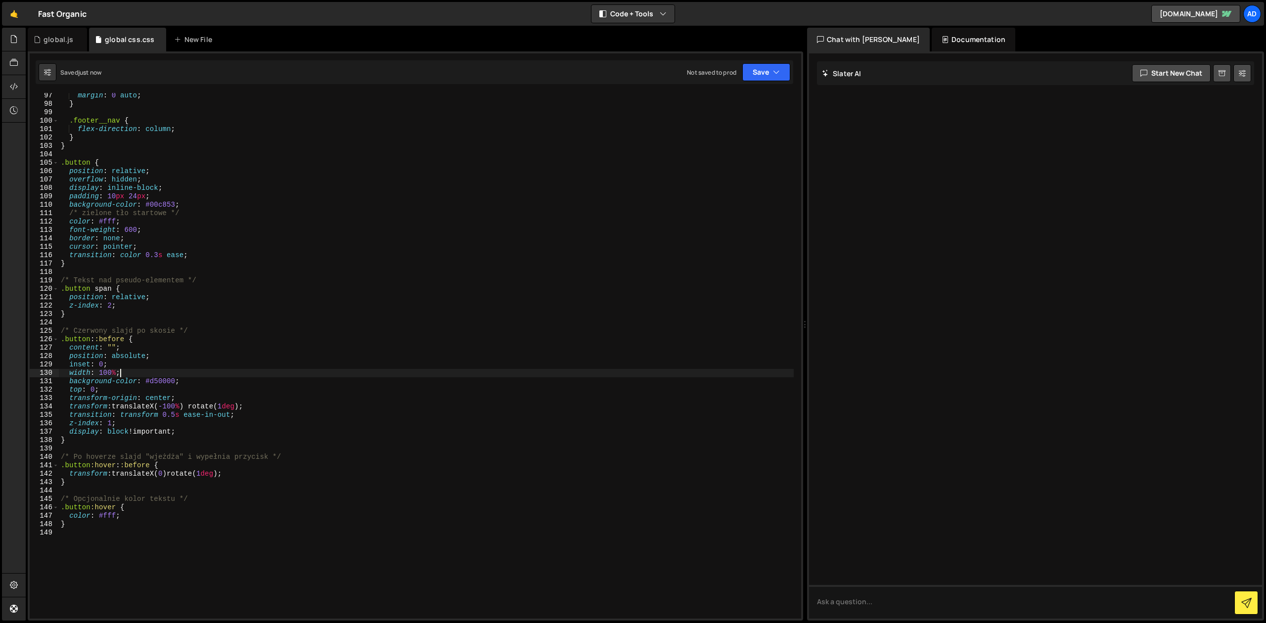
type textarea "width: 100%;"
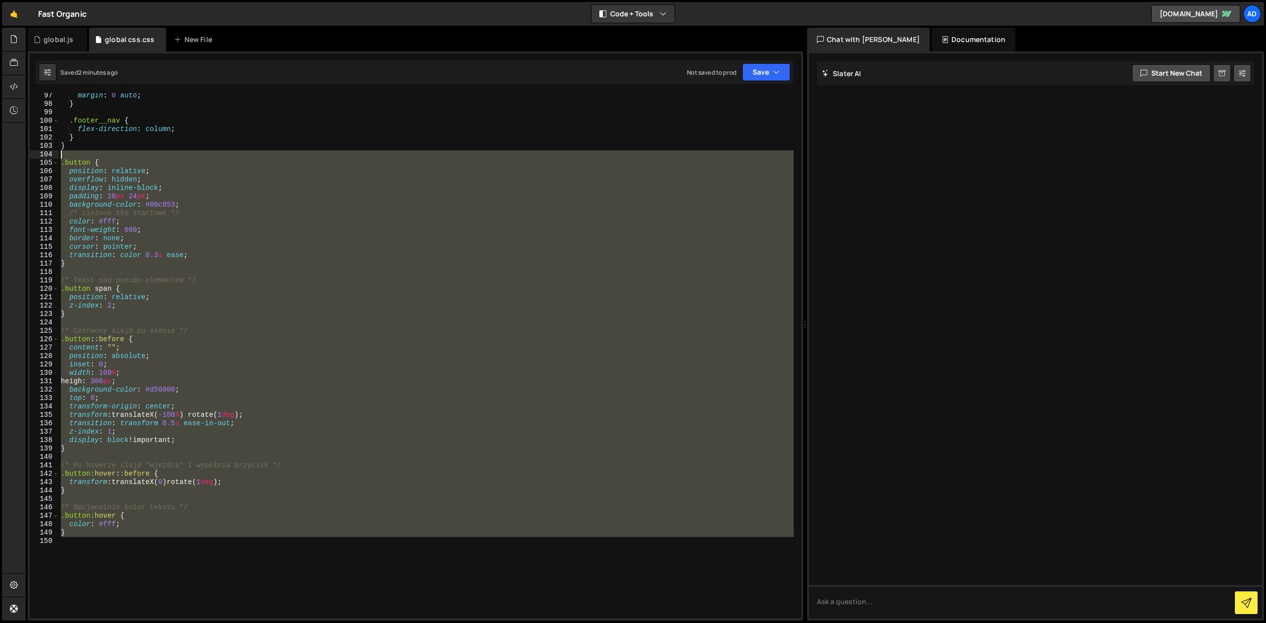
drag, startPoint x: 104, startPoint y: 539, endPoint x: 41, endPoint y: 154, distance: 390.9
click at [59, 154] on div "margin : 0 auto ; } .footer__nav { flex-direction : column ; } } .button { posi…" at bounding box center [426, 356] width 735 height 526
paste textarea "}"
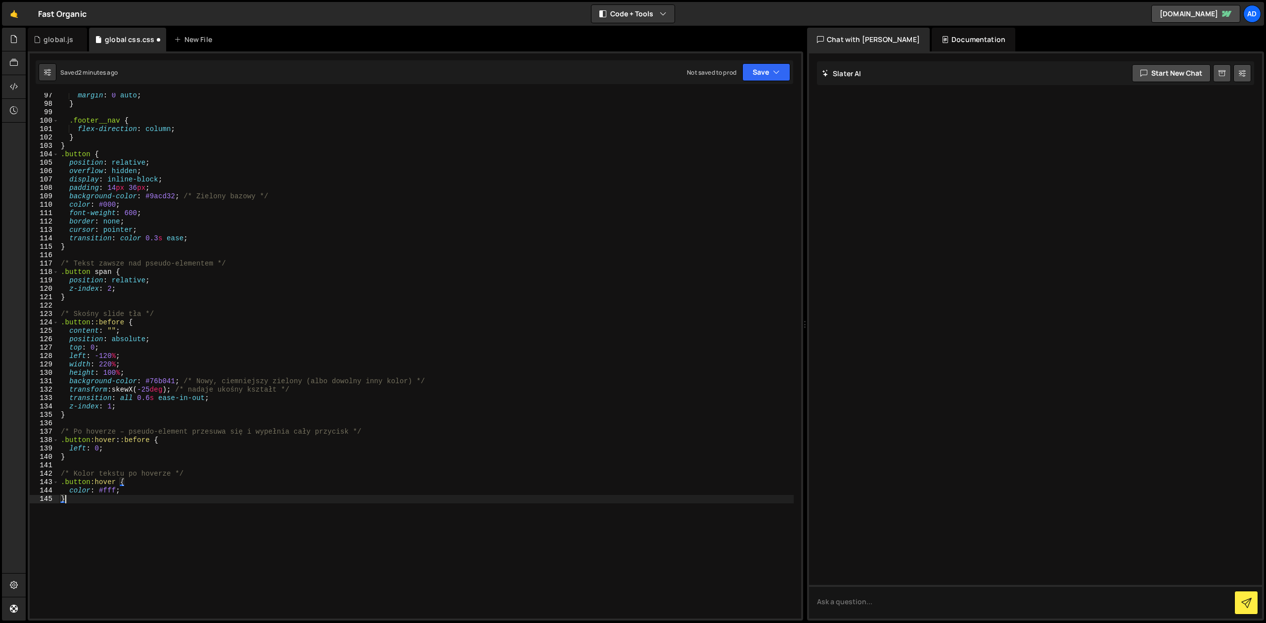
click at [173, 337] on div "margin : 0 auto ; } .footer__nav { flex-direction : column ; } } .button { posi…" at bounding box center [426, 362] width 735 height 542
type textarea "position: absolute;"
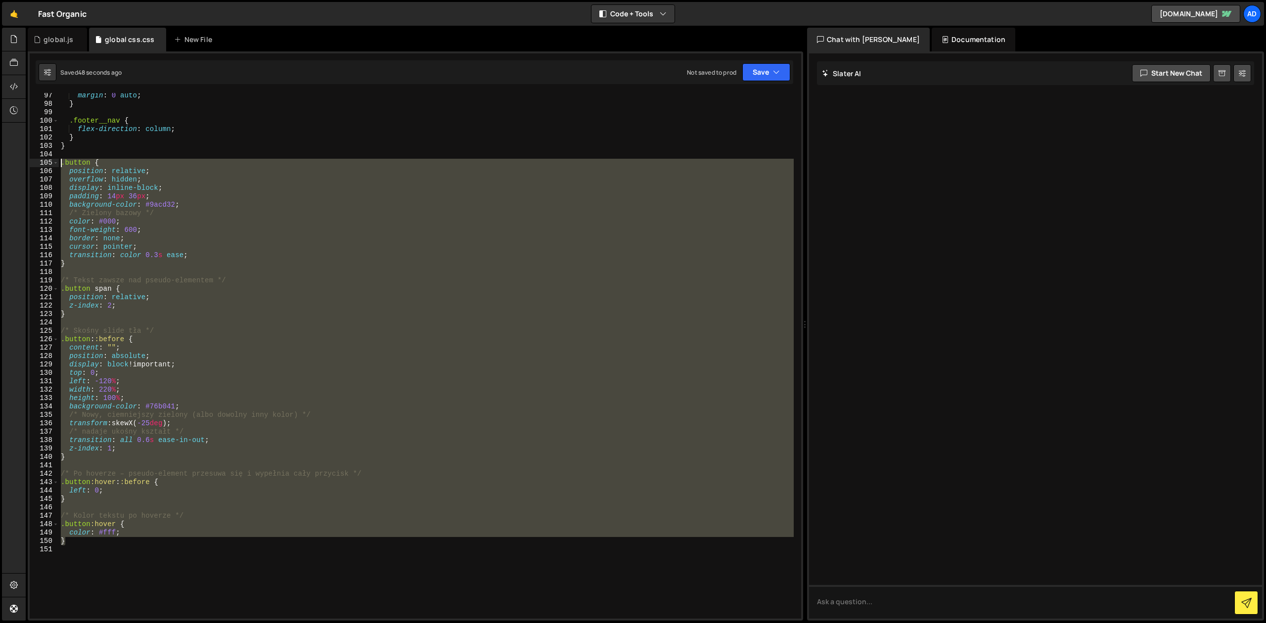
drag, startPoint x: 69, startPoint y: 541, endPoint x: 47, endPoint y: 162, distance: 379.9
click at [59, 162] on div "margin : 0 auto ; } .footer__nav { flex-direction : column ; } } .button { posi…" at bounding box center [426, 356] width 735 height 526
paste textarea "</style>"
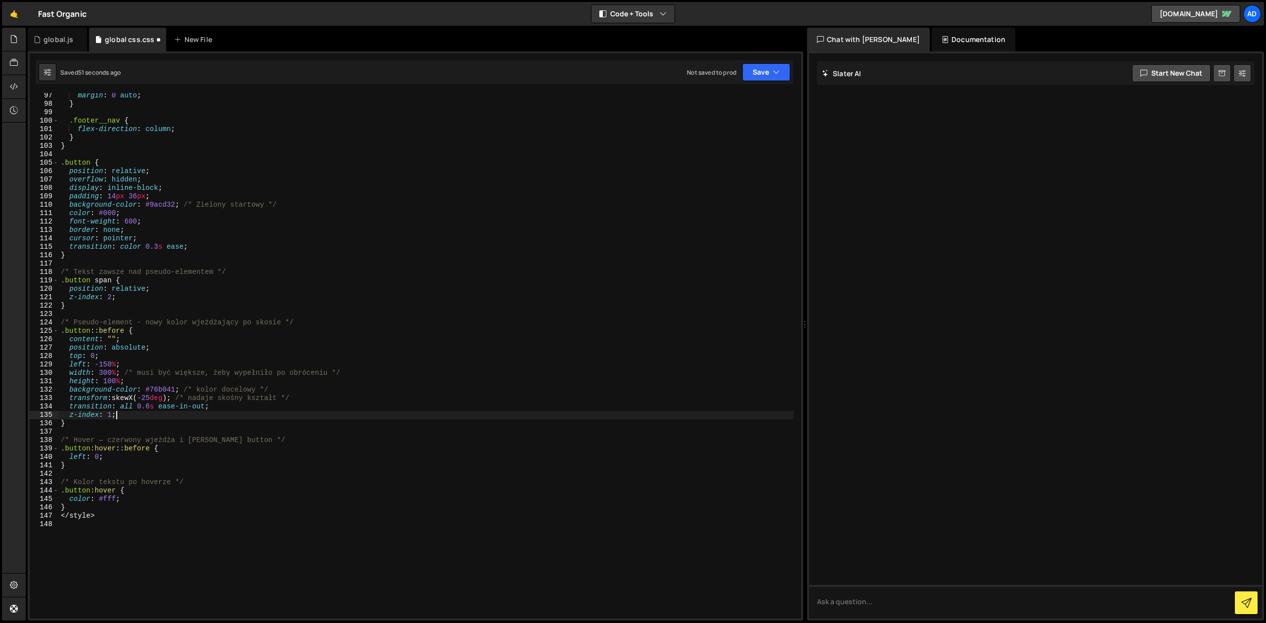
click at [137, 418] on div "margin : 0 auto ; } .footer__nav { flex-direction : column ; } } .button { posi…" at bounding box center [426, 362] width 735 height 542
type textarea "z-index: 1;"
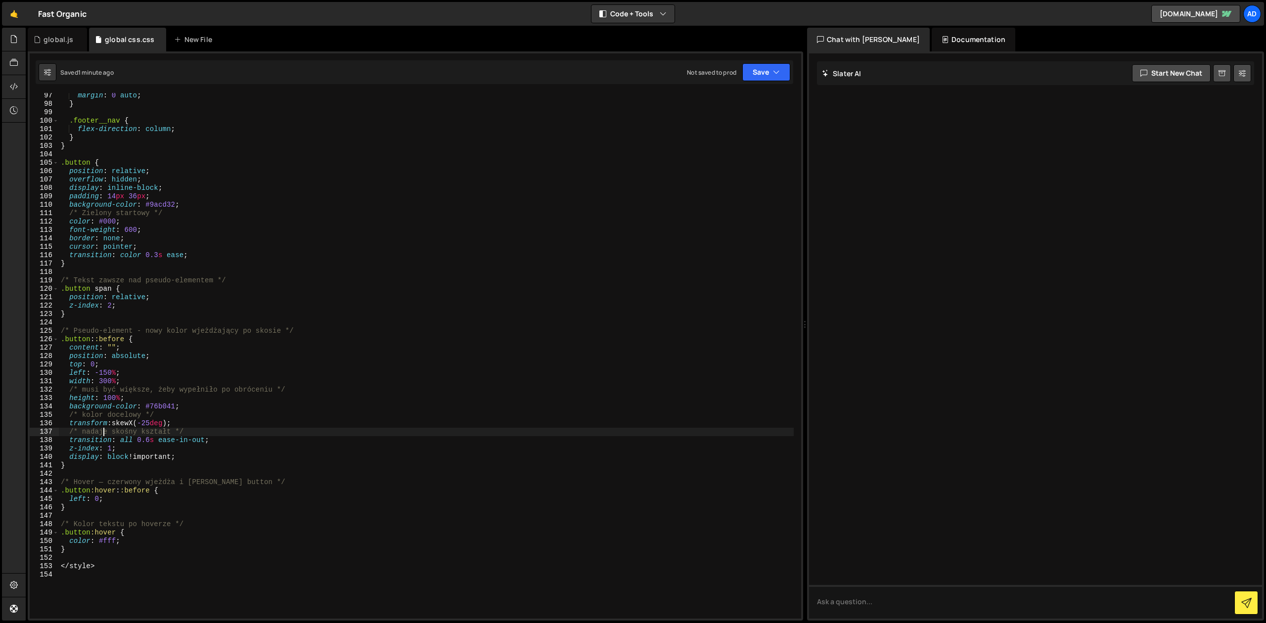
click at [102, 429] on div "margin : 0 auto ; } .footer__nav { flex-direction : column ; } } .button { posi…" at bounding box center [426, 362] width 735 height 542
click at [112, 487] on div "margin : 0 auto ; } .footer__nav { flex-direction : column ; } } .button { posi…" at bounding box center [426, 362] width 735 height 542
click at [106, 501] on div "margin : 0 auto ; } .footer__nav { flex-direction : column ; } } .button { posi…" at bounding box center [426, 362] width 735 height 542
click at [129, 368] on div "margin : 0 auto ; } .footer__nav { flex-direction : column ; } } .button { posi…" at bounding box center [426, 362] width 735 height 542
click at [102, 499] on div "margin : 0 auto ; } .footer__nav { flex-direction : column ; } } .button { posi…" at bounding box center [426, 362] width 735 height 542
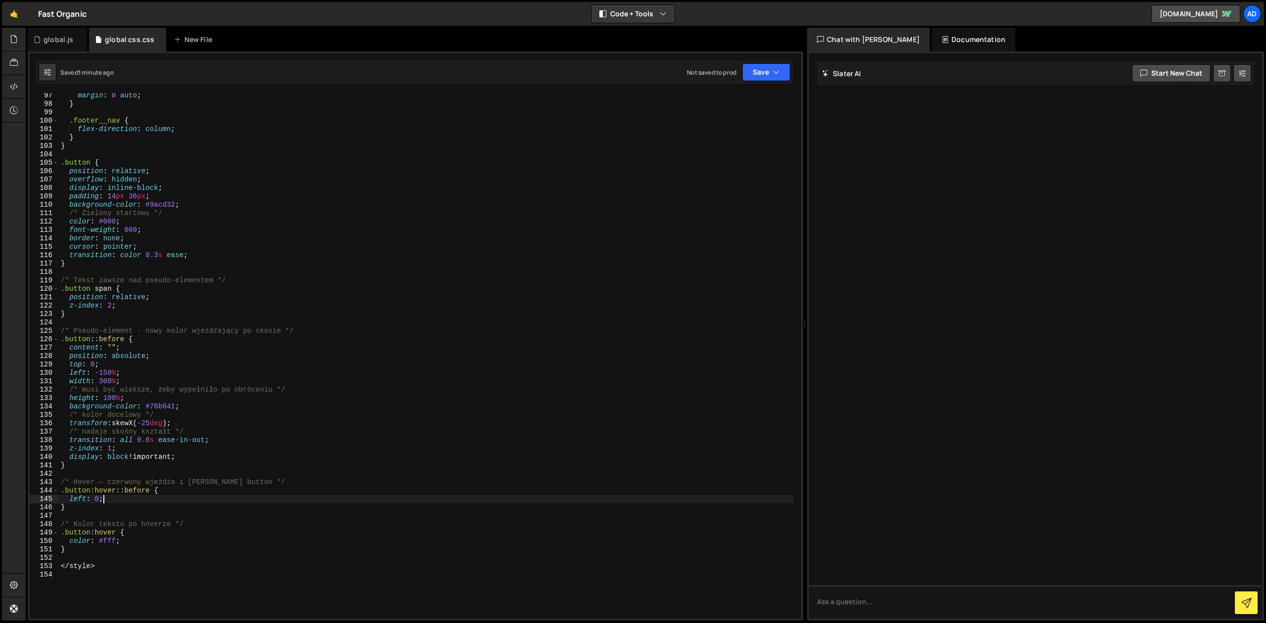
click at [112, 310] on div "margin : 0 auto ; } .footer__nav { flex-direction : column ; } } .button { posi…" at bounding box center [426, 362] width 735 height 542
click at [122, 313] on div "margin : 0 auto ; } .footer__nav { flex-direction : column ; } } .button { posi…" at bounding box center [426, 362] width 735 height 542
click at [124, 305] on div "margin : 0 auto ; } .footer__nav { flex-direction : column ; } } .button { posi…" at bounding box center [426, 362] width 735 height 542
click at [174, 188] on div "margin : 0 auto ; } .footer__nav { flex-direction : column ; } } .button { posi…" at bounding box center [426, 362] width 735 height 542
click at [172, 193] on div "margin : 0 auto ; } .footer__nav { flex-direction : column ; } } .button { posi…" at bounding box center [426, 362] width 735 height 542
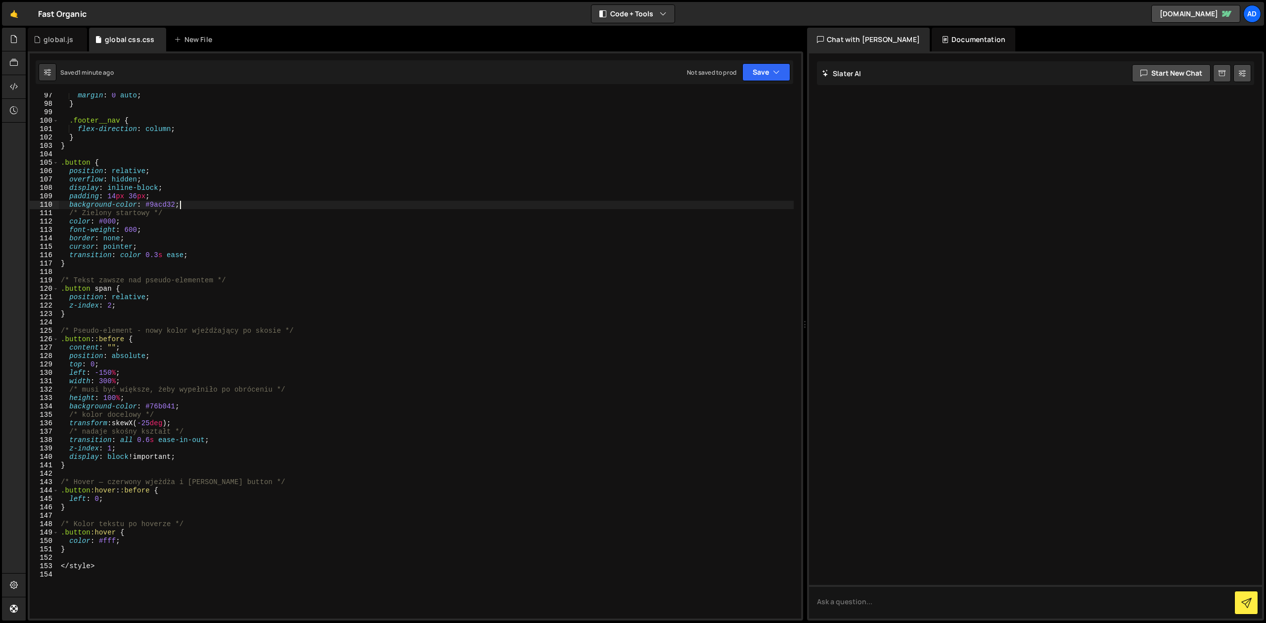
click at [204, 204] on div "margin : 0 auto ; } .footer__nav { flex-direction : column ; } } .button { posi…" at bounding box center [426, 362] width 735 height 542
click at [188, 217] on div "margin : 0 auto ; } .footer__nav { flex-direction : column ; } } .button { posi…" at bounding box center [426, 362] width 735 height 542
click at [187, 227] on div "margin : 0 auto ; } .footer__nav { flex-direction : column ; } } .button { posi…" at bounding box center [426, 362] width 735 height 542
click at [194, 240] on div "margin : 0 auto ; } .footer__nav { flex-direction : column ; } } .button { posi…" at bounding box center [426, 362] width 735 height 542
click at [194, 213] on div "margin : 0 auto ; } .footer__nav { flex-direction : column ; } } .button { posi…" at bounding box center [426, 362] width 735 height 542
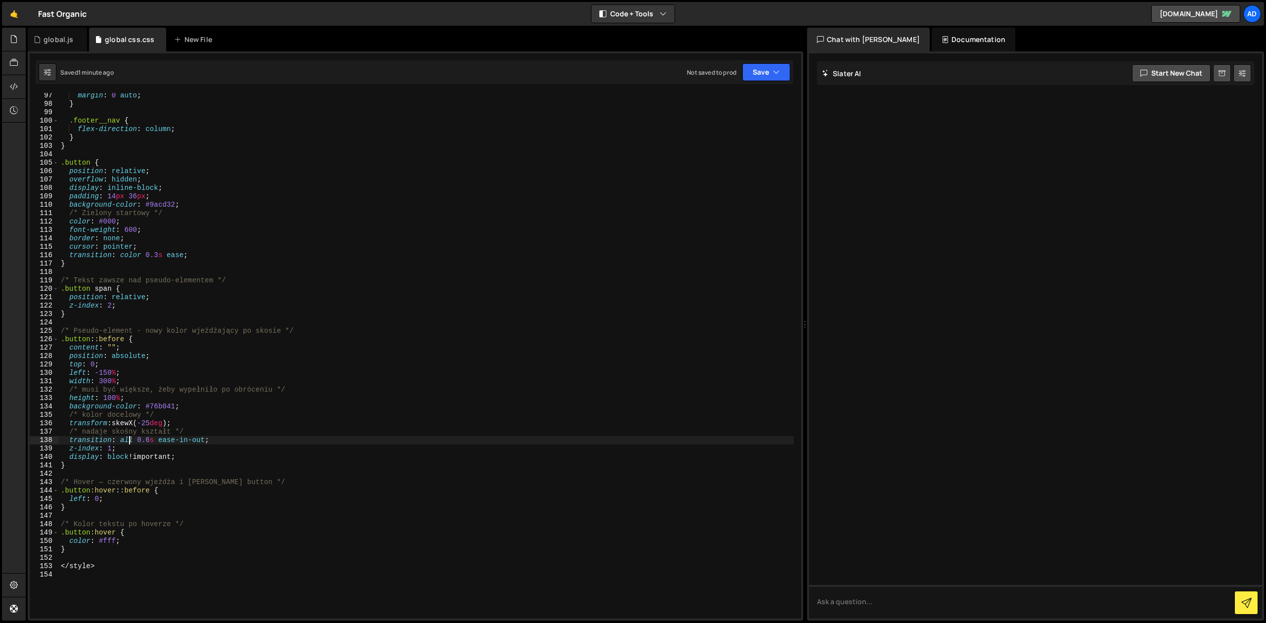
click at [129, 443] on div "margin : 0 auto ; } .footer__nav { flex-direction : column ; } } .button { posi…" at bounding box center [426, 362] width 735 height 542
click at [122, 495] on div "margin : 0 auto ; } .footer__nav { flex-direction : column ; } } .button { posi…" at bounding box center [426, 362] width 735 height 542
click at [99, 500] on div "margin : 0 auto ; } .footer__nav { flex-direction : column ; } } .button { posi…" at bounding box center [426, 362] width 735 height 542
click at [107, 405] on div "margin : 0 auto ; } .footer__nav { flex-direction : column ; } } .button { posi…" at bounding box center [426, 362] width 735 height 542
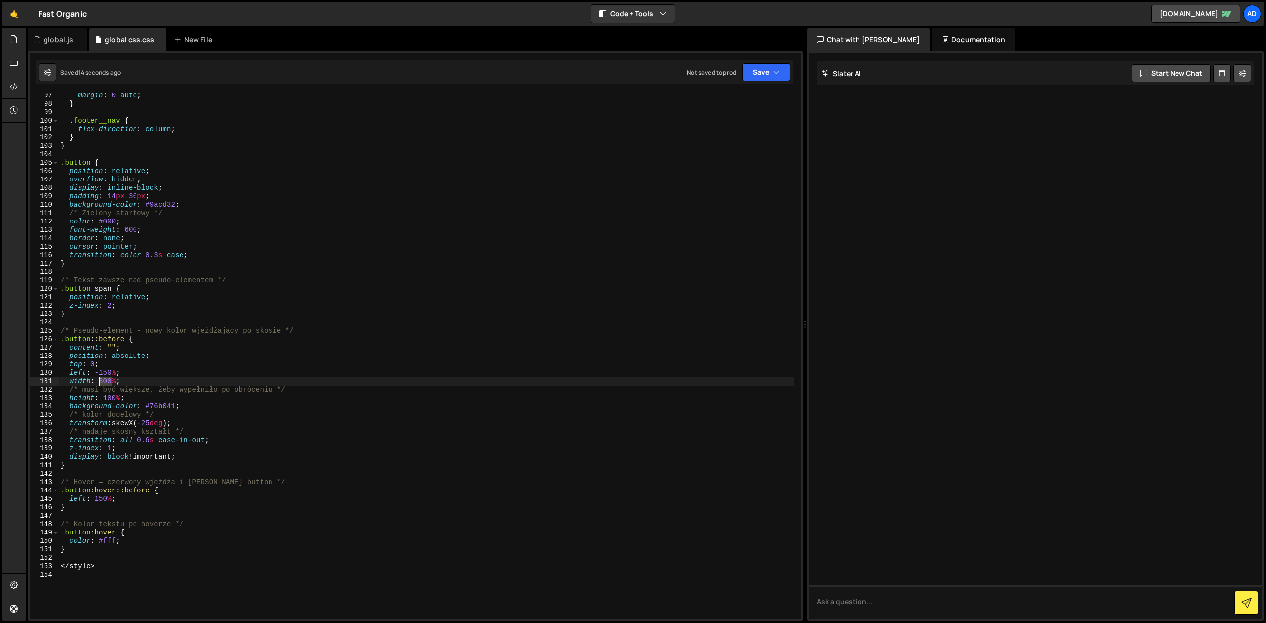
drag, startPoint x: 113, startPoint y: 382, endPoint x: 100, endPoint y: 381, distance: 12.9
click at [100, 381] on div "margin : 0 auto ; } .footer__nav { flex-direction : column ; } } .button { posi…" at bounding box center [426, 362] width 735 height 542
drag, startPoint x: 111, startPoint y: 373, endPoint x: 105, endPoint y: 373, distance: 5.4
click at [105, 373] on div "margin : 0 auto ; } .footer__nav { flex-direction : column ; } } .button { posi…" at bounding box center [426, 362] width 735 height 542
click at [107, 372] on div "margin : 0 auto ; } .footer__nav { flex-direction : column ; } } .button { posi…" at bounding box center [426, 356] width 735 height 526
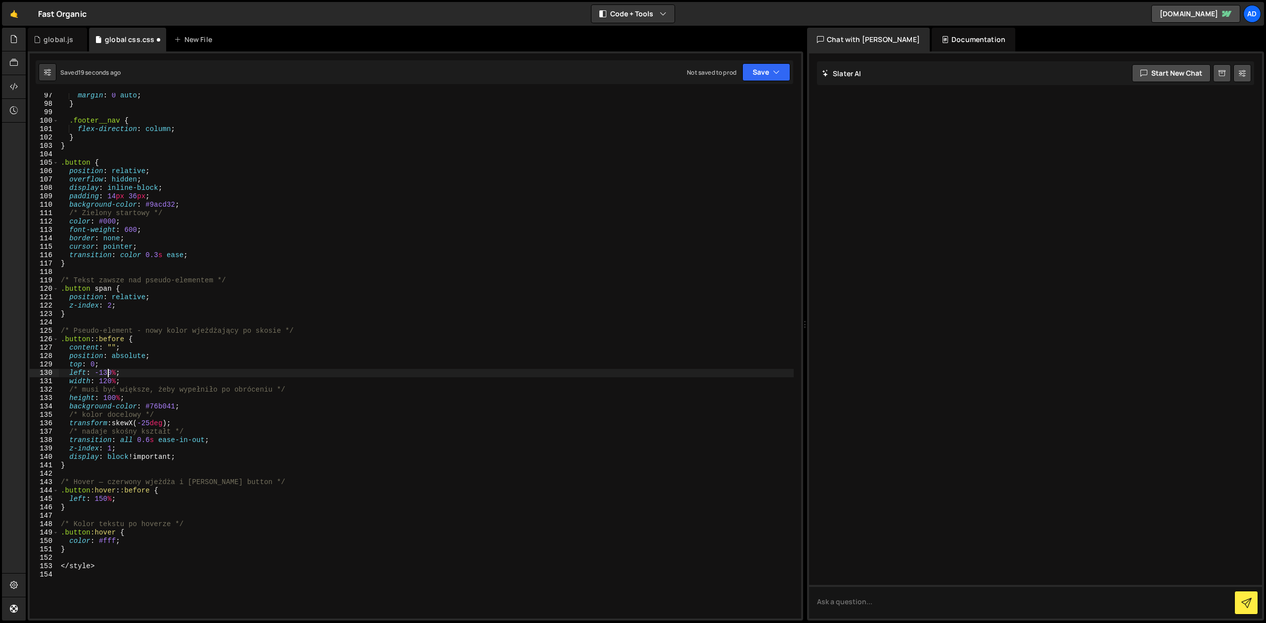
scroll to position [0, 3]
click at [100, 500] on div "margin : 0 auto ; } .footer__nav { flex-direction : column ; } } .button { posi…" at bounding box center [426, 362] width 735 height 542
click at [103, 498] on div "margin : 0 auto ; } .footer__nav { flex-direction : column ; } } .button { posi…" at bounding box center [426, 362] width 735 height 542
click at [107, 379] on div "margin : 0 auto ; } .footer__nav { flex-direction : column ; } } .button { posi…" at bounding box center [426, 362] width 735 height 542
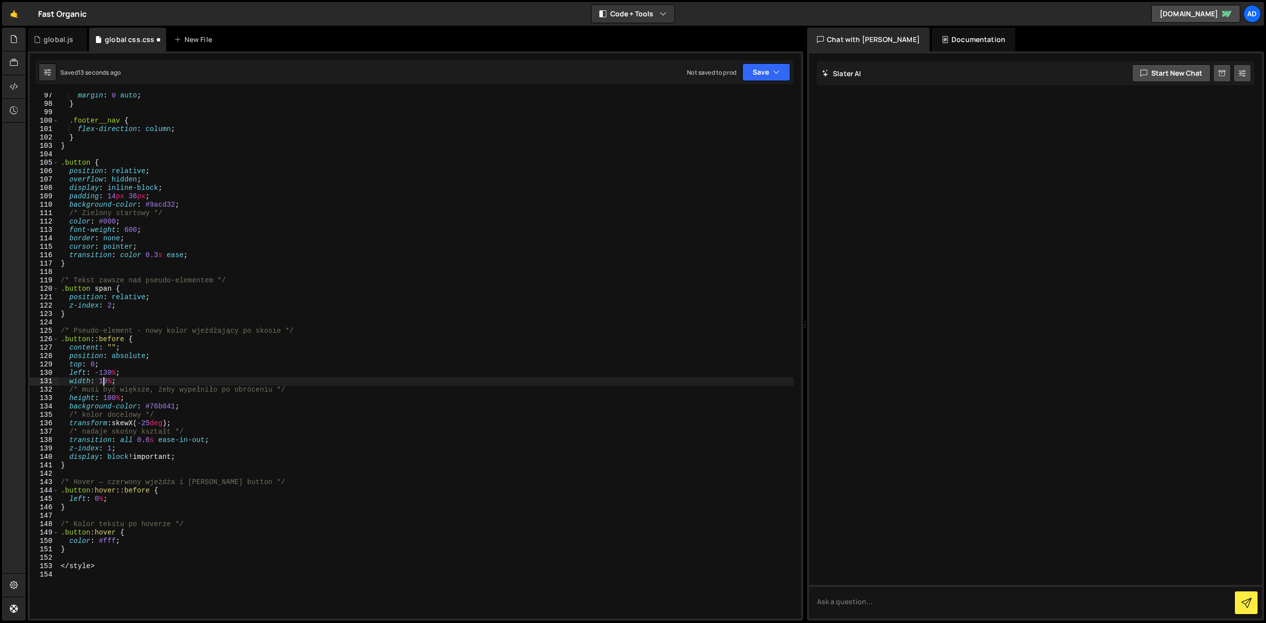
scroll to position [0, 3]
click at [107, 373] on div "margin : 0 auto ; } .footer__nav { flex-direction : column ; } } .button { posi…" at bounding box center [426, 362] width 735 height 542
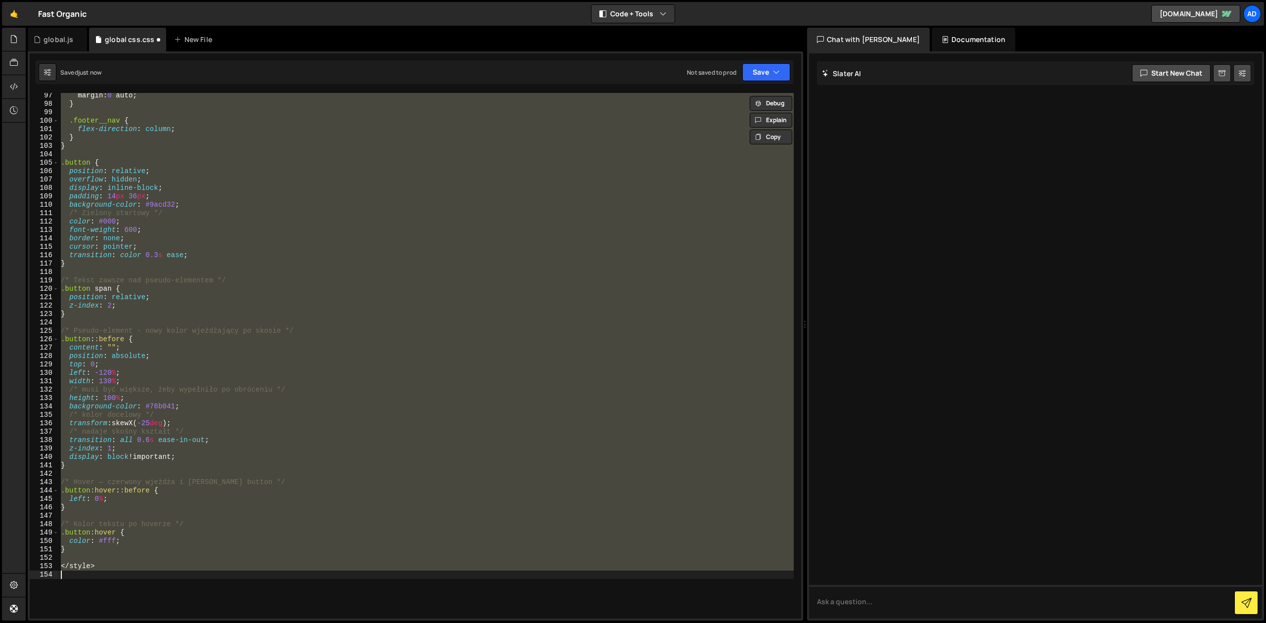
scroll to position [0, 2]
click at [109, 380] on div "margin : 0 auto ; } .footer__nav { flex-direction : column ; } } .button { posi…" at bounding box center [426, 356] width 735 height 526
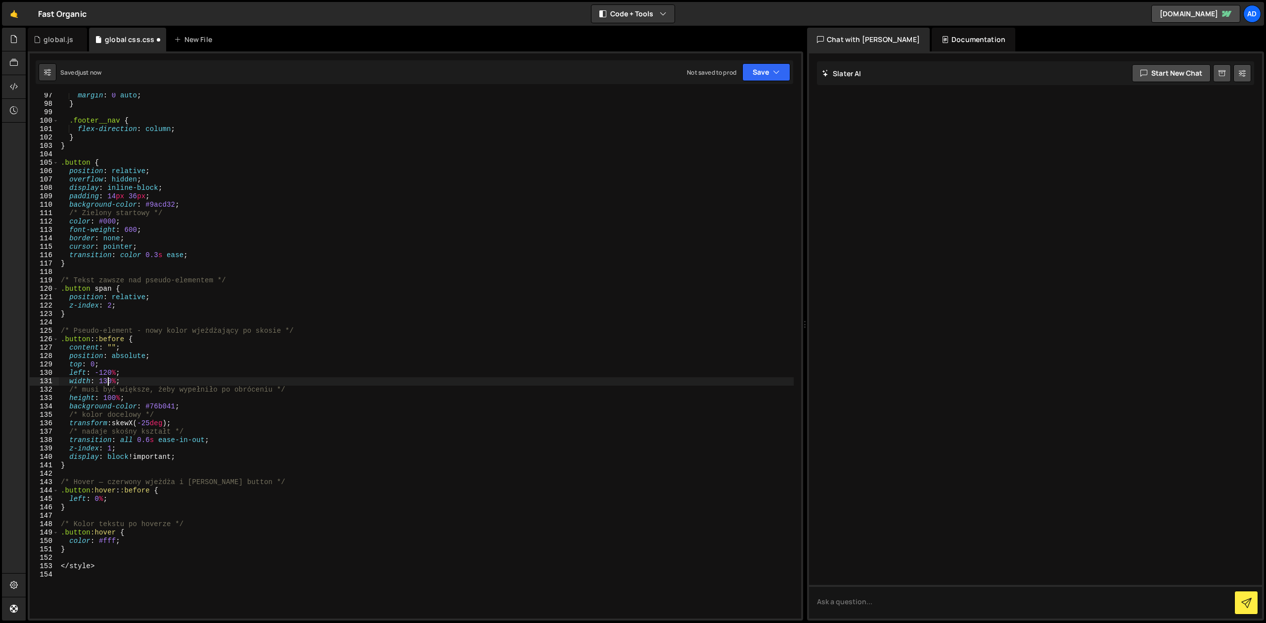
click at [107, 375] on div "margin : 0 auto ; } .footer__nav { flex-direction : column ; } } .button { posi…" at bounding box center [426, 362] width 735 height 542
click at [100, 497] on div "margin : 0 auto ; } .footer__nav { flex-direction : column ; } } .button { posi…" at bounding box center [426, 362] width 735 height 542
click at [183, 429] on div "margin : 0 auto ; } .footer__nav { flex-direction : column ; } } .button { posi…" at bounding box center [426, 362] width 735 height 542
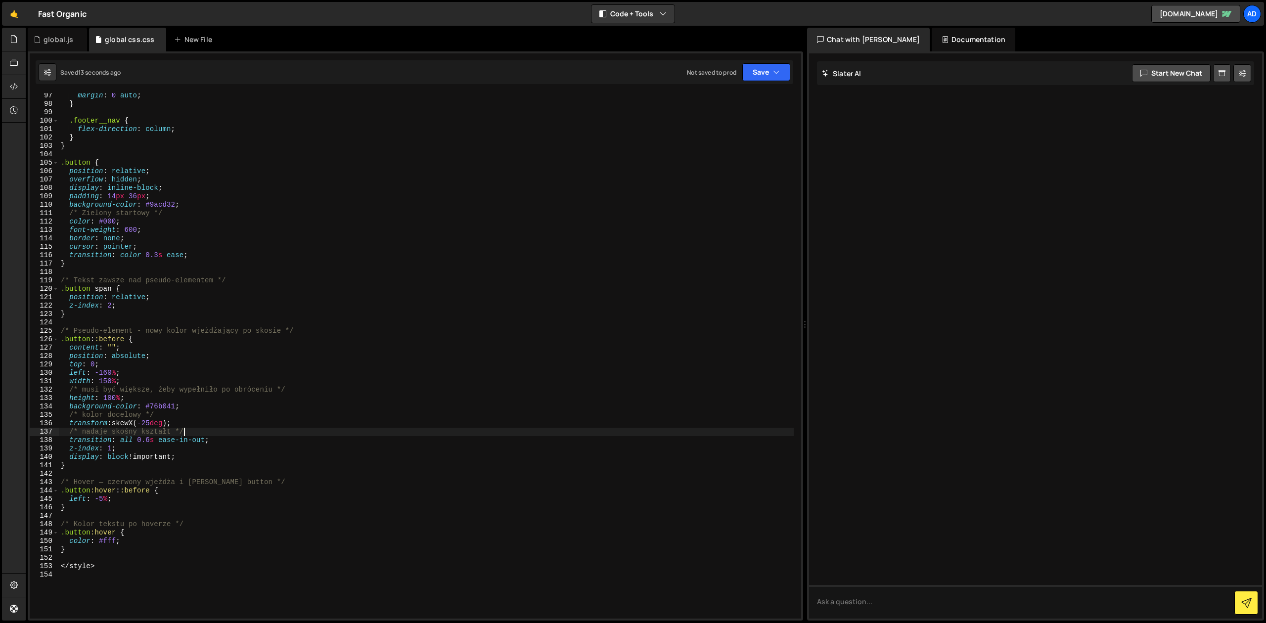
click at [115, 483] on div "margin : 0 auto ; } .footer__nav { flex-direction : column ; } } .button { posi…" at bounding box center [426, 362] width 735 height 542
click at [151, 442] on div "margin : 0 auto ; } .footer__nav { flex-direction : column ; } } .button { posi…" at bounding box center [426, 362] width 735 height 542
drag, startPoint x: 153, startPoint y: 422, endPoint x: 147, endPoint y: 422, distance: 6.4
click at [147, 422] on div "margin : 0 auto ; } .footer__nav { flex-direction : column ; } } .button { posi…" at bounding box center [426, 362] width 735 height 542
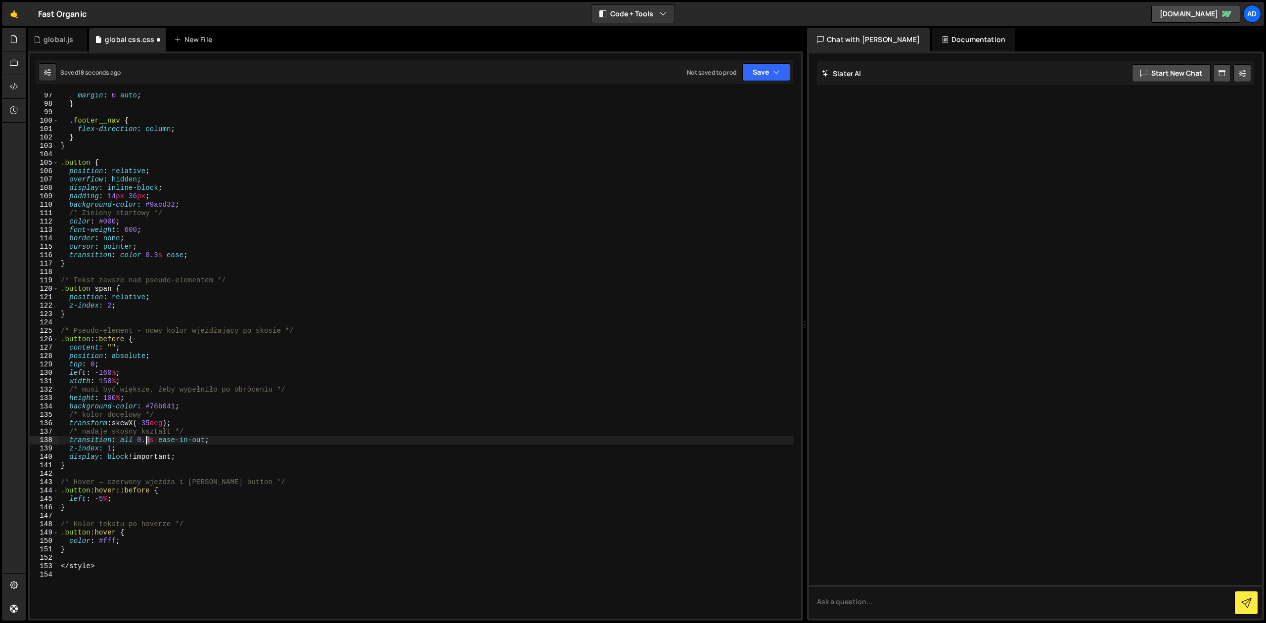
click at [146, 441] on div "margin : 0 auto ; } .footer__nav { flex-direction : column ; } } .button { posi…" at bounding box center [426, 362] width 735 height 542
click at [266, 381] on div "margin : 0 auto ; } .footer__nav { flex-direction : column ; } } .button { posi…" at bounding box center [426, 362] width 735 height 542
click at [121, 497] on div "margin : 0 auto ; } .footer__nav { flex-direction : column ; } } .button { posi…" at bounding box center [426, 362] width 735 height 542
click at [153, 241] on div "margin : 0 auto ; } .footer__nav { flex-direction : column ; } } .button { posi…" at bounding box center [426, 362] width 735 height 542
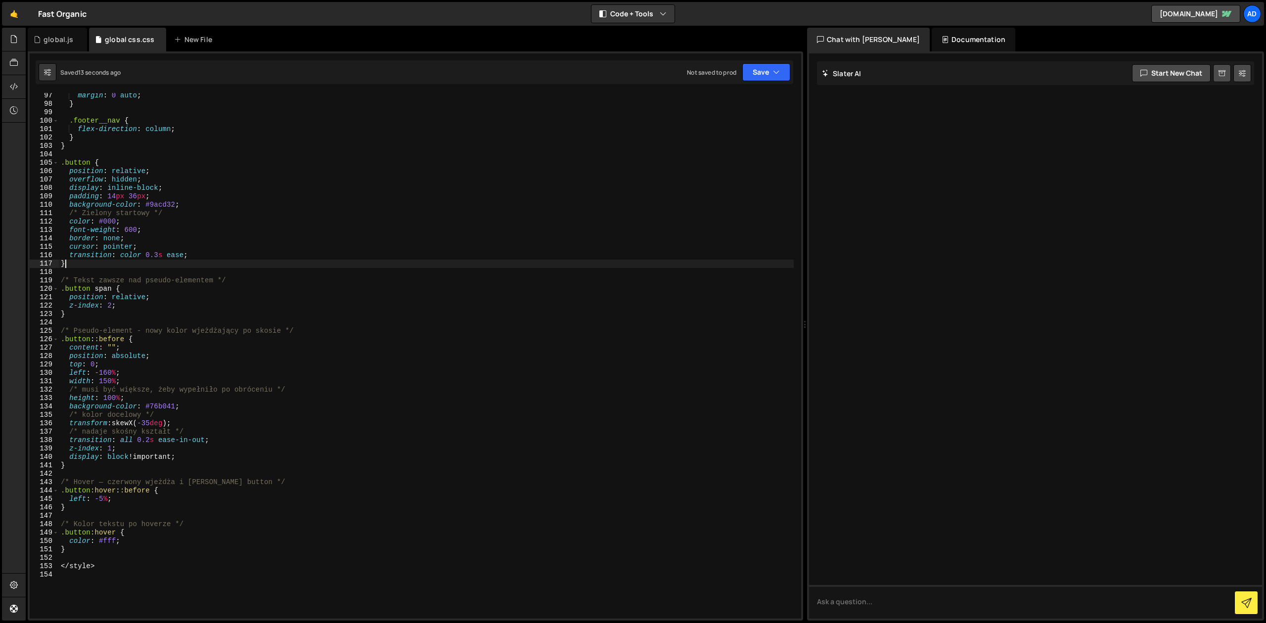
click at [156, 260] on div "margin : 0 auto ; } .footer__nav { flex-direction : column ; } } .button { posi…" at bounding box center [426, 362] width 735 height 542
click at [161, 255] on div "margin : 0 auto ; } .footer__nav { flex-direction : column ; } } .button { posi…" at bounding box center [426, 362] width 735 height 542
click at [151, 441] on div "margin : 0 auto ; } .footer__nav { flex-direction : column ; } } .button { posi…" at bounding box center [426, 362] width 735 height 542
click at [183, 429] on div "margin : 0 auto ; } .footer__nav { flex-direction : column ; } } .button { posi…" at bounding box center [426, 362] width 735 height 542
click at [156, 424] on div "margin : 0 auto ; } .footer__nav { flex-direction : column ; } } .button { posi…" at bounding box center [426, 362] width 735 height 542
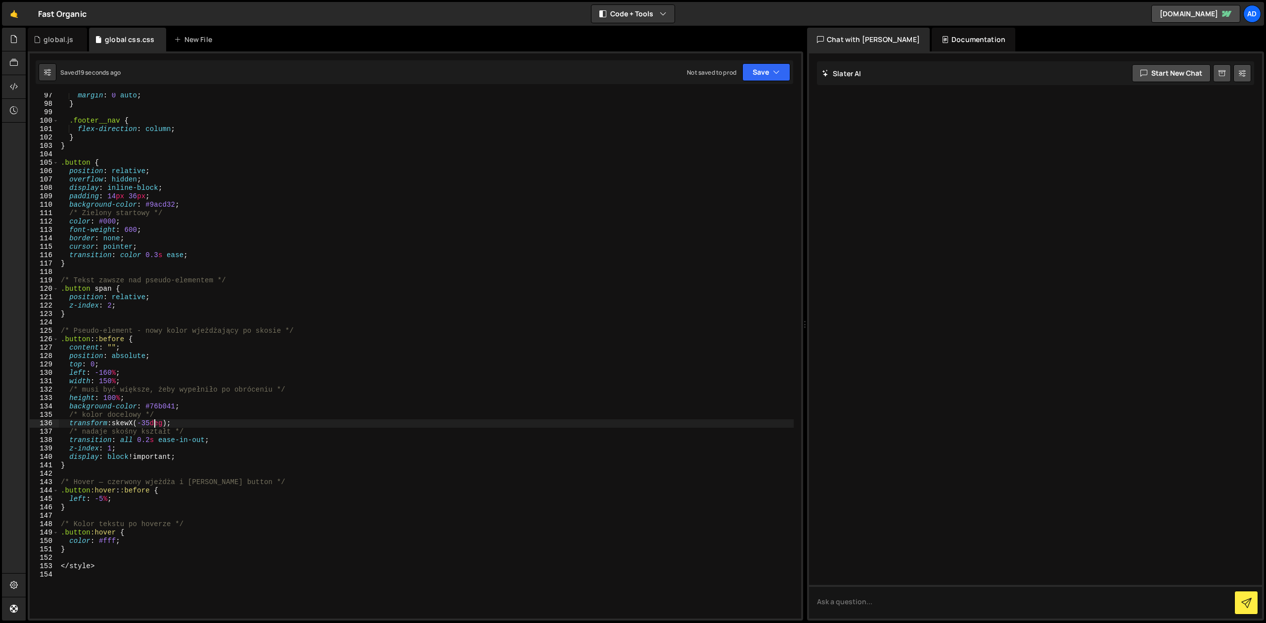
type textarea "transform: skewX(-35deg);"
